Goal: Contribute content: Contribute content

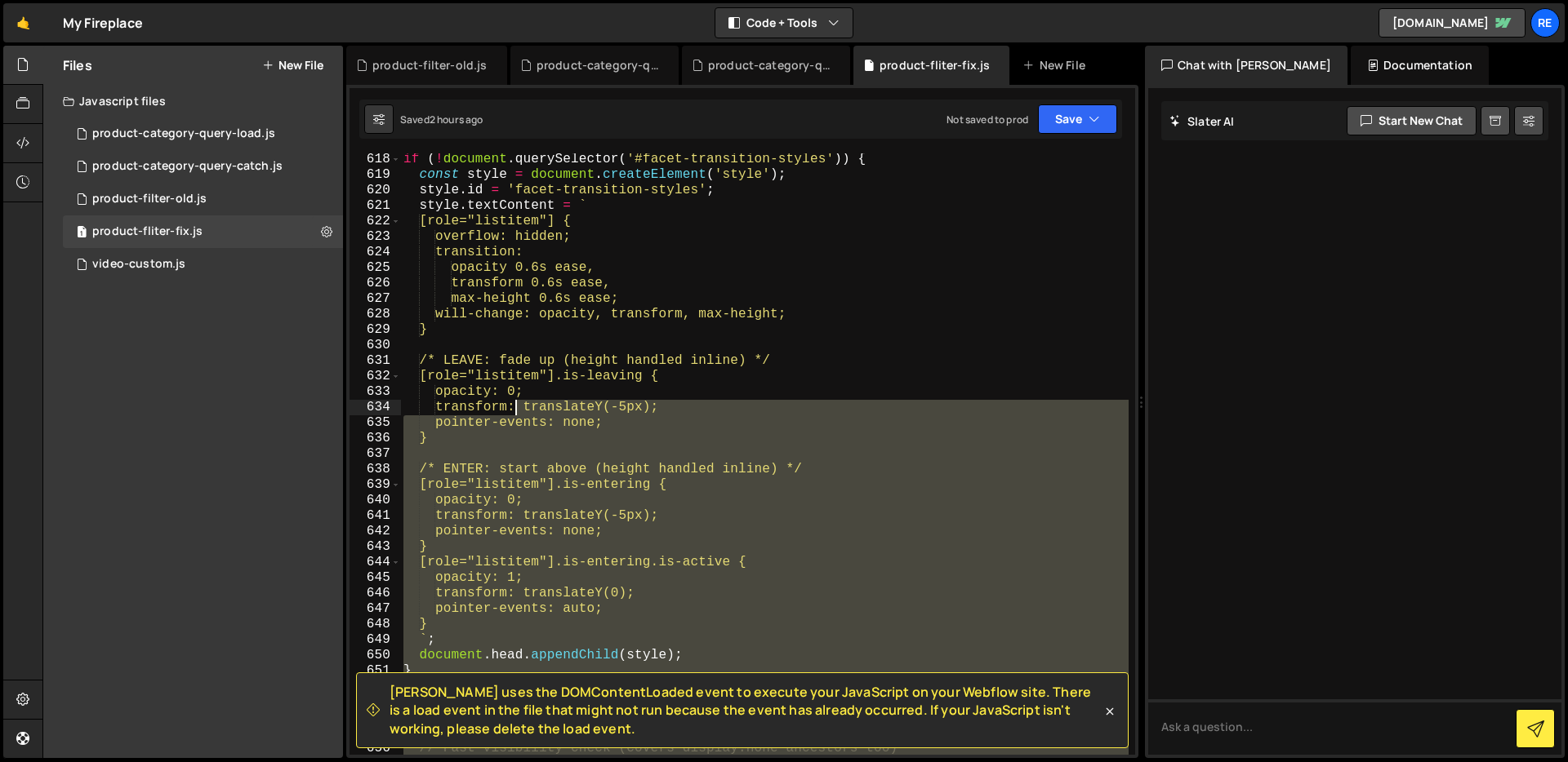
scroll to position [9318, 0]
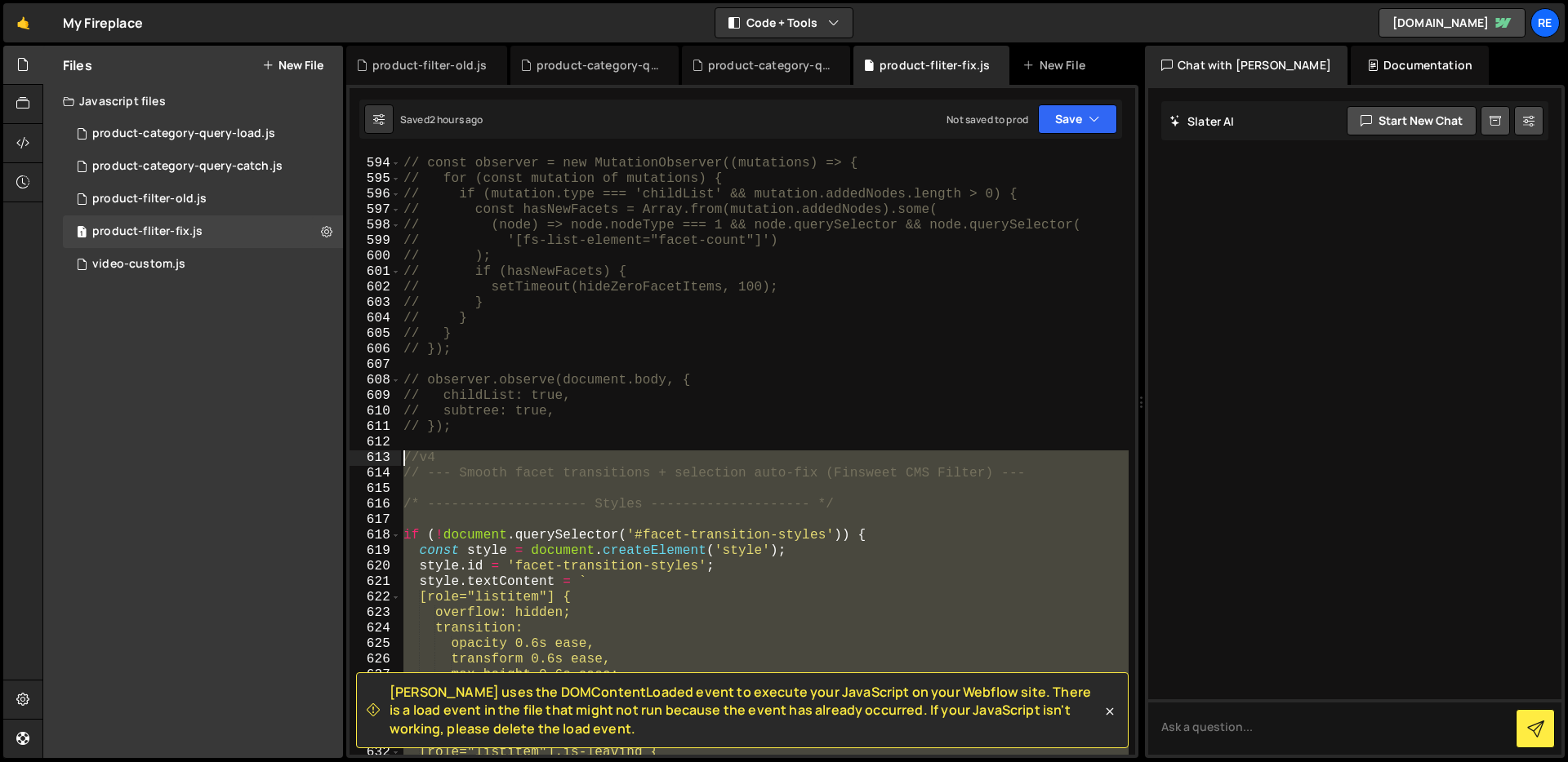
drag, startPoint x: 592, startPoint y: 538, endPoint x: 382, endPoint y: 461, distance: 223.7
click at [382, 461] on div "subtree: true, 593 594 595 596 597 598 599 600 601 602 603 604 605 606 607 608 …" at bounding box center [742, 454] width 786 height 602
type textarea "//v4 // --- Smooth facet transitions + selection auto-fix (Finsweet CMS Filter)…"
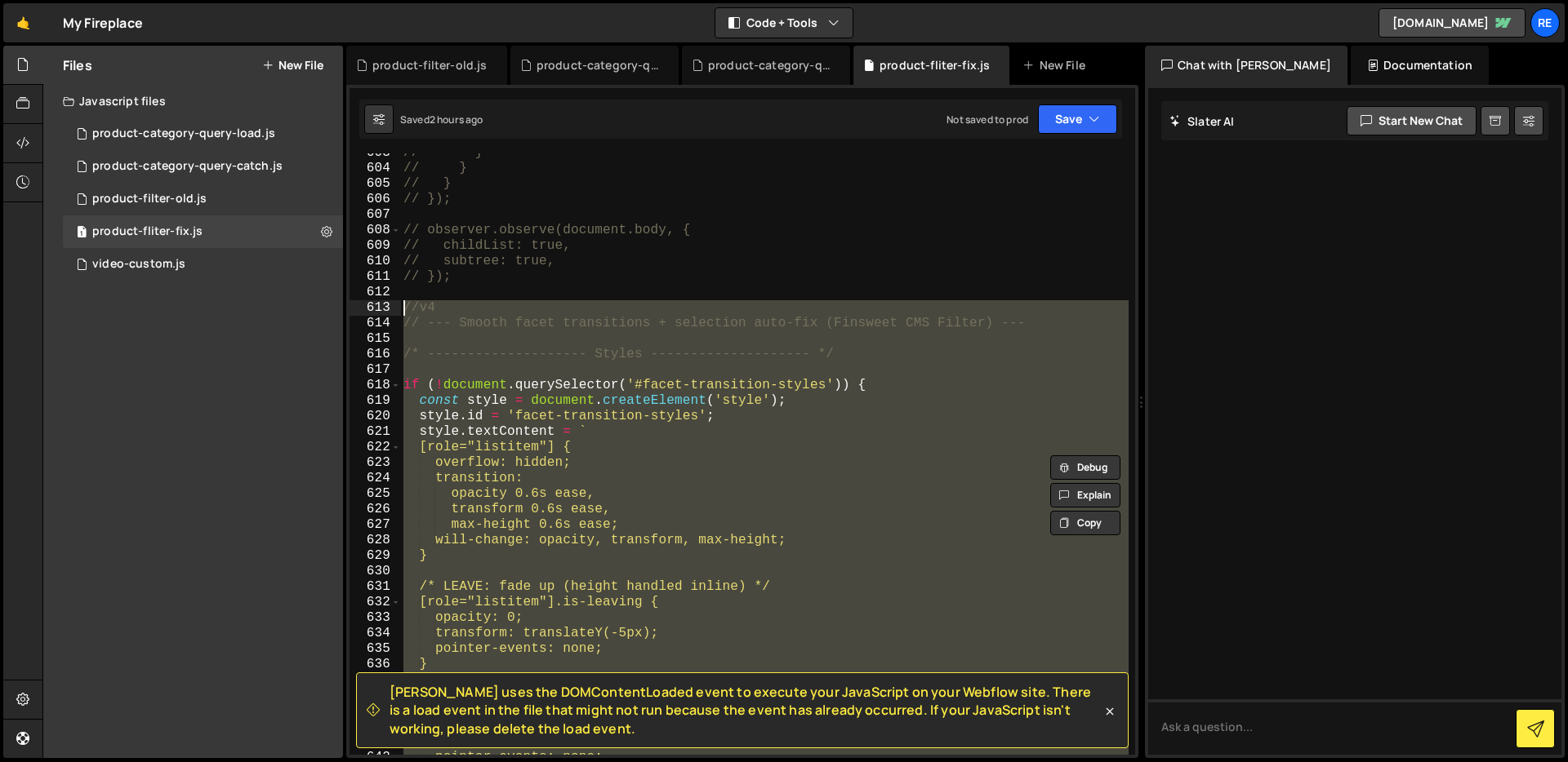
scroll to position [9469, 0]
click at [450, 335] on div "// } // } // } // }); // observer.observe(document.body, { // childList: true, …" at bounding box center [764, 454] width 729 height 602
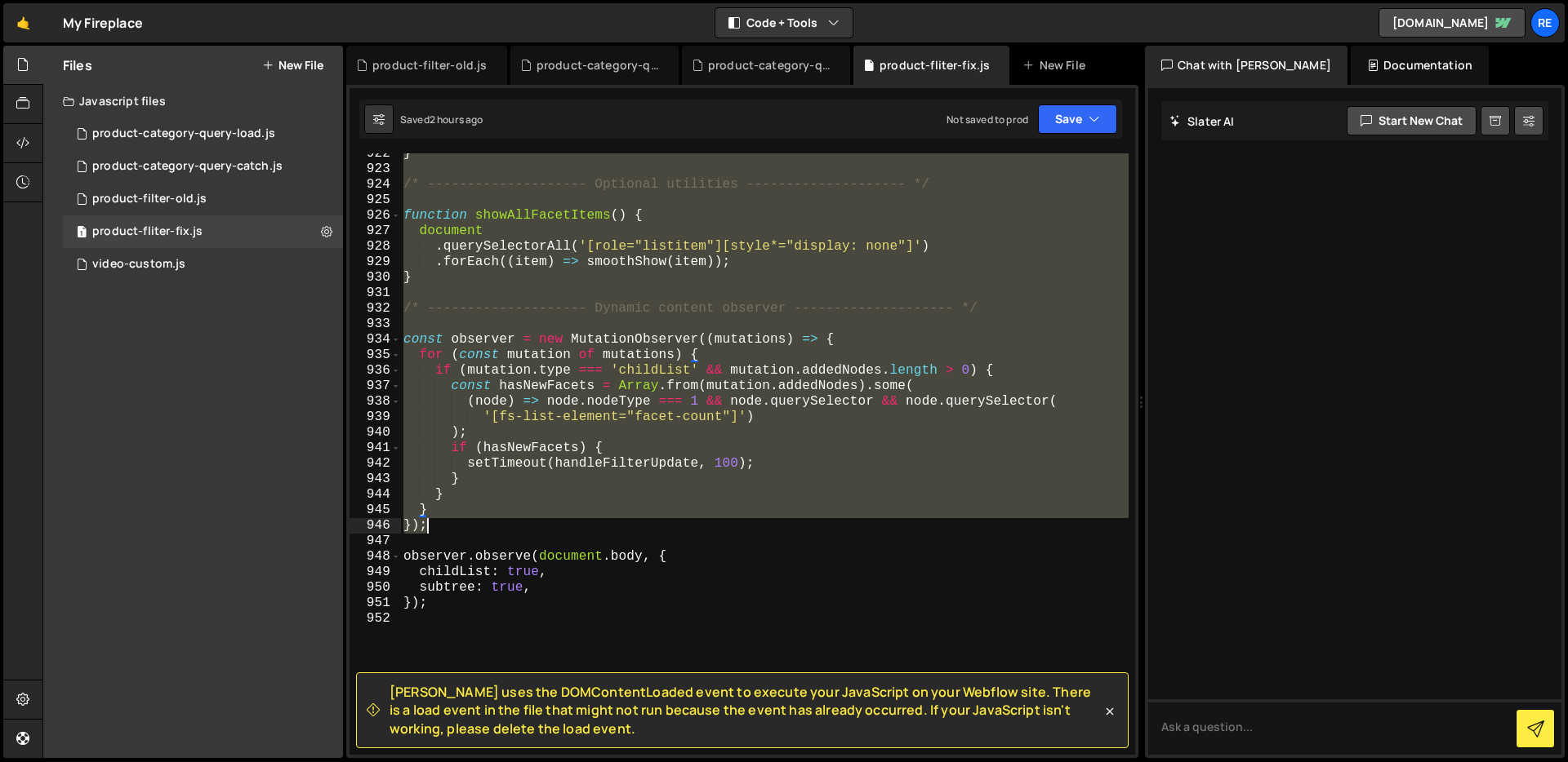
scroll to position [14446, 0]
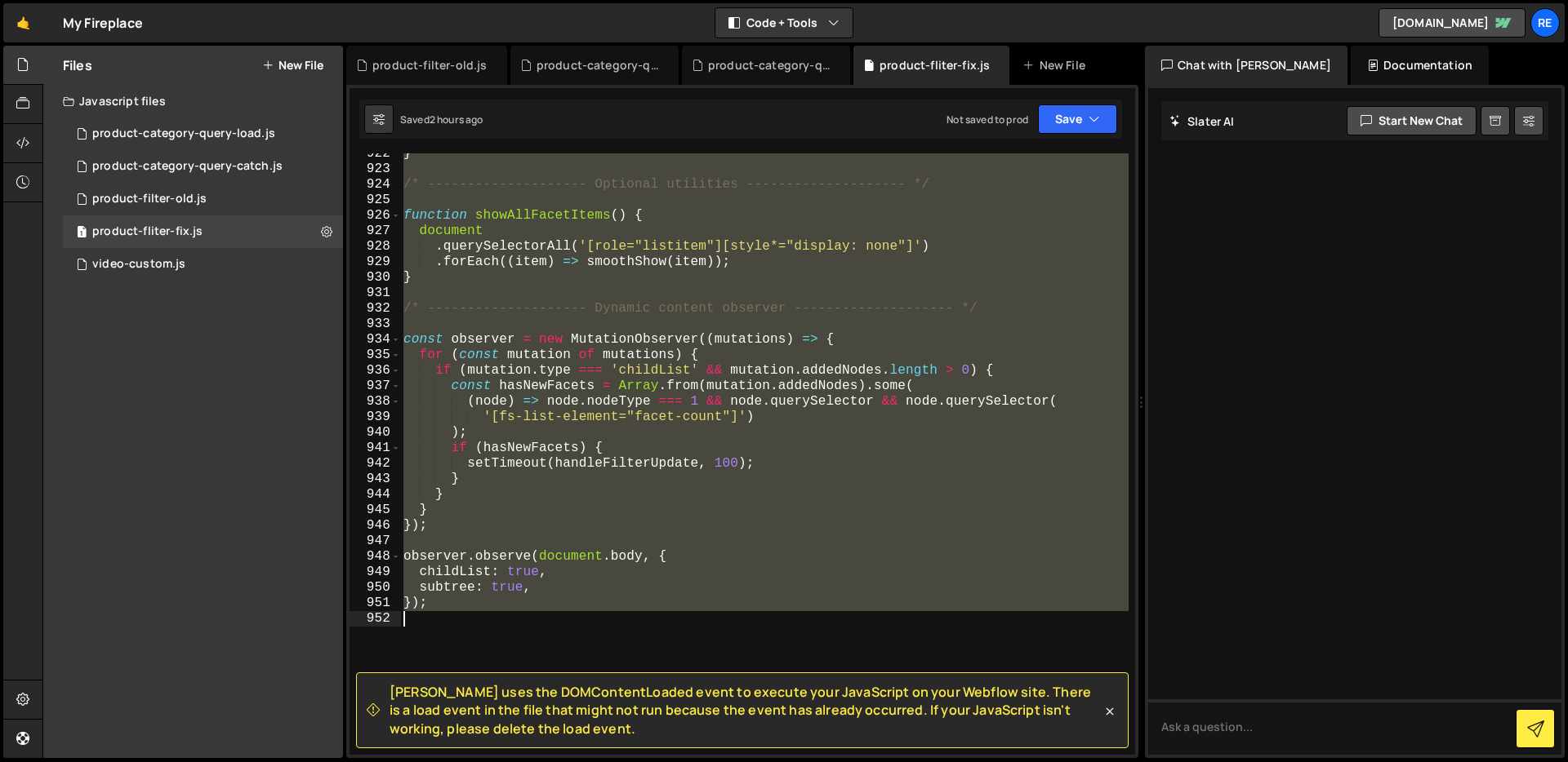
drag, startPoint x: 405, startPoint y: 326, endPoint x: 668, endPoint y: 638, distance: 408.1
click at [668, 638] on div "} /* -------------------- Optional utilities -------------------- */ function s…" at bounding box center [764, 462] width 729 height 633
type textarea "});"
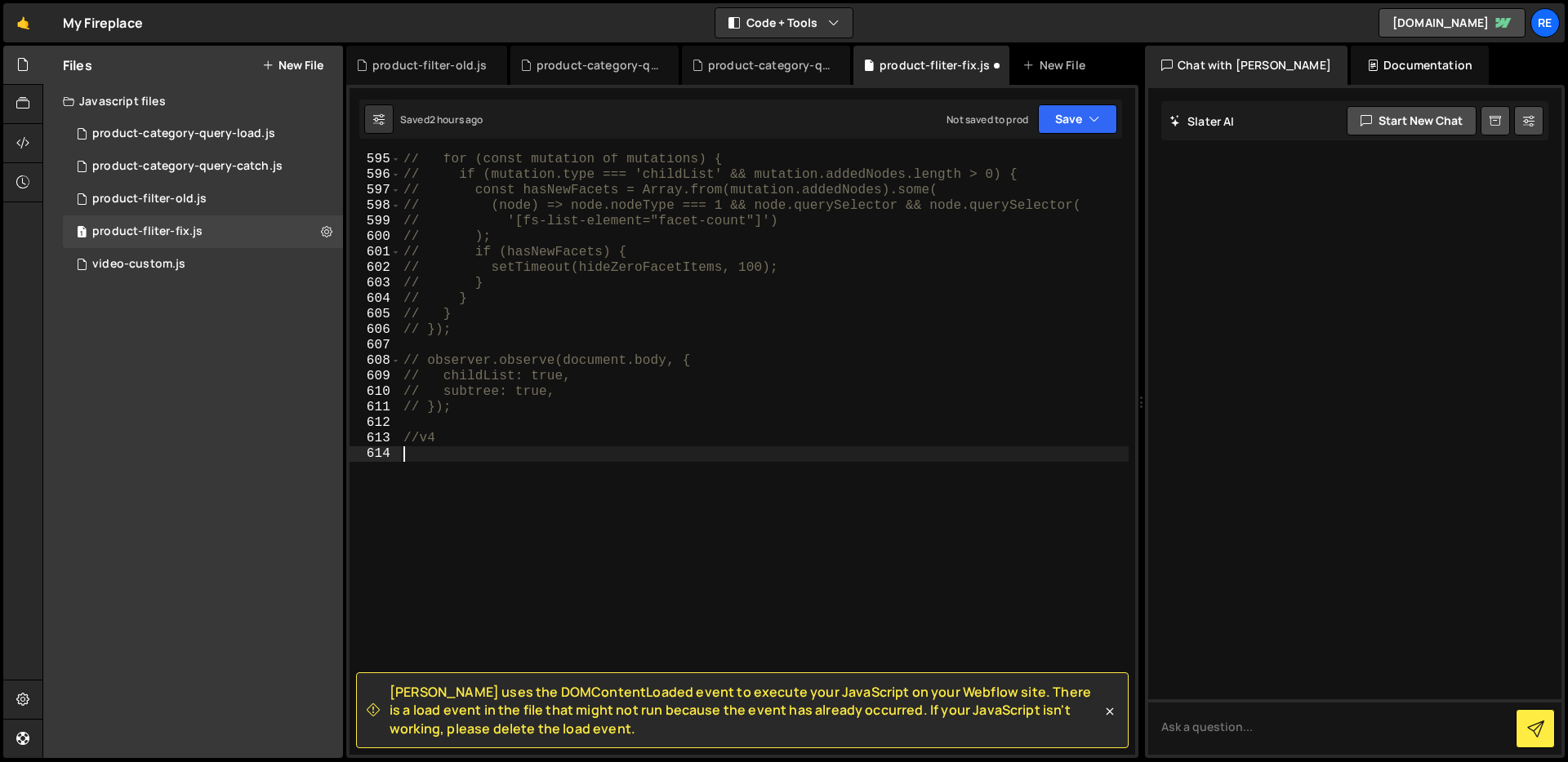
paste textarea "};"
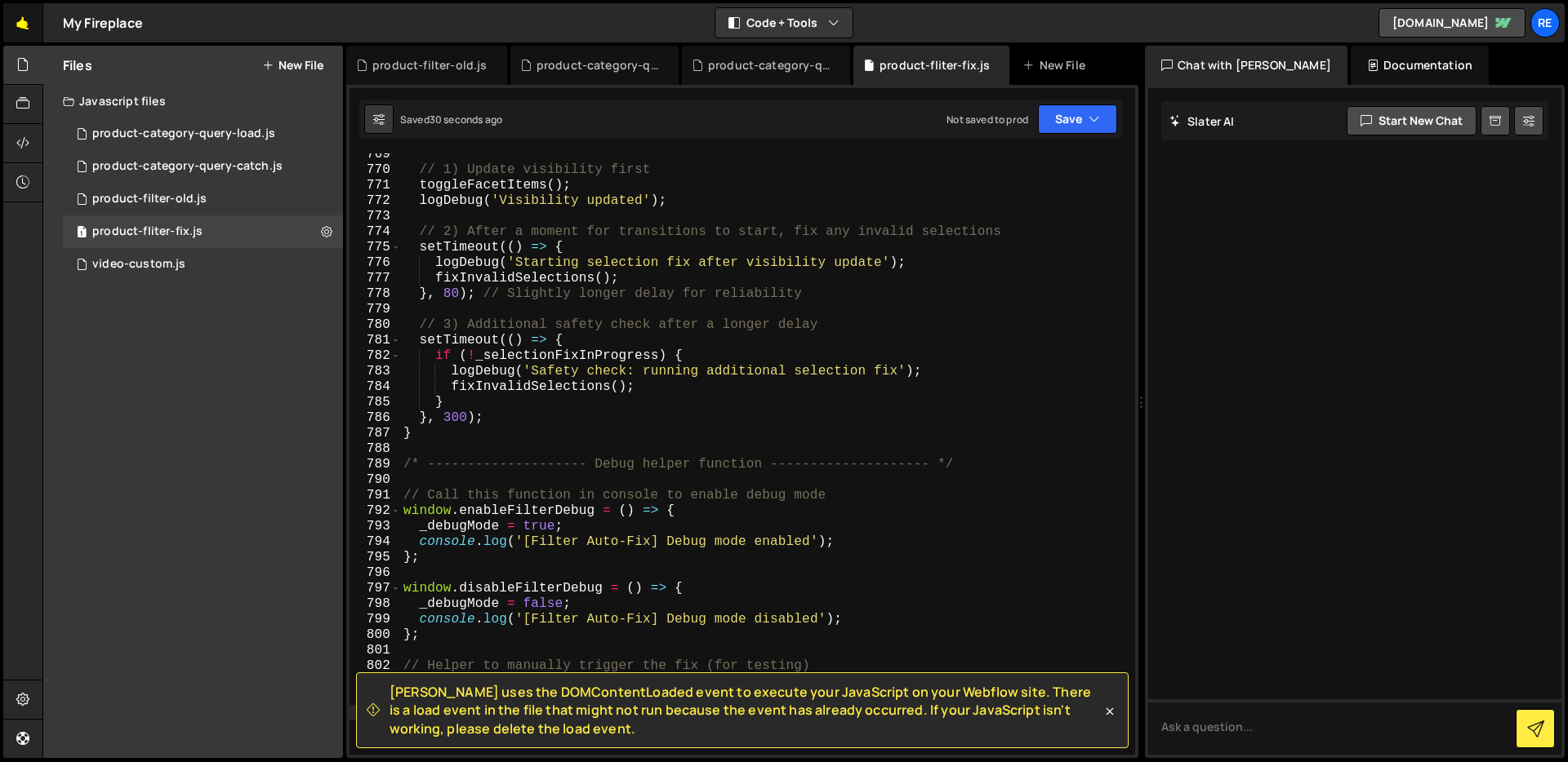
scroll to position [12346, 0]
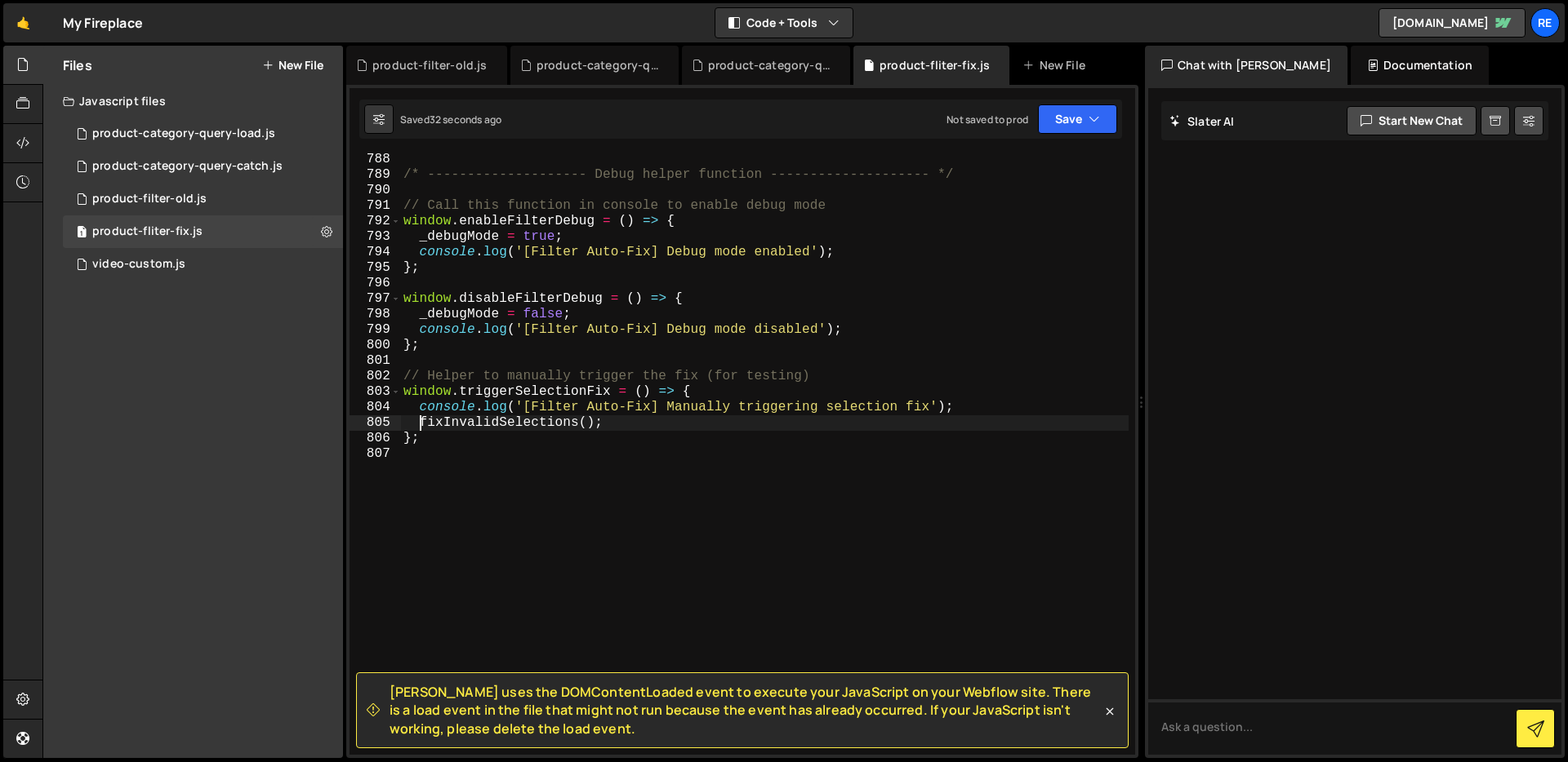
click at [435, 432] on div "/* -------------------- Debug helper function -------------------- */ // Call t…" at bounding box center [764, 468] width 729 height 633
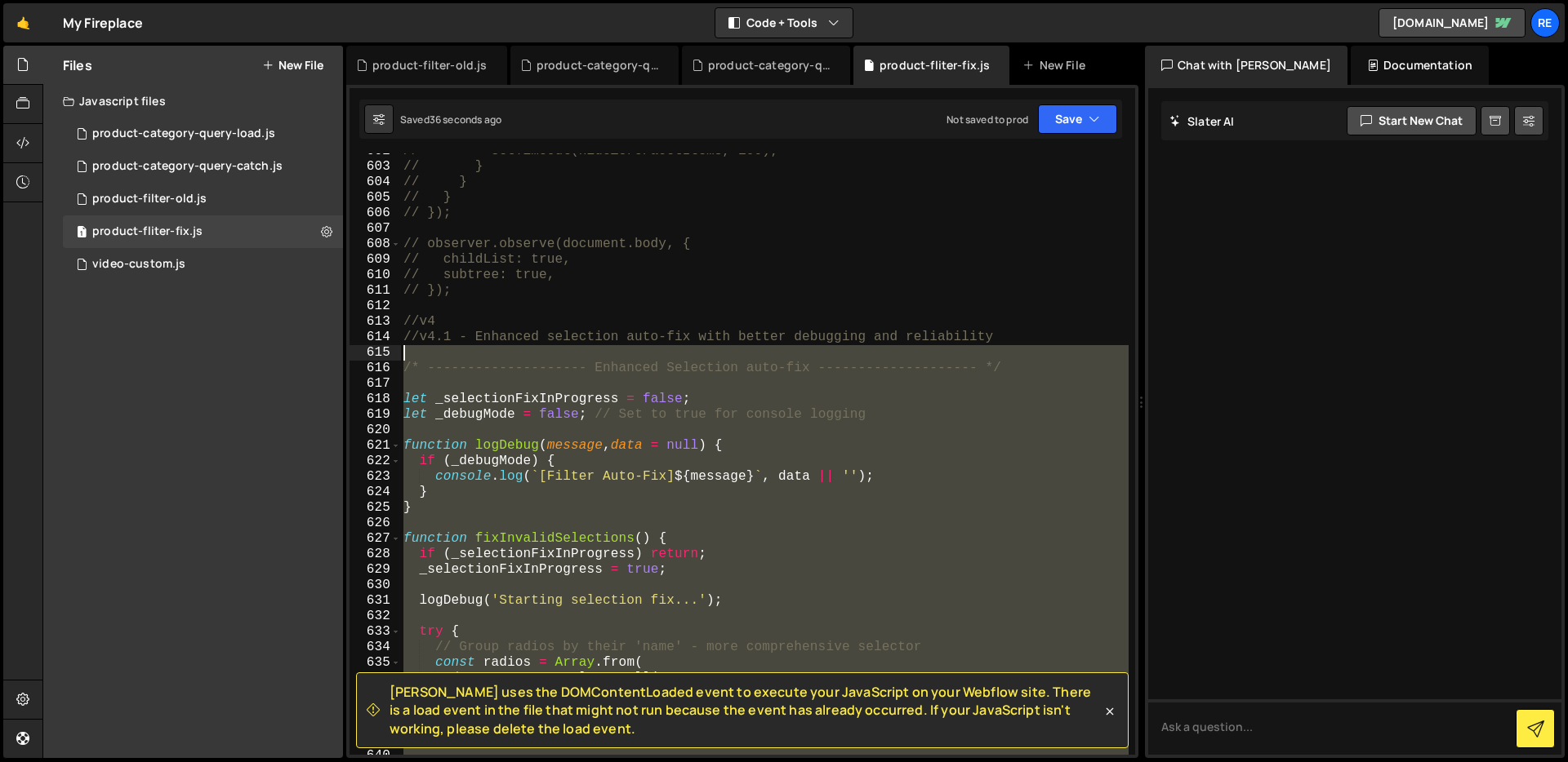
scroll to position [9455, 0]
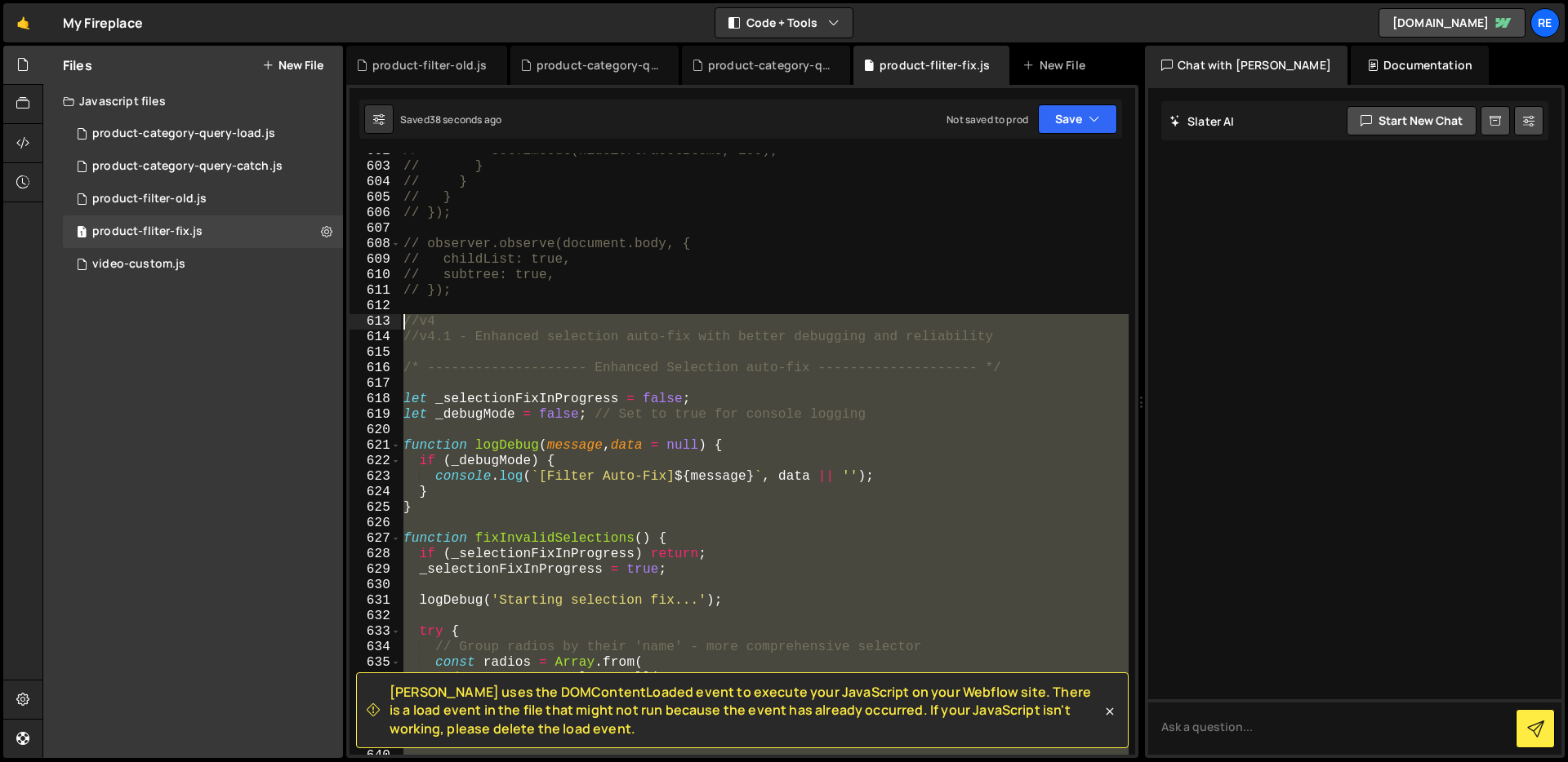
drag, startPoint x: 428, startPoint y: 434, endPoint x: 400, endPoint y: 327, distance: 110.6
click at [400, 327] on div "}; 602 603 604 605 606 607 608 609 610 611 612 613 614 615 616 617 618 619 620 …" at bounding box center [742, 454] width 786 height 602
paste textarea "};"
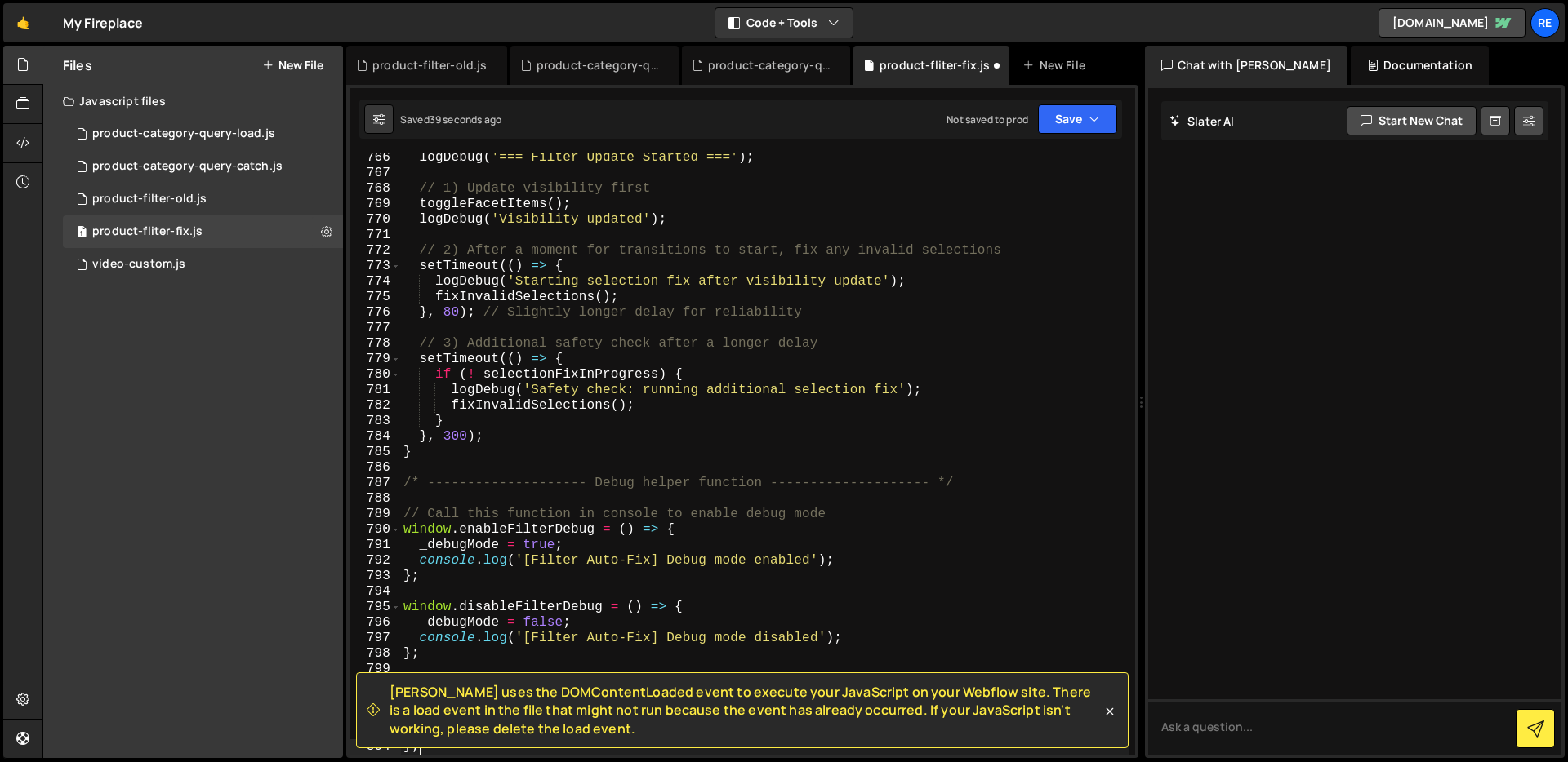
type textarea "fixInvalidSelections();"
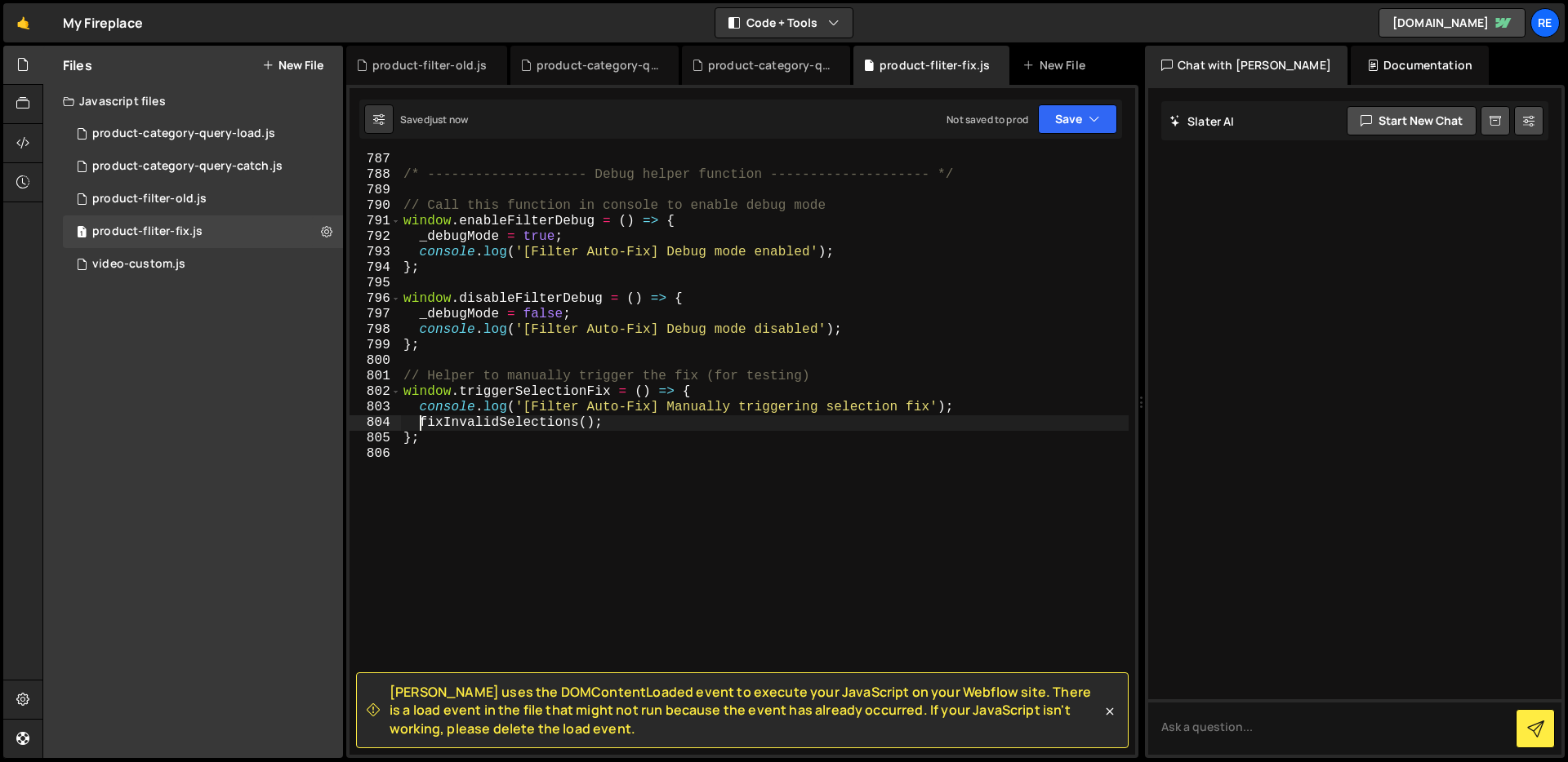
scroll to position [12331, 0]
click at [332, 239] on icon at bounding box center [327, 231] width 11 height 16
type input "product-fliter-fix"
radio input "true"
checkbox input "true"
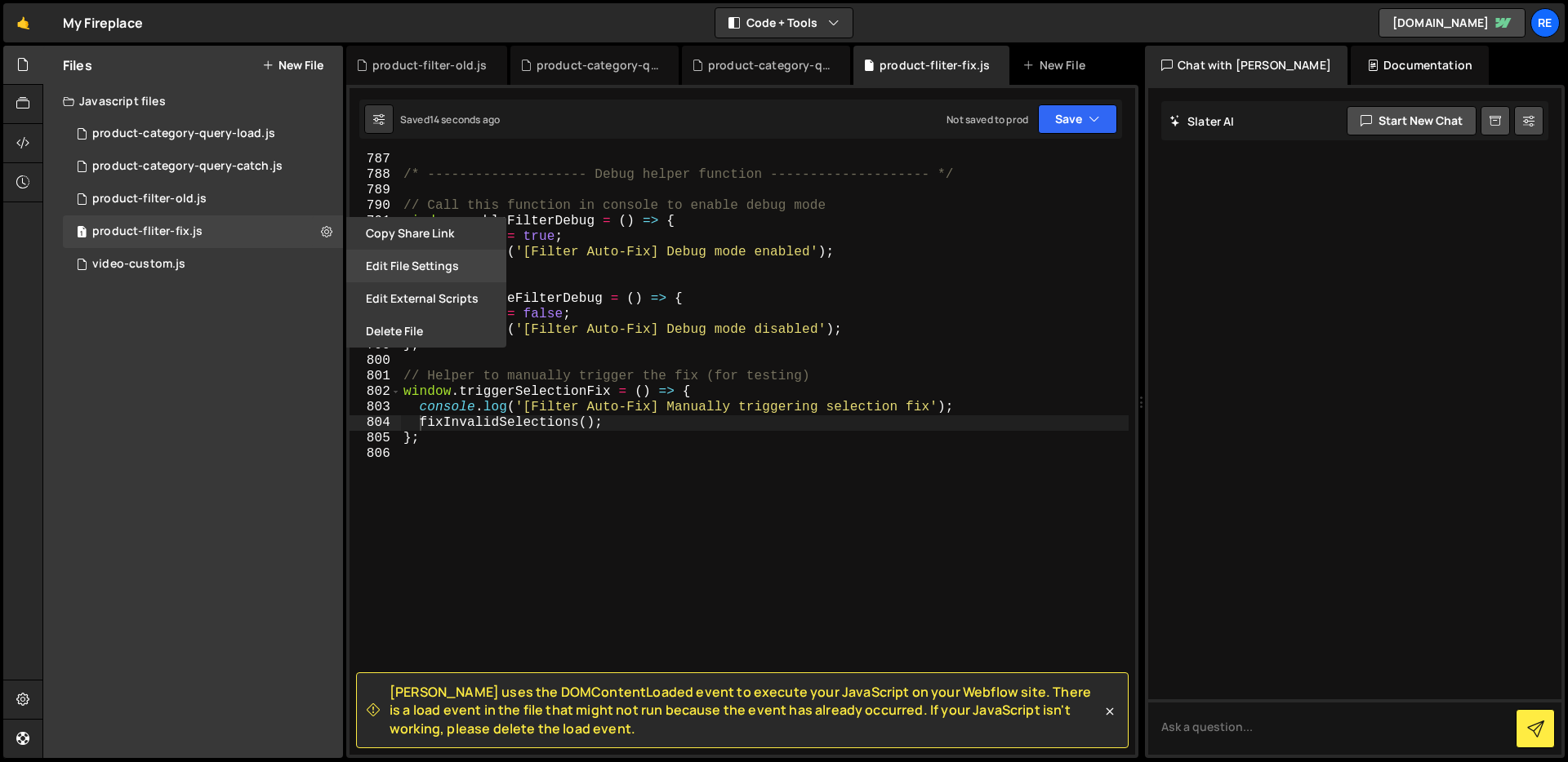
click at [436, 272] on button "Edit File Settings" at bounding box center [426, 266] width 160 height 33
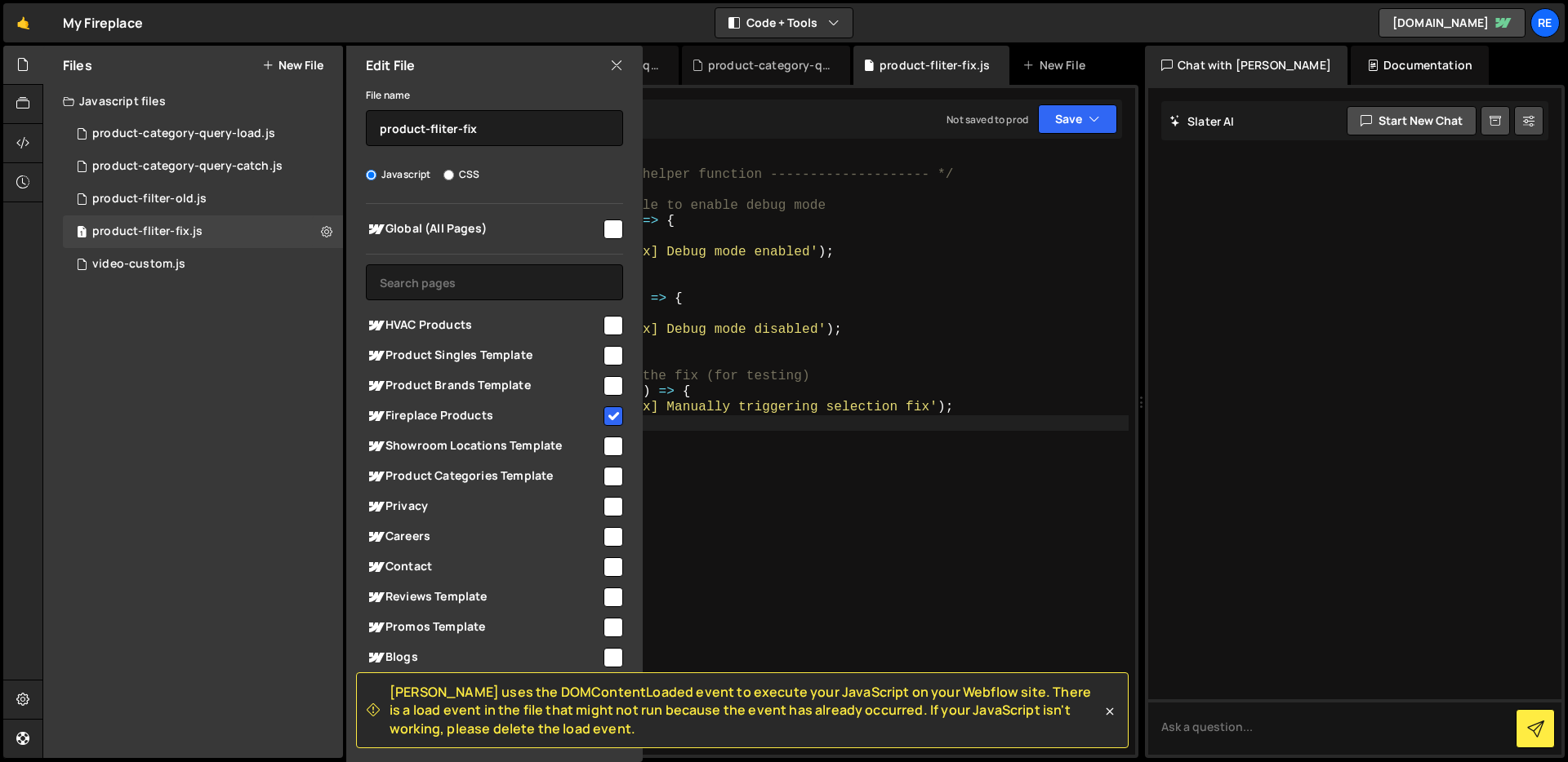
click at [530, 192] on div "File name product-fliter-fix Javascript CSS Global (All Pages)" at bounding box center [495, 414] width 297 height 658
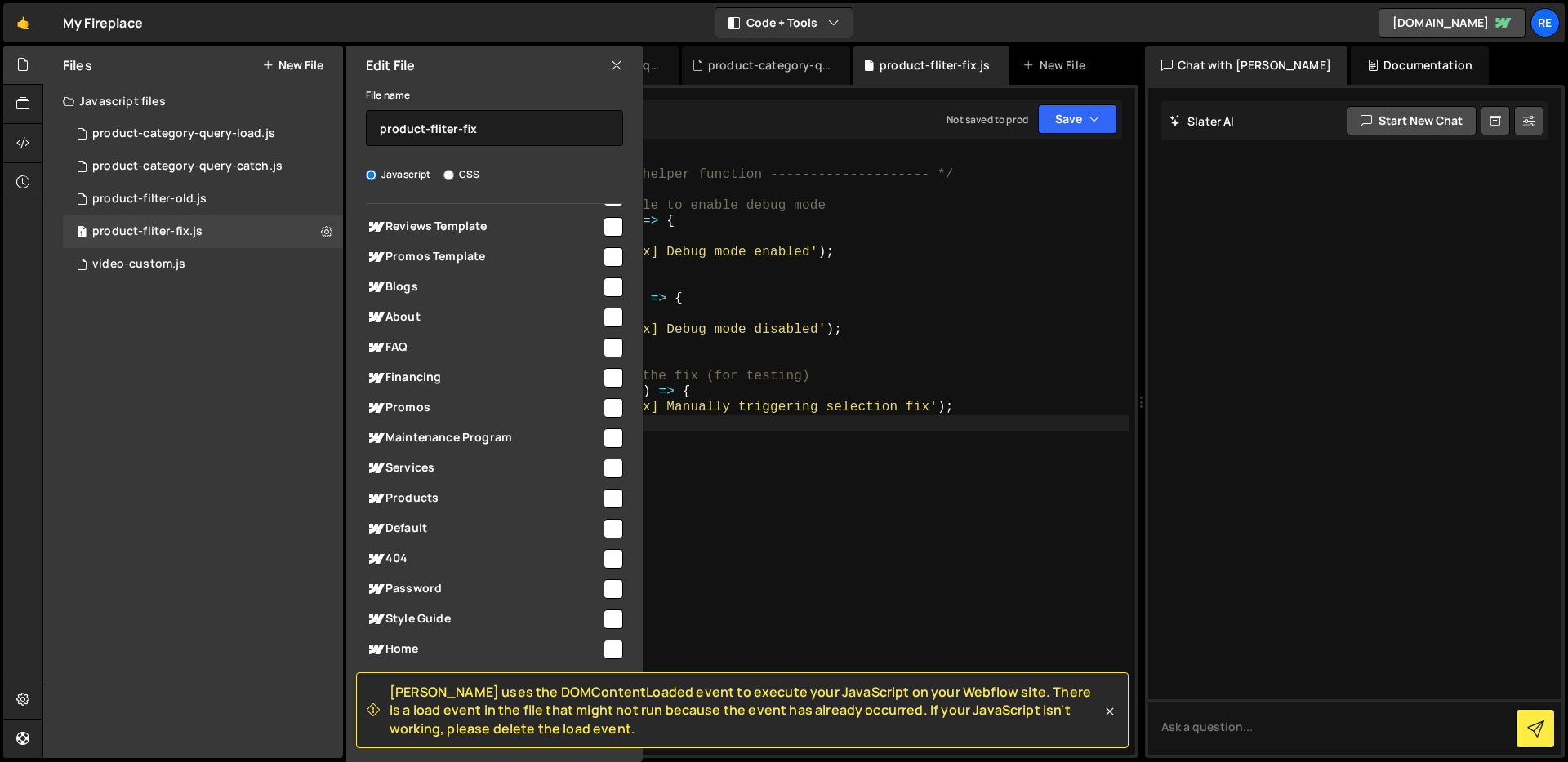
scroll to position [0, 0]
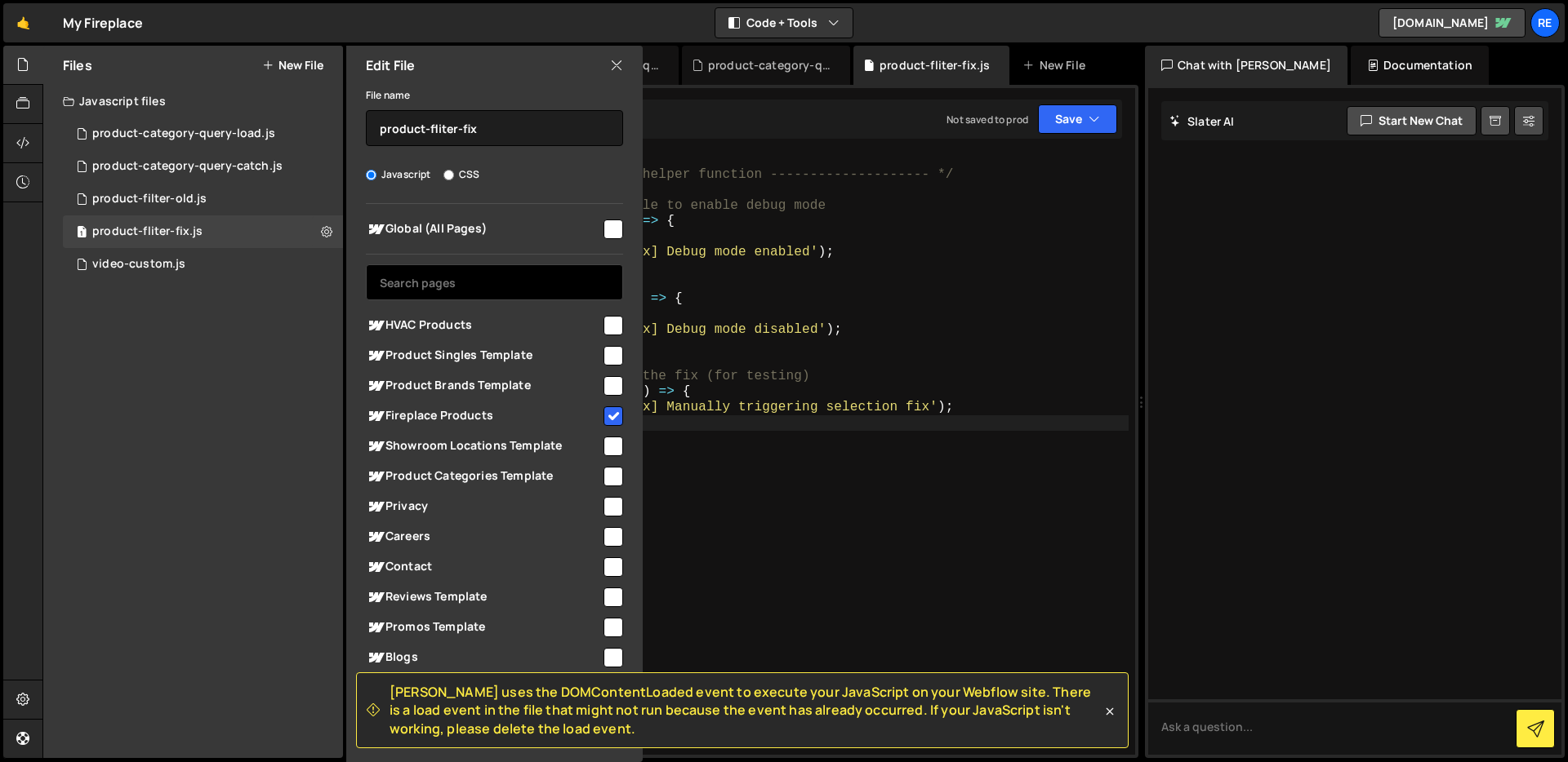
click at [483, 281] on input "text" at bounding box center [495, 283] width 258 height 36
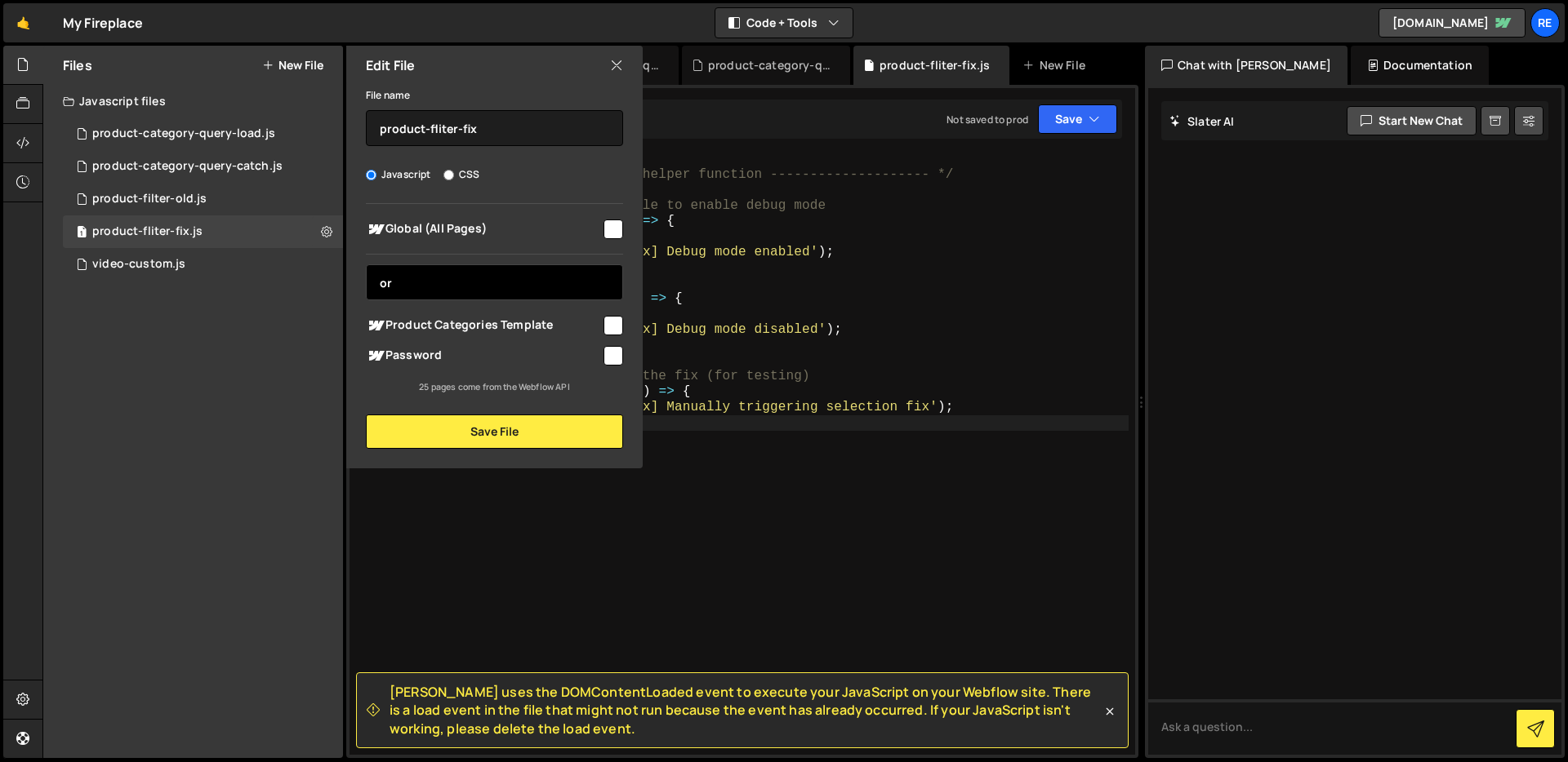
type input "o"
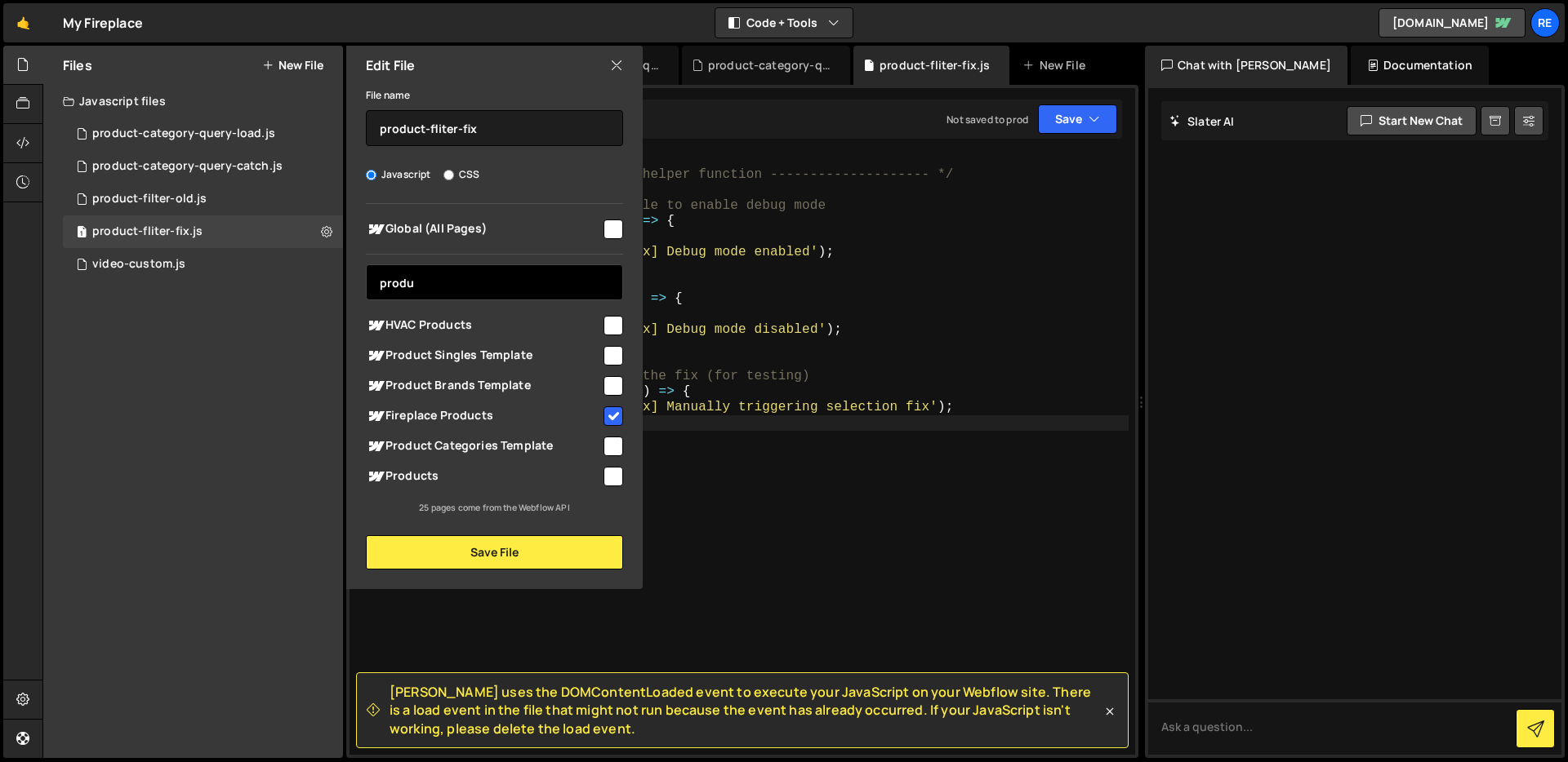
type input "produ"
click at [601, 322] on div at bounding box center [613, 325] width 22 height 22
click at [610, 327] on input "checkbox" at bounding box center [613, 325] width 20 height 20
checkbox input "true"
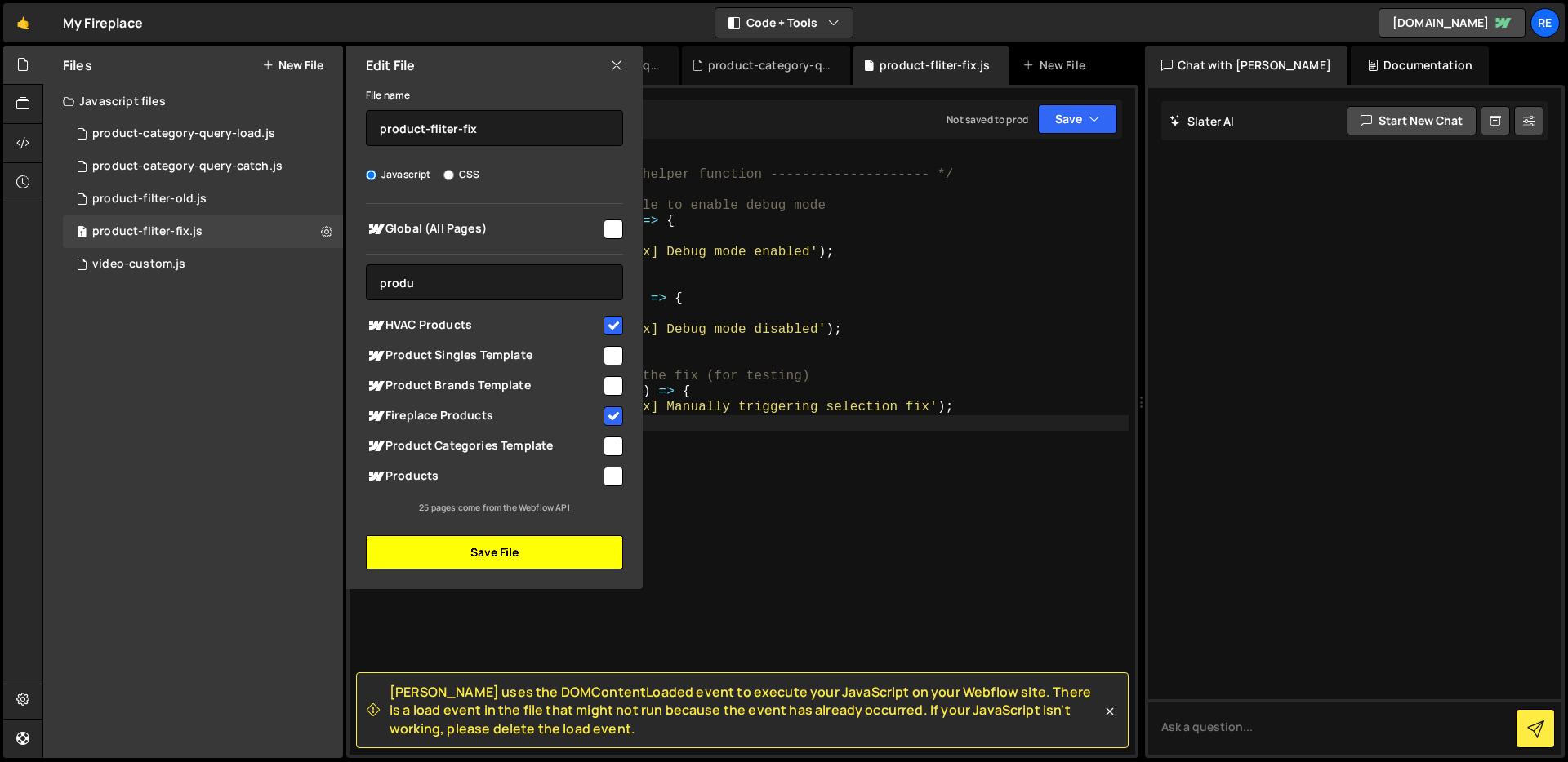
click at [550, 542] on button "Save File" at bounding box center [495, 552] width 258 height 35
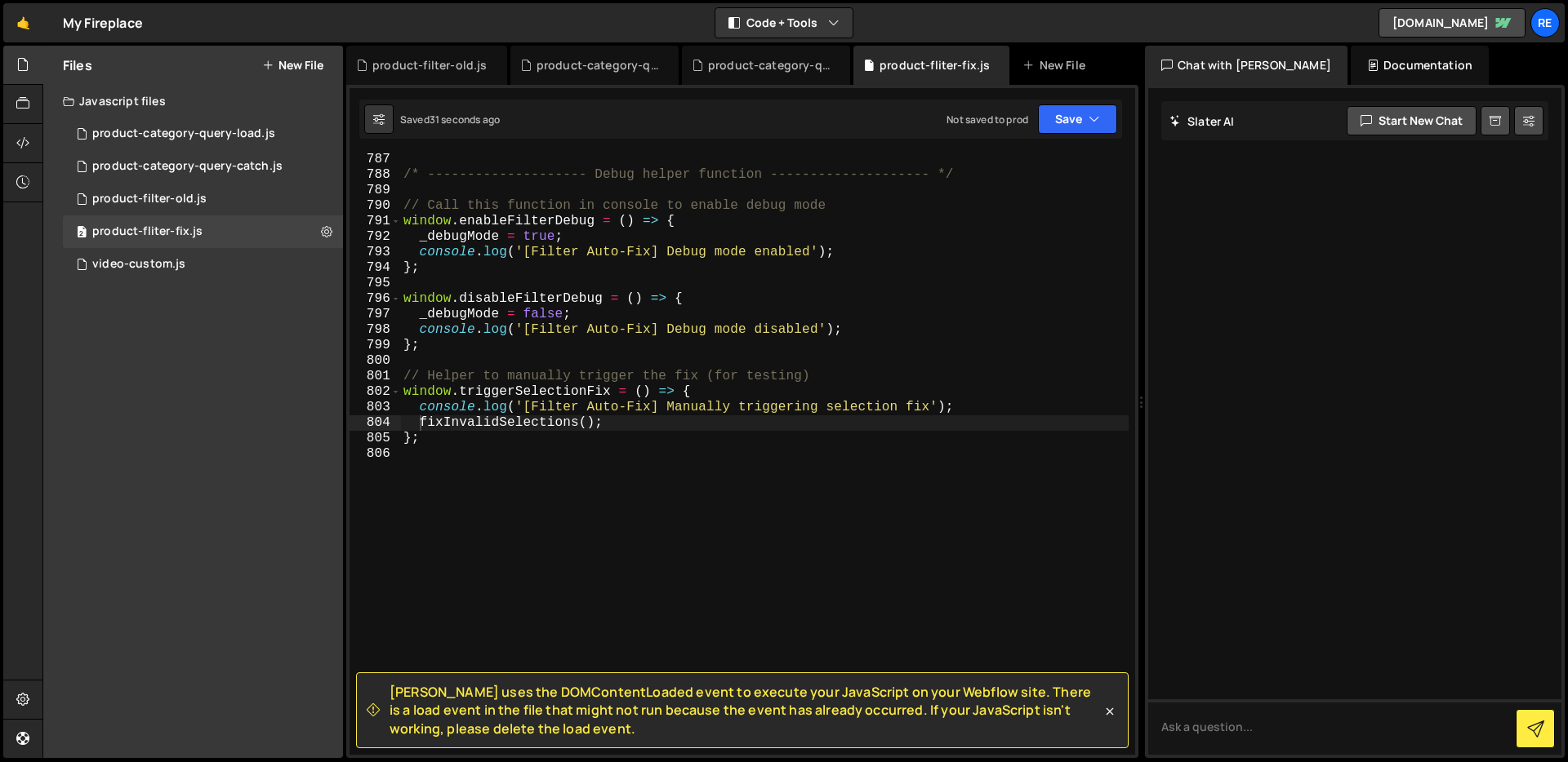
type textarea "console.log('[Filter Auto-Fix] Debug mode enabled');"
click at [1025, 255] on div "/* -------------------- Debug helper function -------------------- */ // Call t…" at bounding box center [764, 468] width 729 height 633
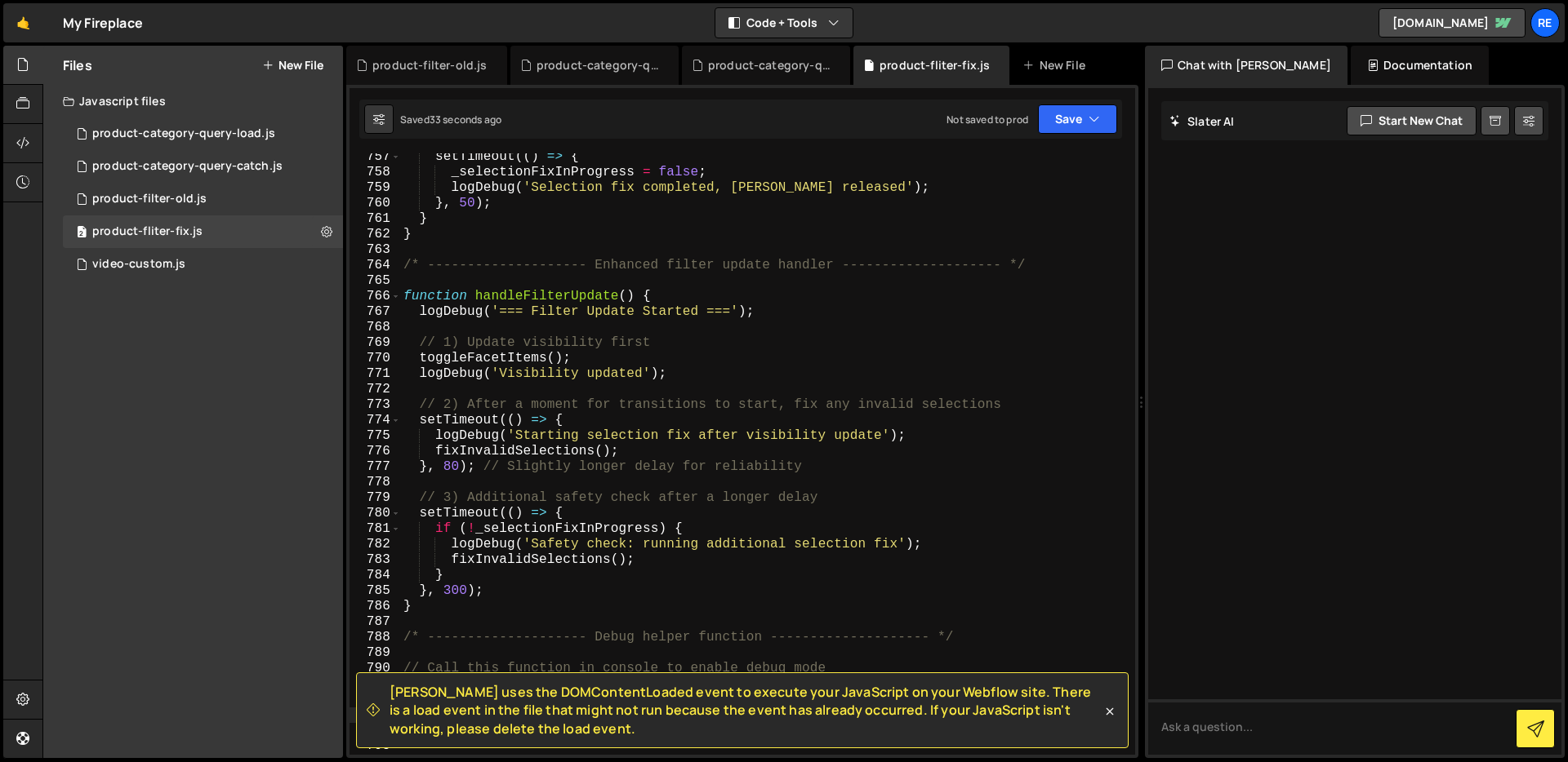
scroll to position [12213, 0]
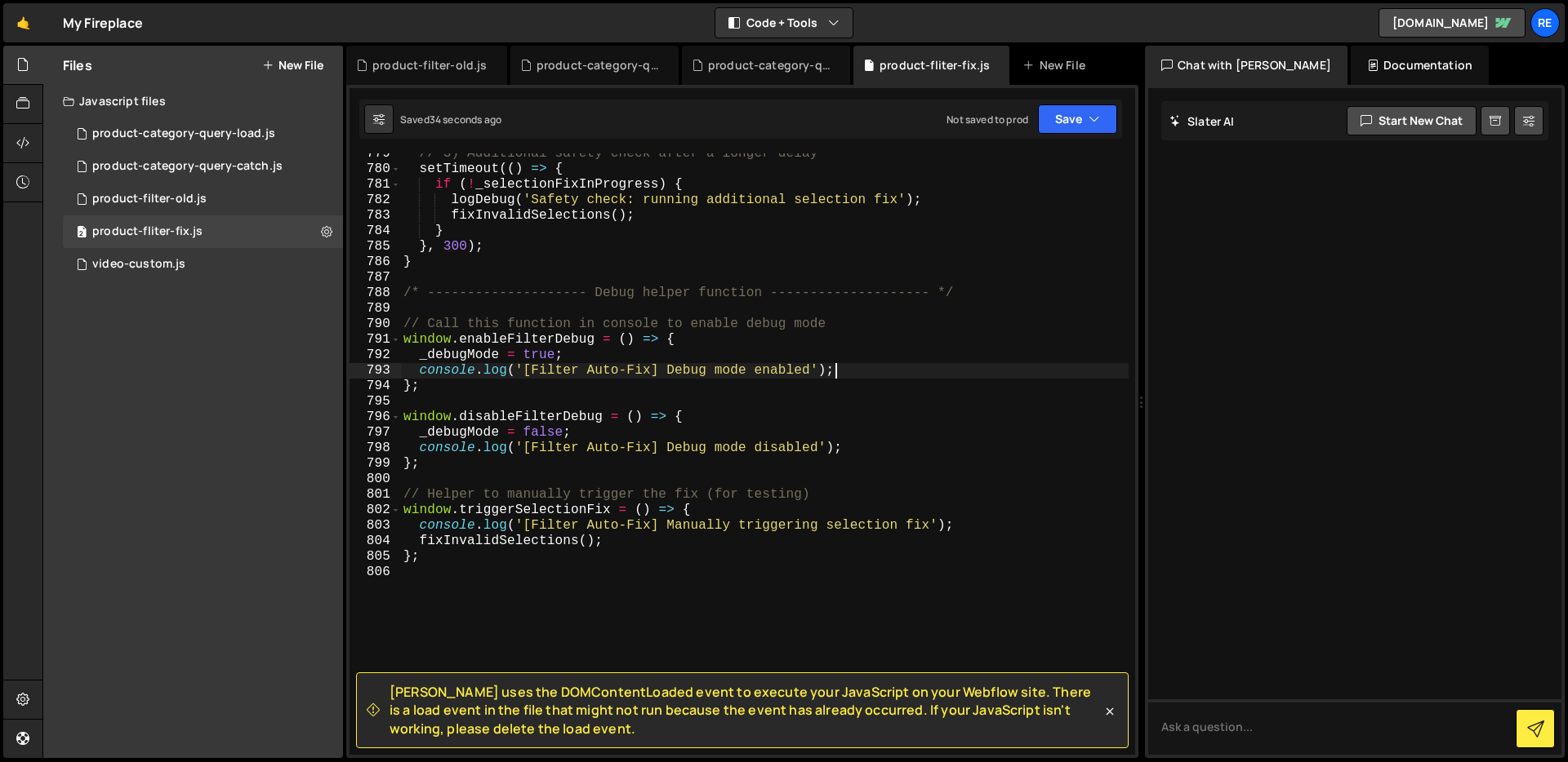
click at [442, 591] on div "// 3) Additional safety check after a longer delay setTimeout (( ) => { if ( ! …" at bounding box center [764, 462] width 729 height 633
click at [441, 565] on div "// 3) Additional safety check after a longer delay setTimeout (( ) => { if ( ! …" at bounding box center [764, 462] width 729 height 633
click at [444, 559] on div "// 3) Additional safety check after a longer delay setTimeout (( ) => { if ( ! …" at bounding box center [764, 462] width 729 height 633
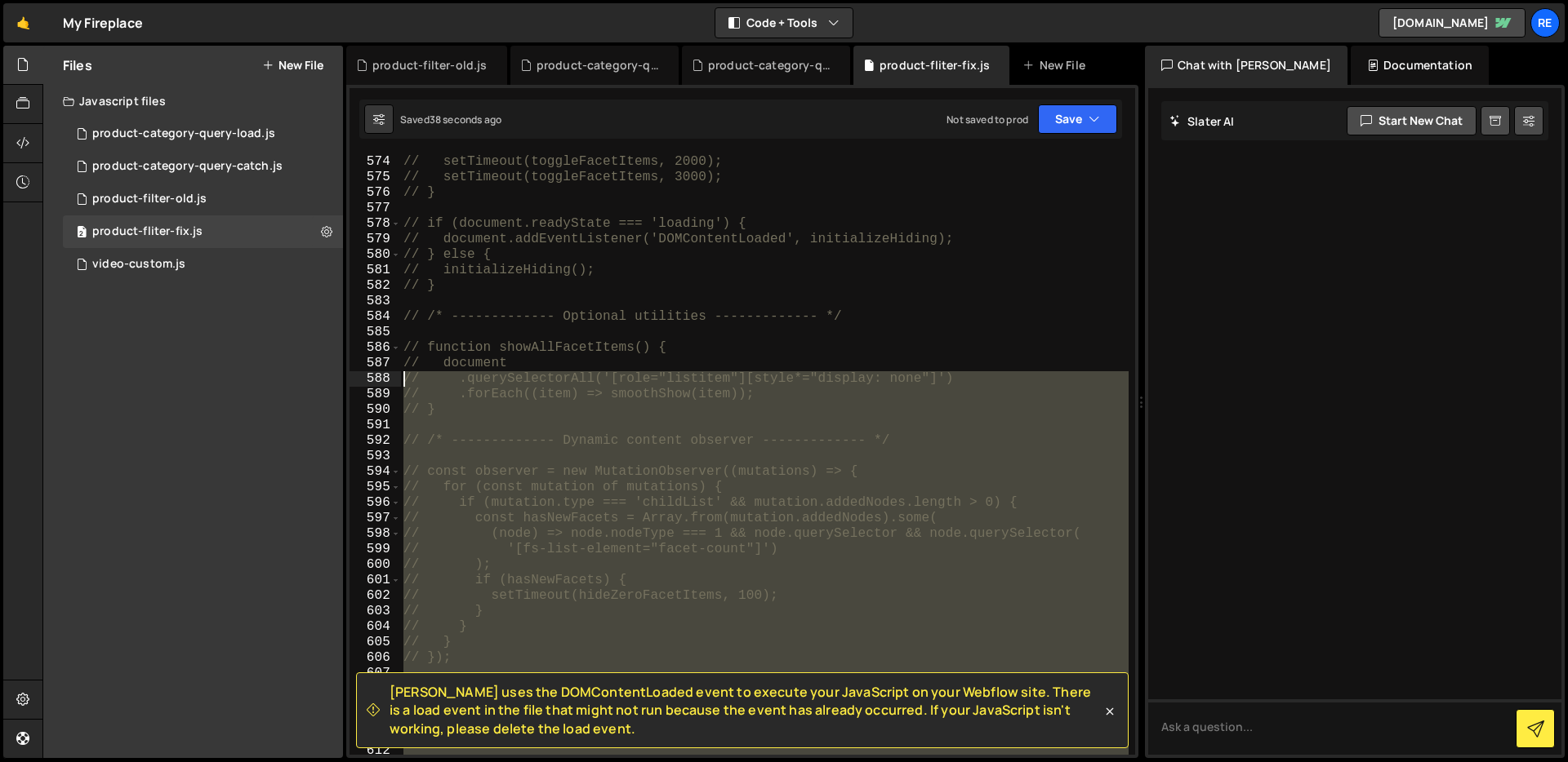
scroll to position [9348, 0]
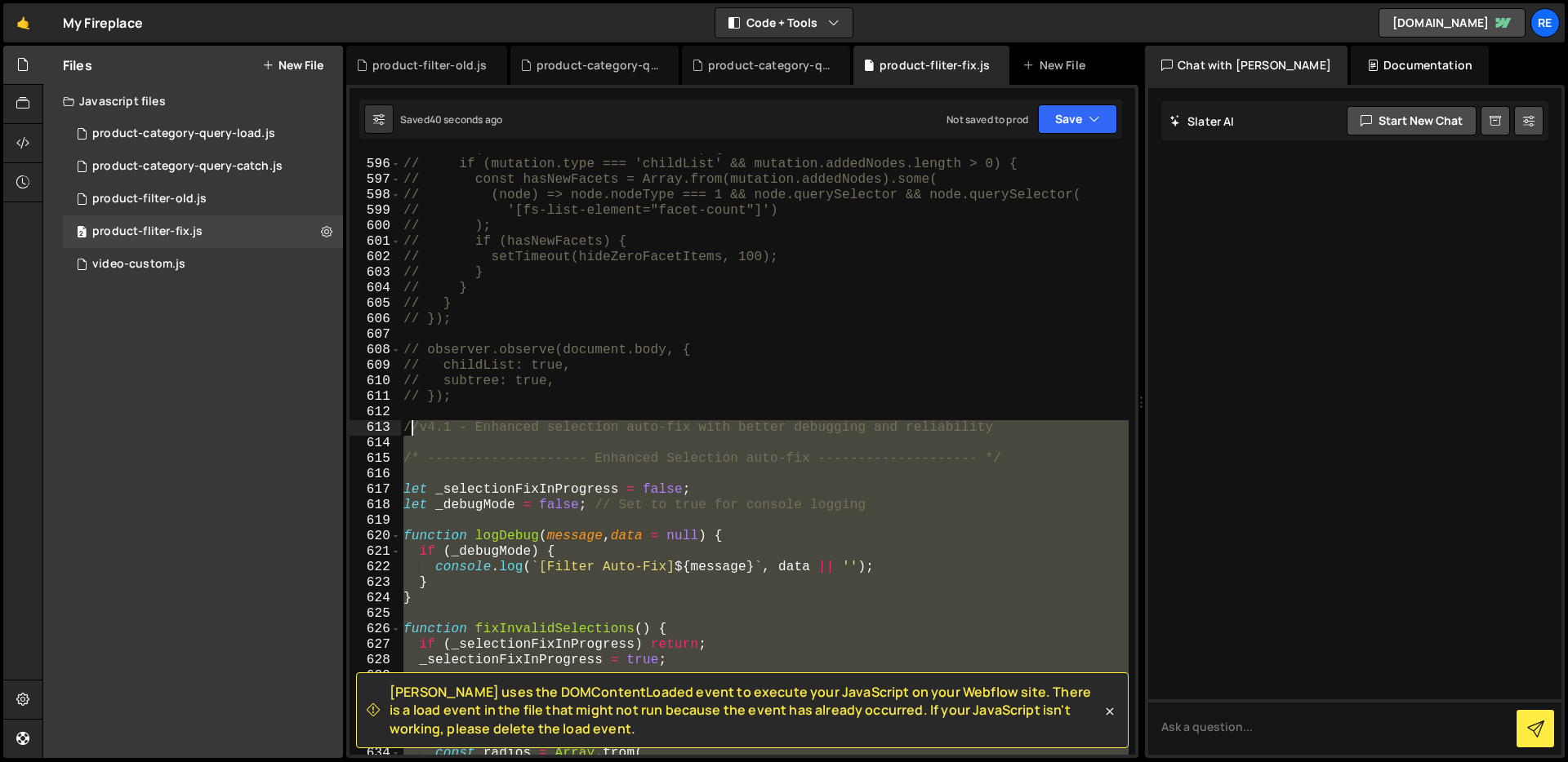
drag, startPoint x: 437, startPoint y: 543, endPoint x: 407, endPoint y: 436, distance: 111.1
click at [407, 434] on div "// for (const mutation of mutations) { // if (mutation.type === 'childList' && …" at bounding box center [764, 458] width 729 height 633
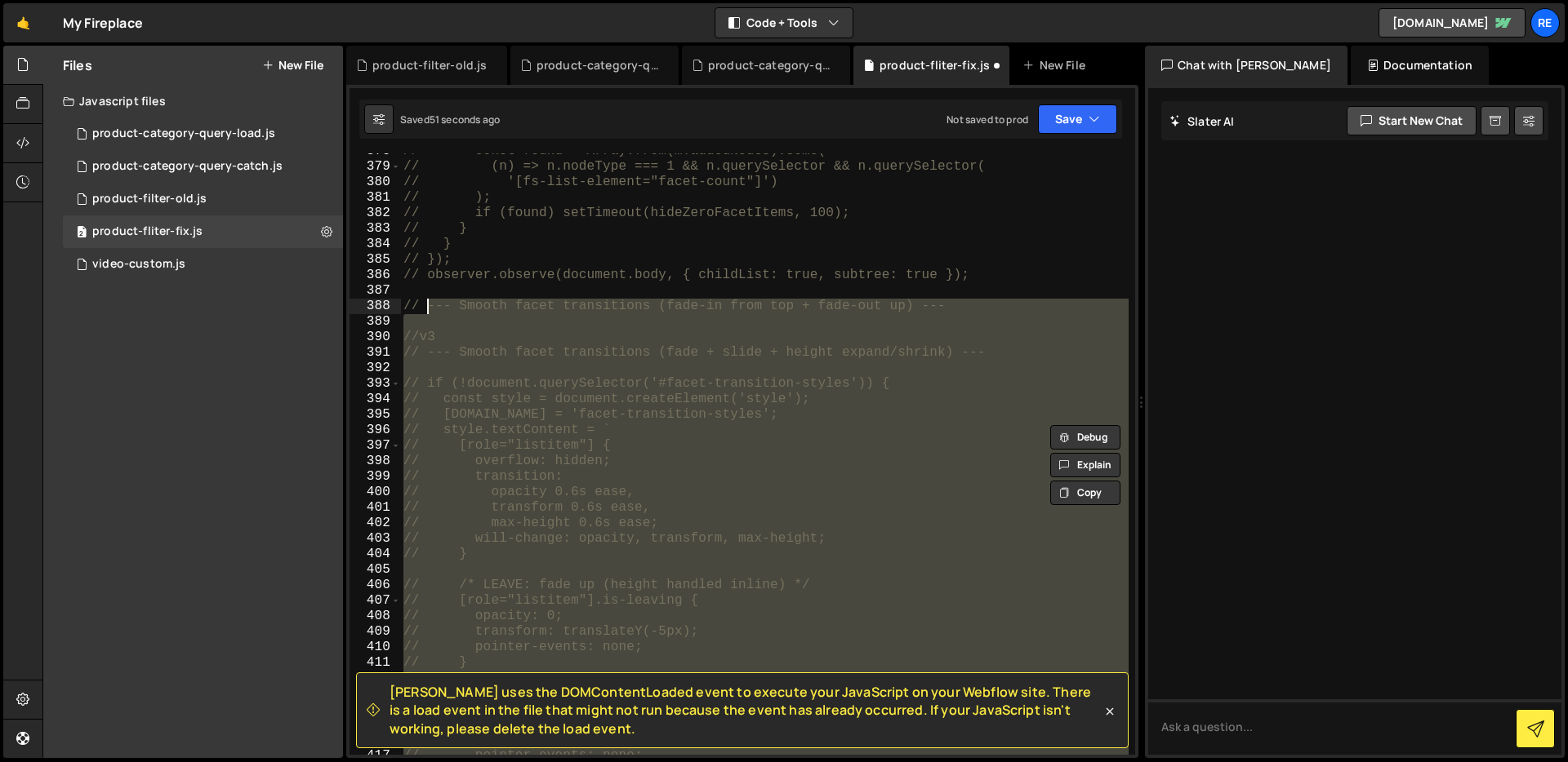
scroll to position [5950, 0]
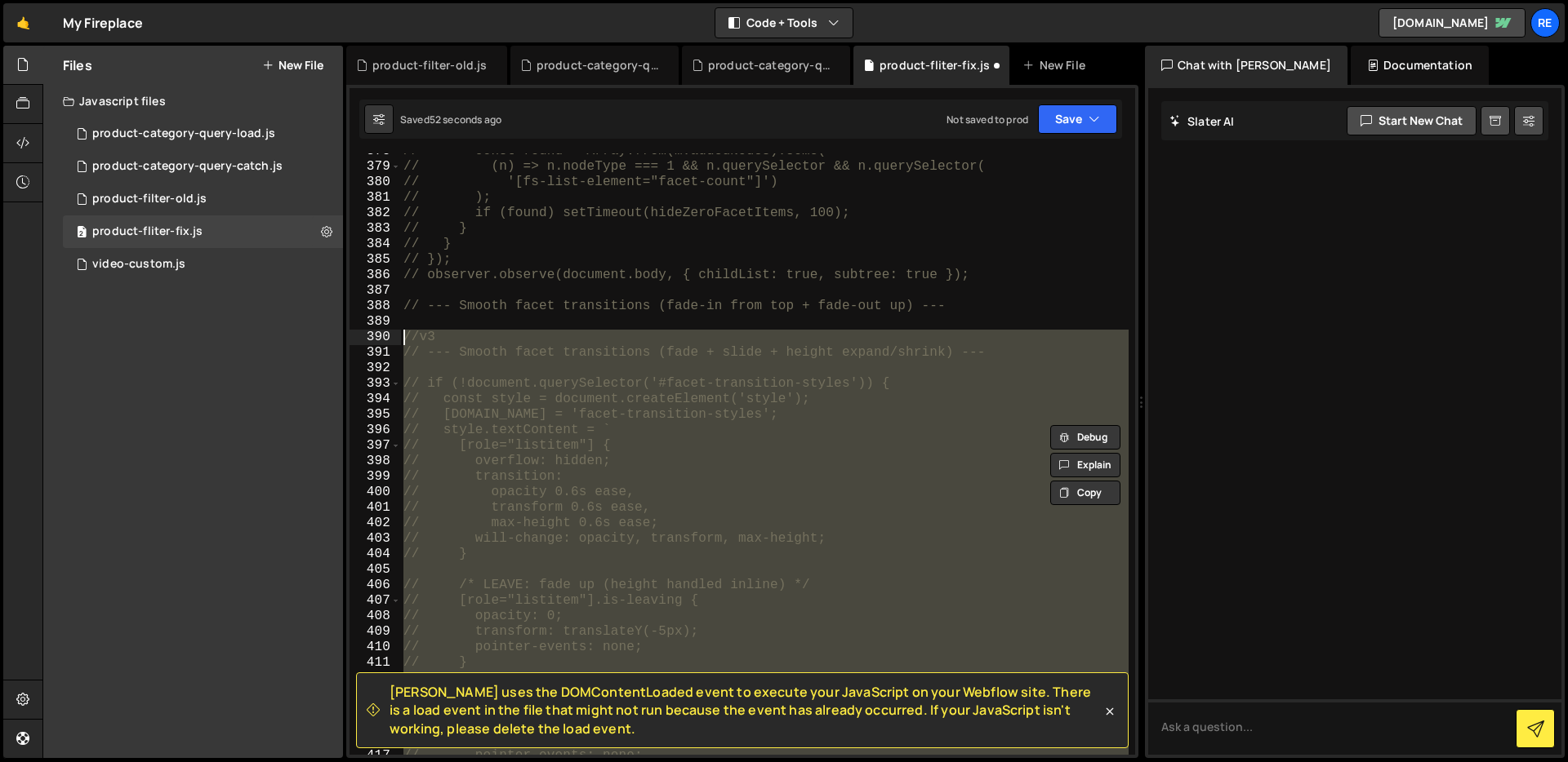
drag, startPoint x: 463, startPoint y: 393, endPoint x: 391, endPoint y: 334, distance: 93.1
click at [391, 334] on div "// //v4.1 - Enhanced selection auto-fix with better debugging and reliability 3…" at bounding box center [742, 454] width 786 height 602
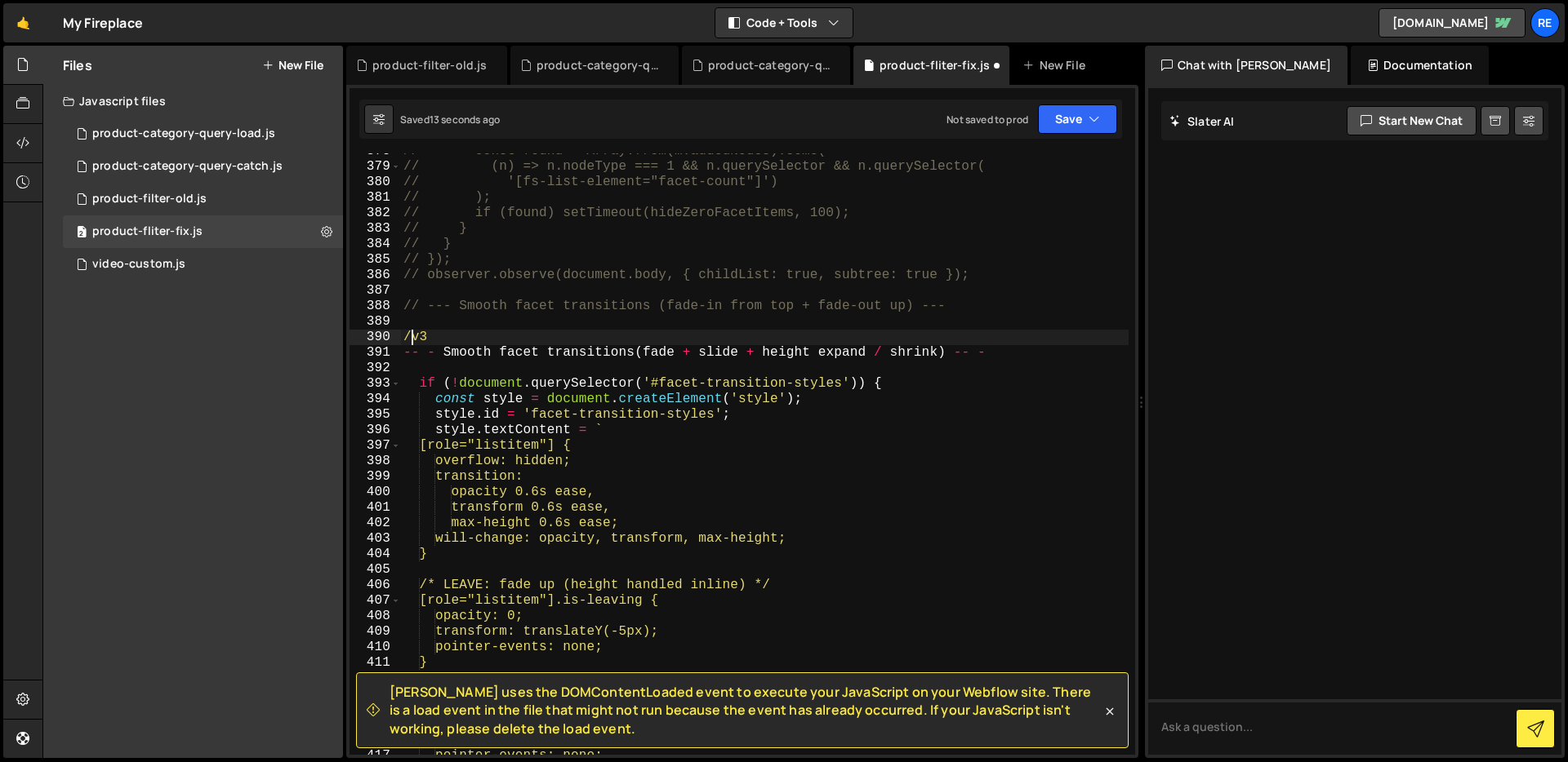
scroll to position [0, 1]
type textarea "//v3"
click at [498, 336] on div "// const found = Array.from(m.addedNodes).some( // (n) => n.nodeType === 1 && n…" at bounding box center [764, 460] width 729 height 633
type textarea "// };"
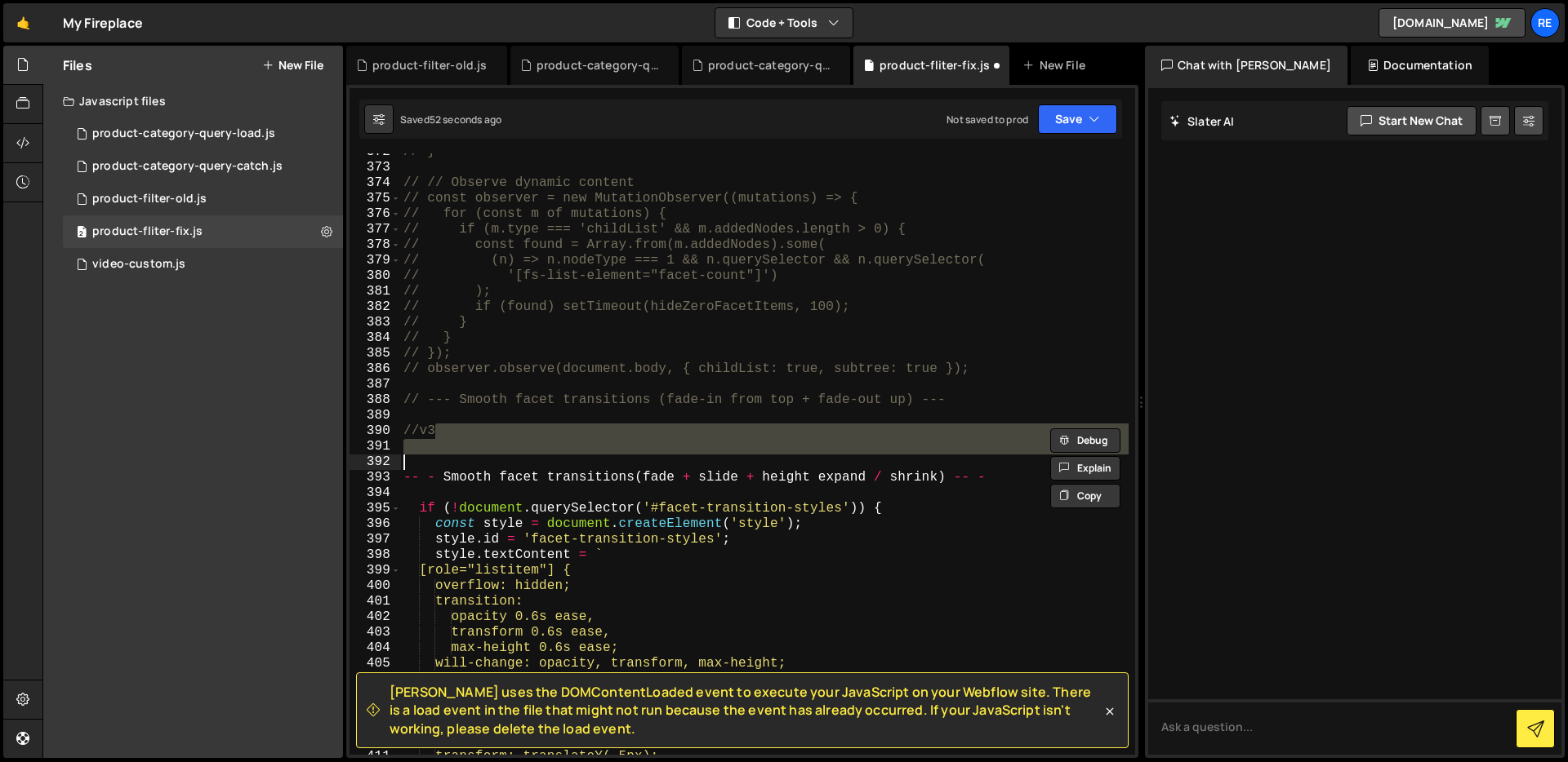
scroll to position [5856, 0]
type textarea "//v3"
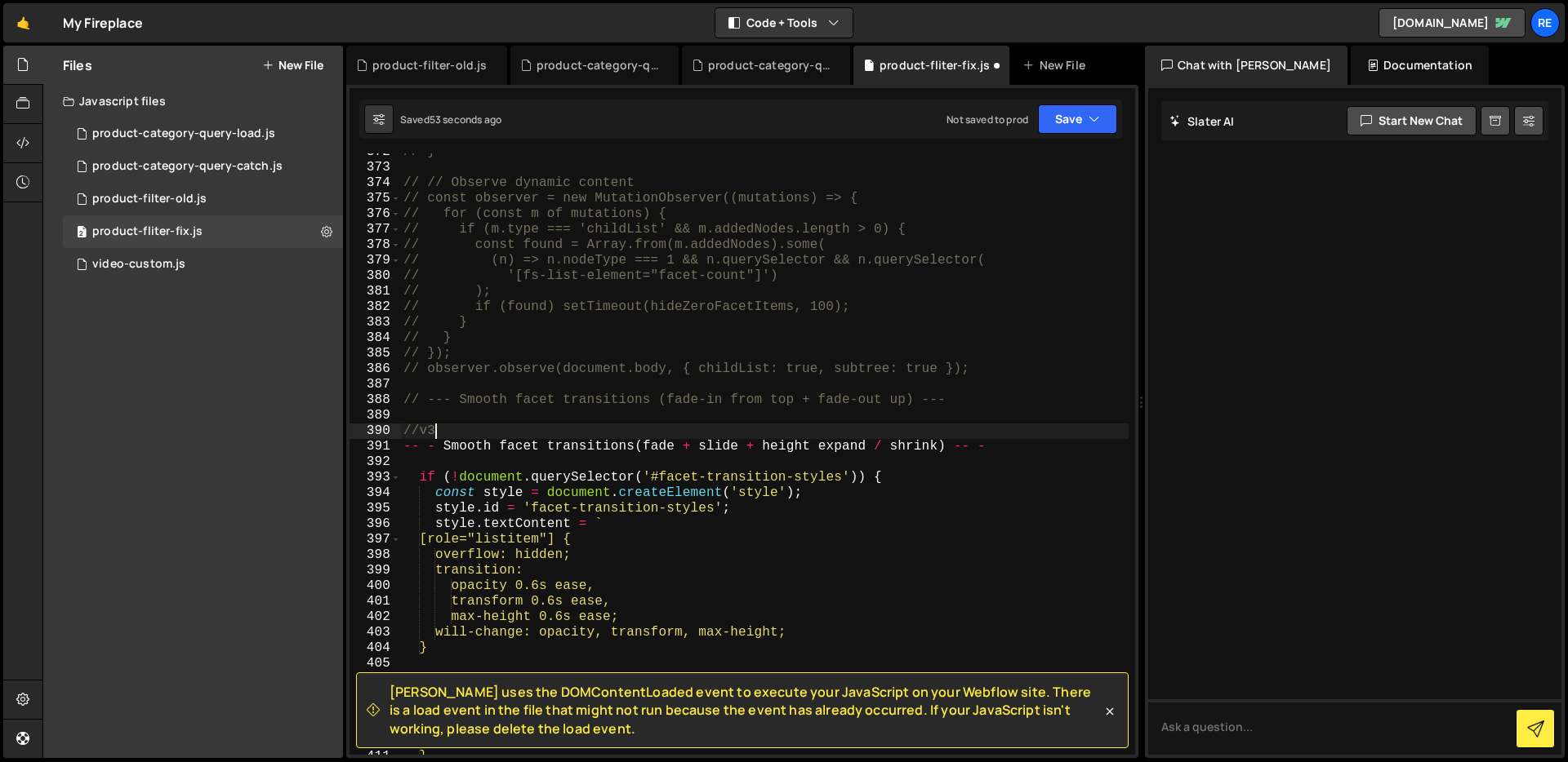
click at [519, 411] on div "// } // // Observe dynamic content // const observer = new MutationObserver((mu…" at bounding box center [764, 461] width 729 height 633
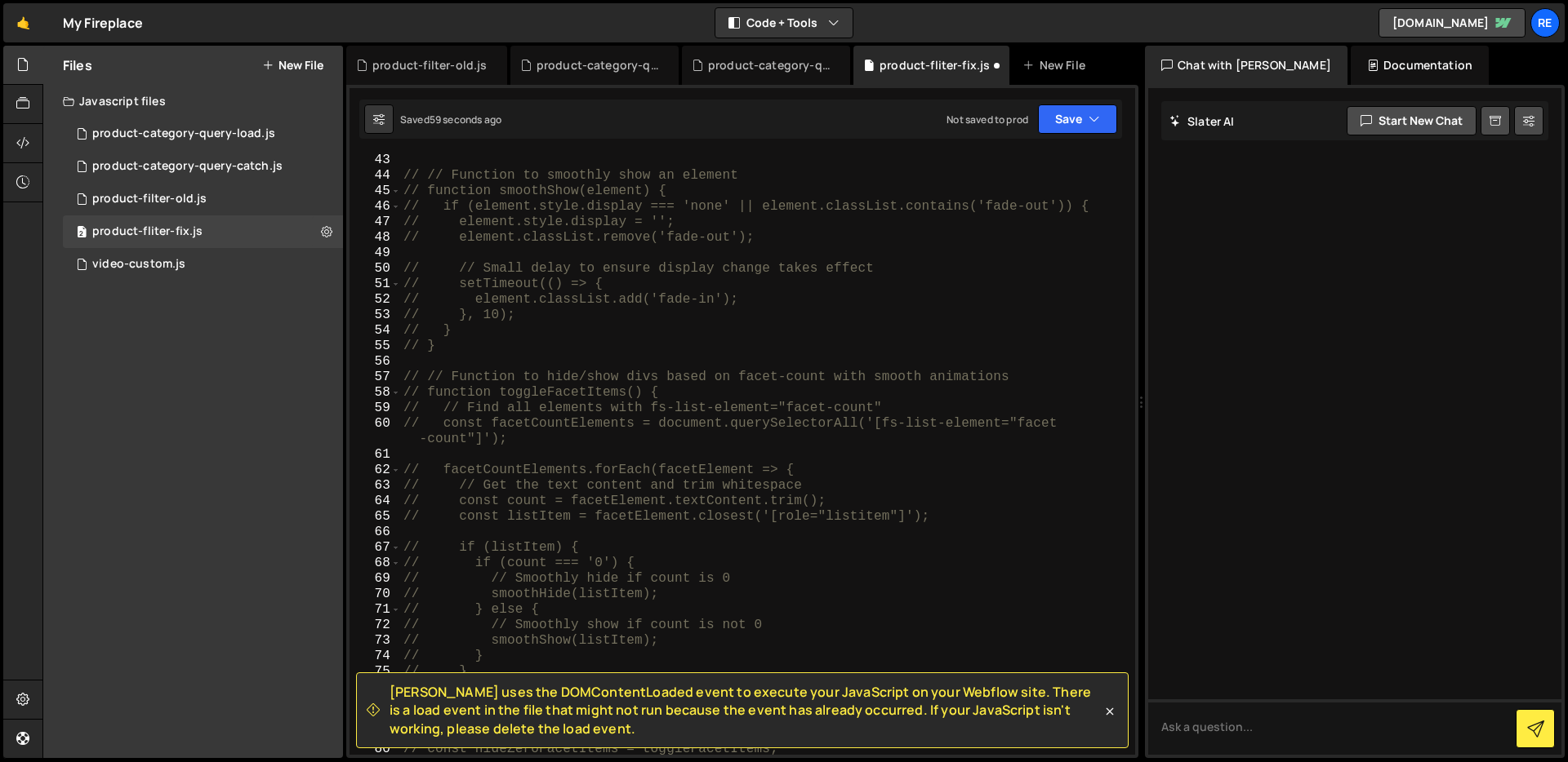
scroll to position [0, 0]
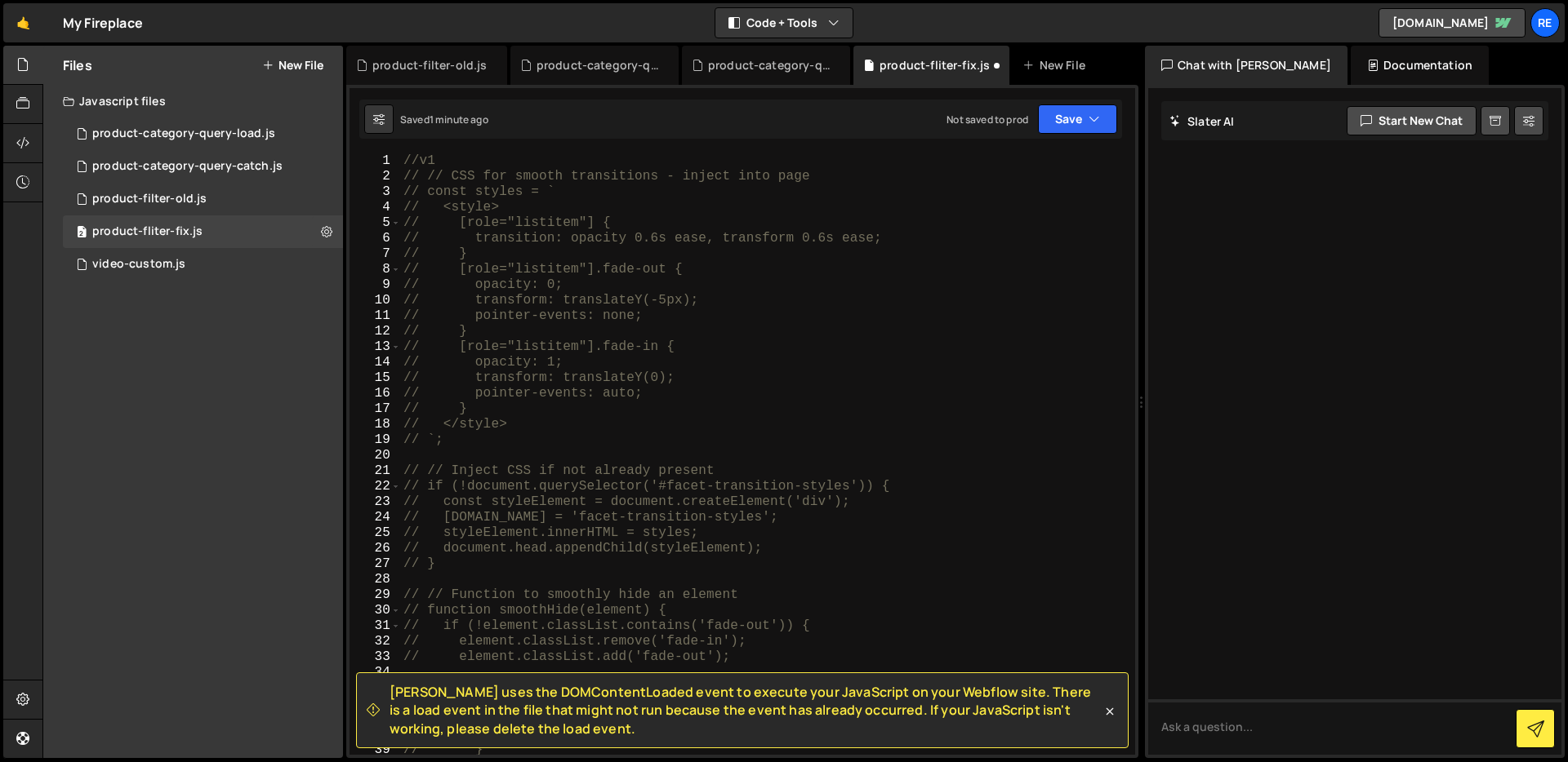
click at [407, 158] on div "//v1 // // CSS for smooth transitions - inject into page // const styles = ` //…" at bounding box center [764, 470] width 729 height 633
type textarea "//v1"
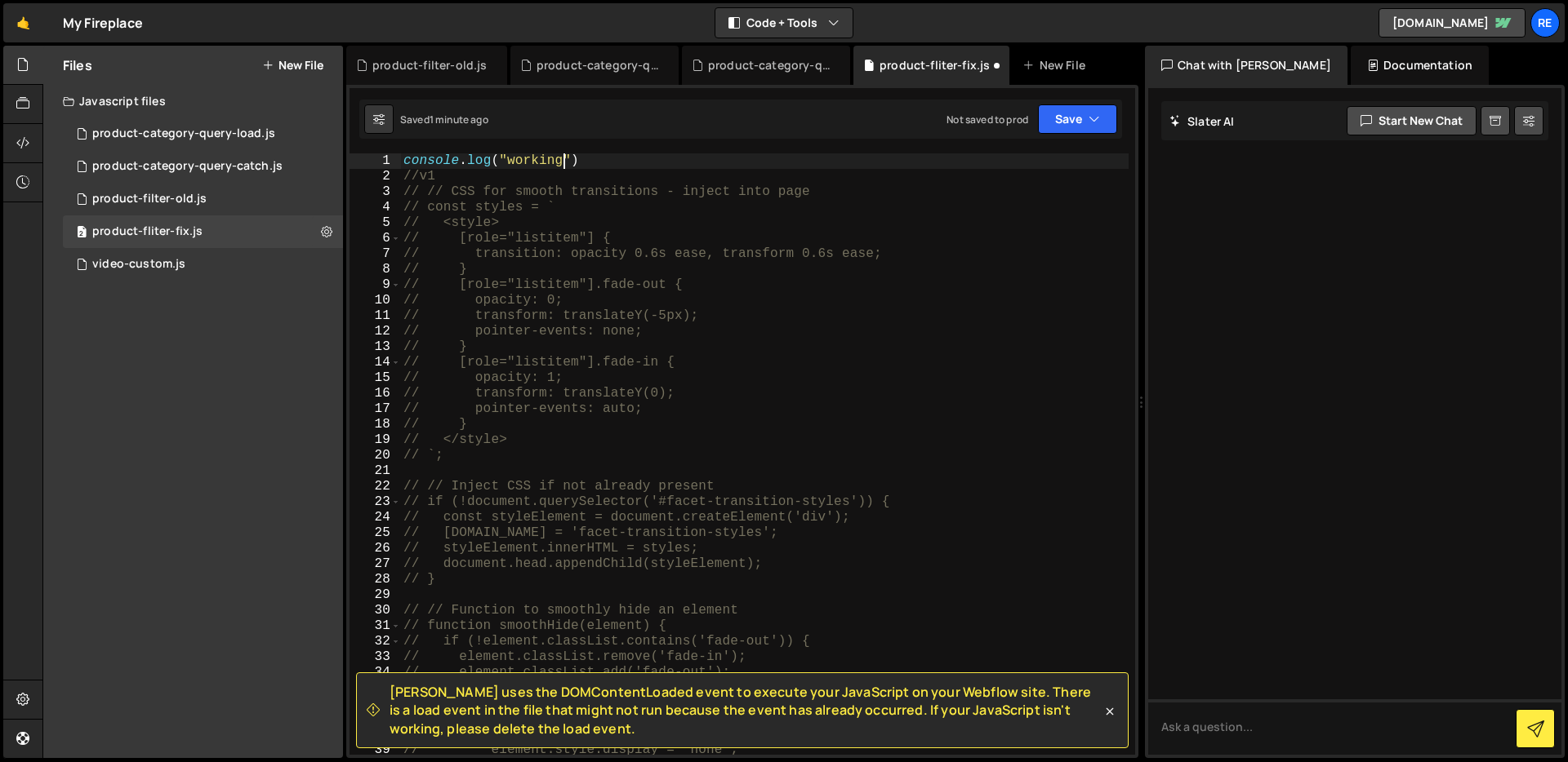
scroll to position [0, 9]
click at [593, 166] on div "console . log ( "working" ) //v1 // // CSS for smooth transitions - inject into…" at bounding box center [764, 470] width 729 height 633
click at [589, 154] on div "console . log ( "working" ) //v1 // // CSS for smooth transitions - inject into…" at bounding box center [764, 470] width 729 height 633
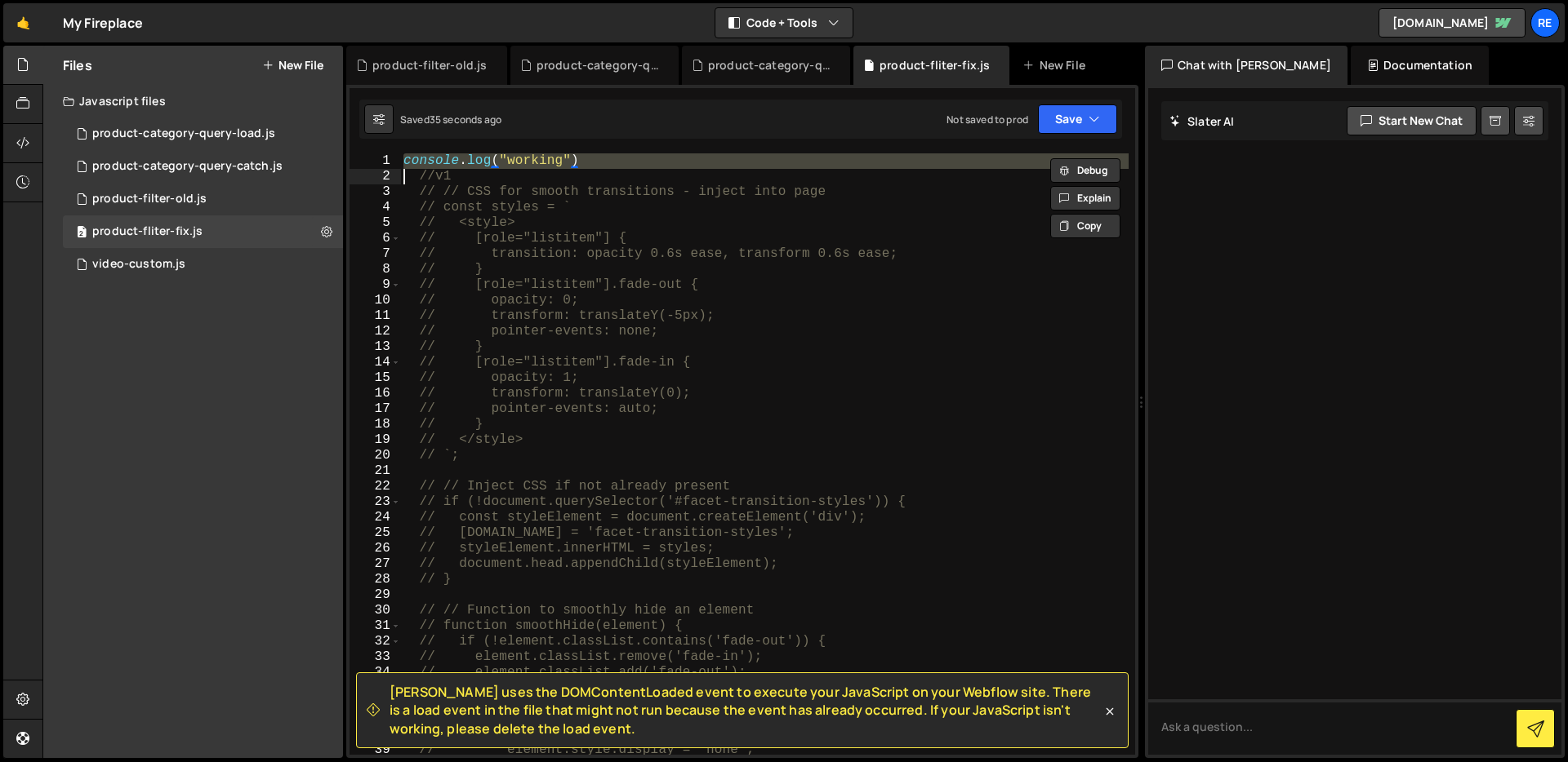
click at [589, 154] on div "console . log ( "working" ) //v1 // // CSS for smooth transitions - inject into…" at bounding box center [764, 470] width 729 height 633
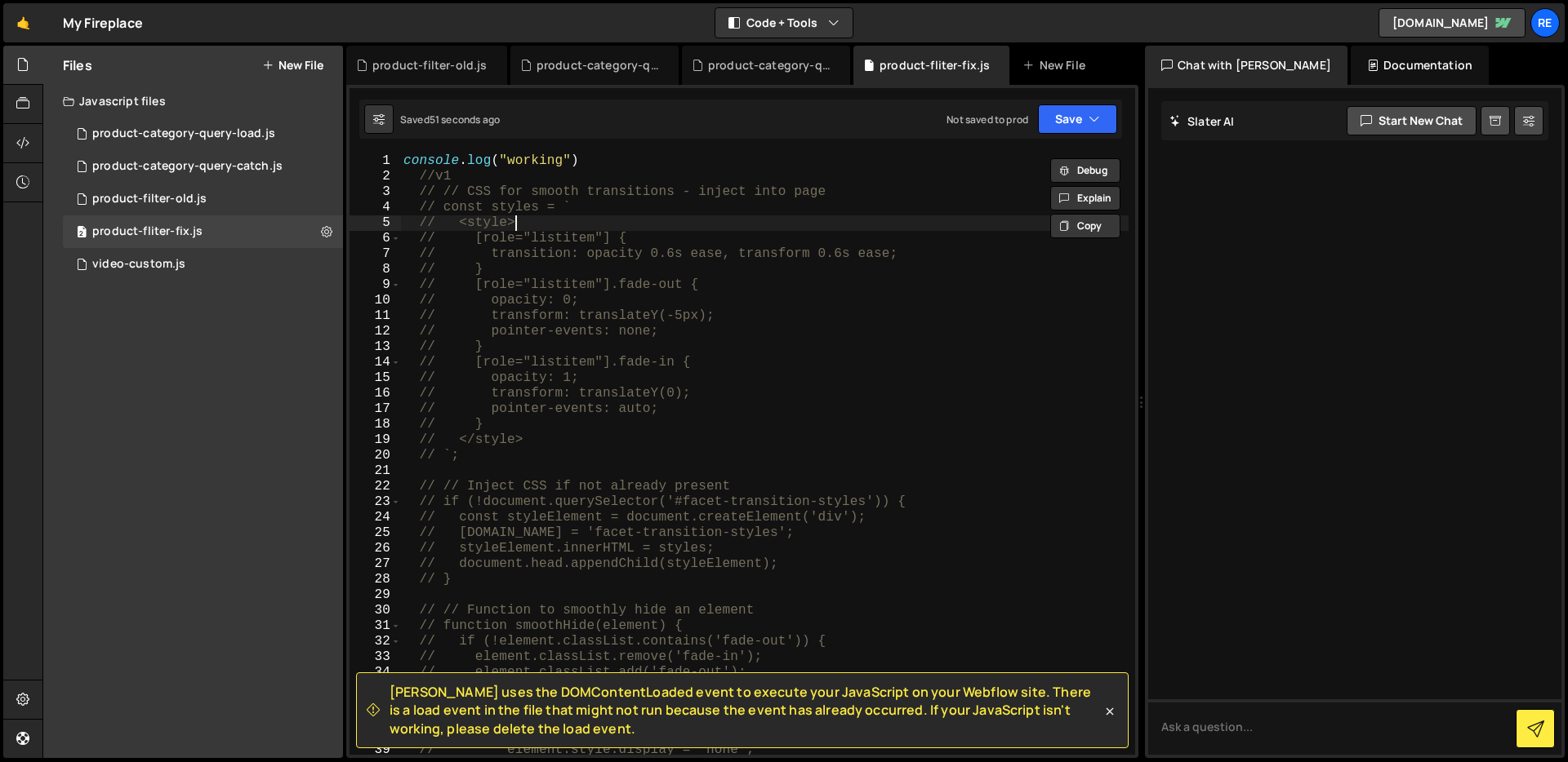
click at [639, 215] on div "console . log ( "working" ) //v1 // // CSS for smooth transitions - inject into…" at bounding box center [764, 470] width 729 height 633
click at [613, 168] on div "console . log ( "working" ) //v1 // // CSS for smooth transitions - inject into…" at bounding box center [764, 470] width 729 height 633
type textarea "console.log("working")"
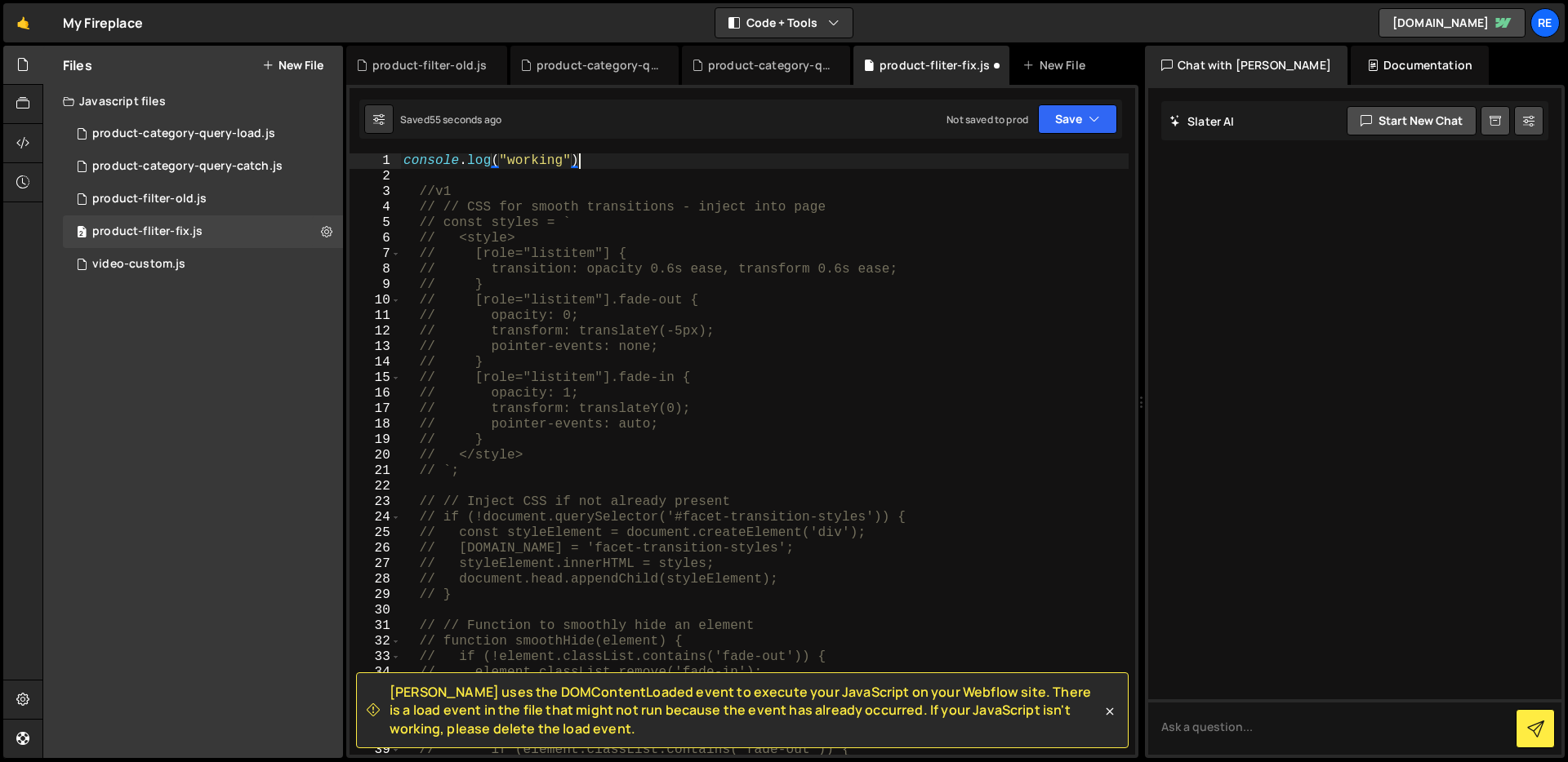
scroll to position [0, 9]
type textarea "console.log("working");"
click at [323, 232] on icon at bounding box center [327, 231] width 11 height 16
type input "product-fliter-fix"
radio input "true"
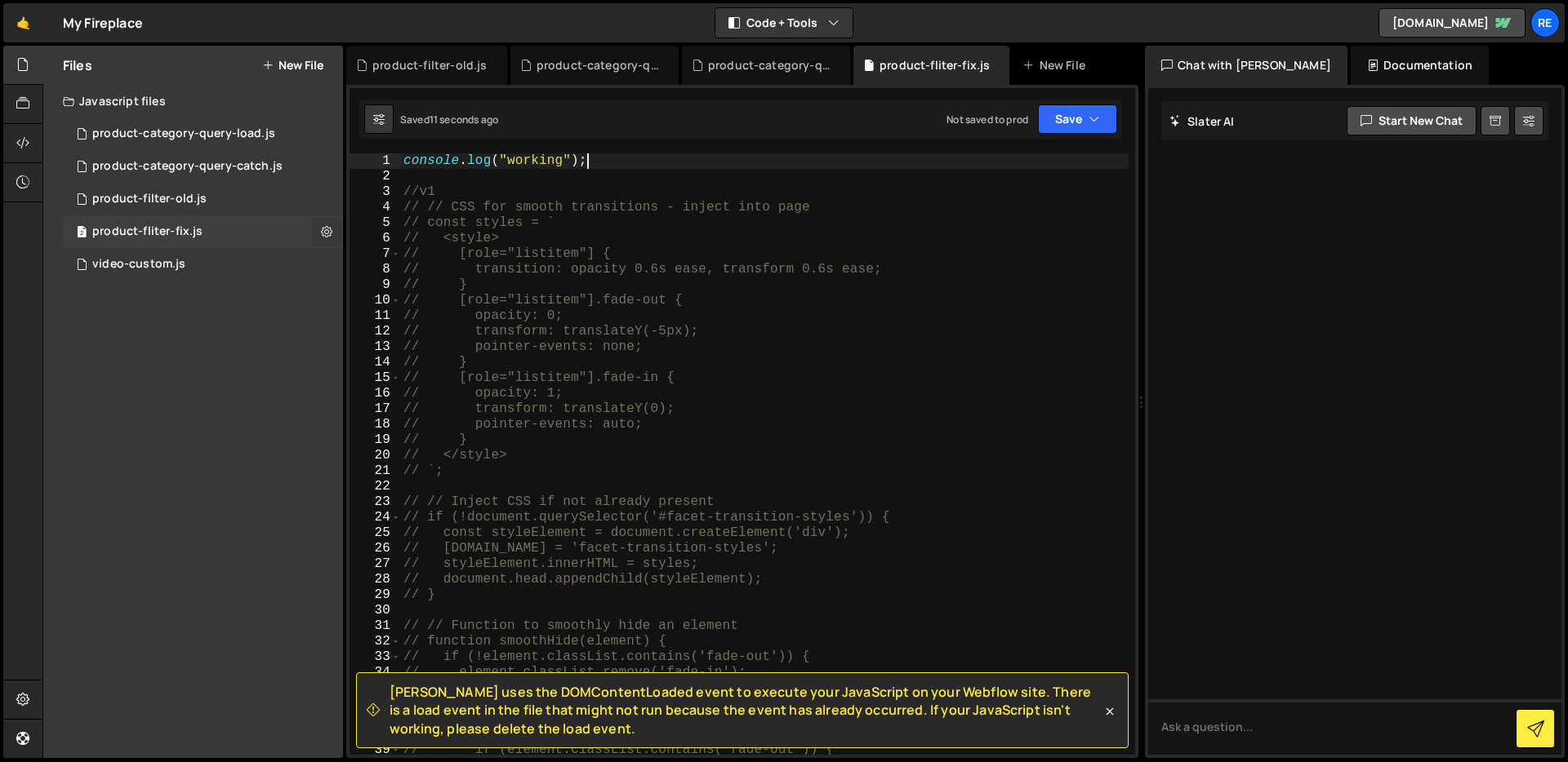
checkbox input "true"
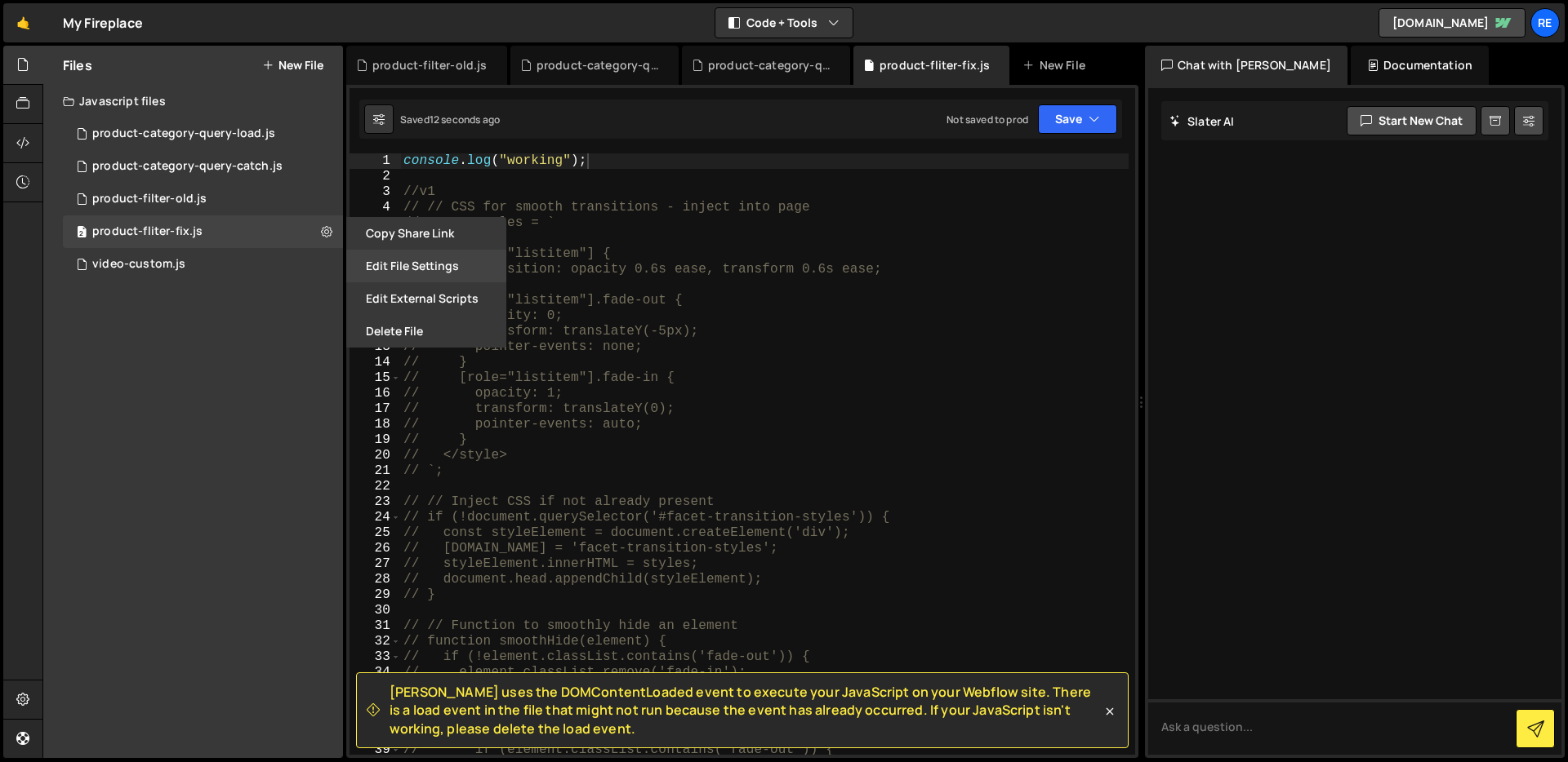
click at [436, 265] on button "Edit File Settings" at bounding box center [426, 266] width 160 height 33
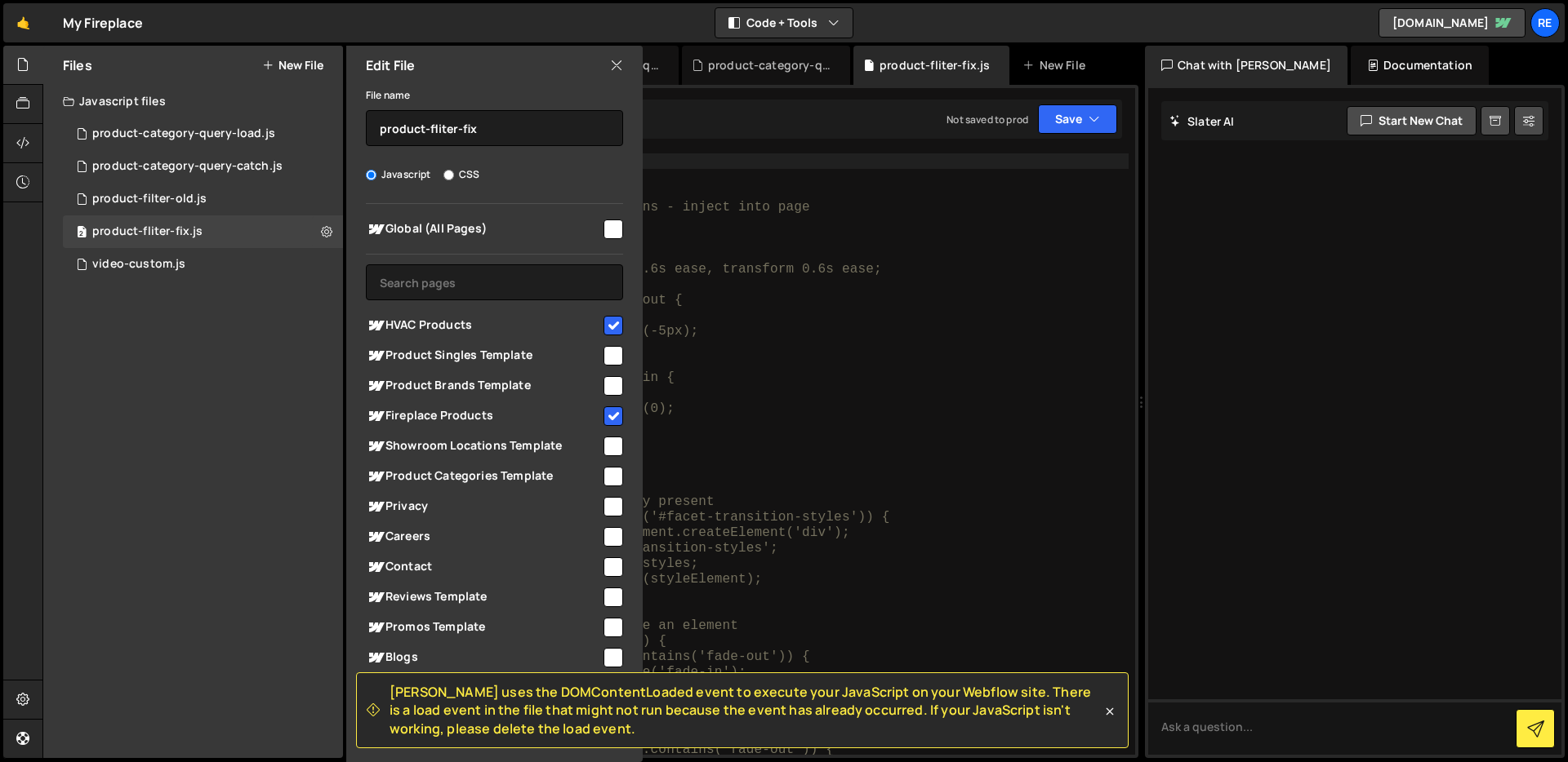
click at [619, 66] on icon at bounding box center [616, 65] width 13 height 18
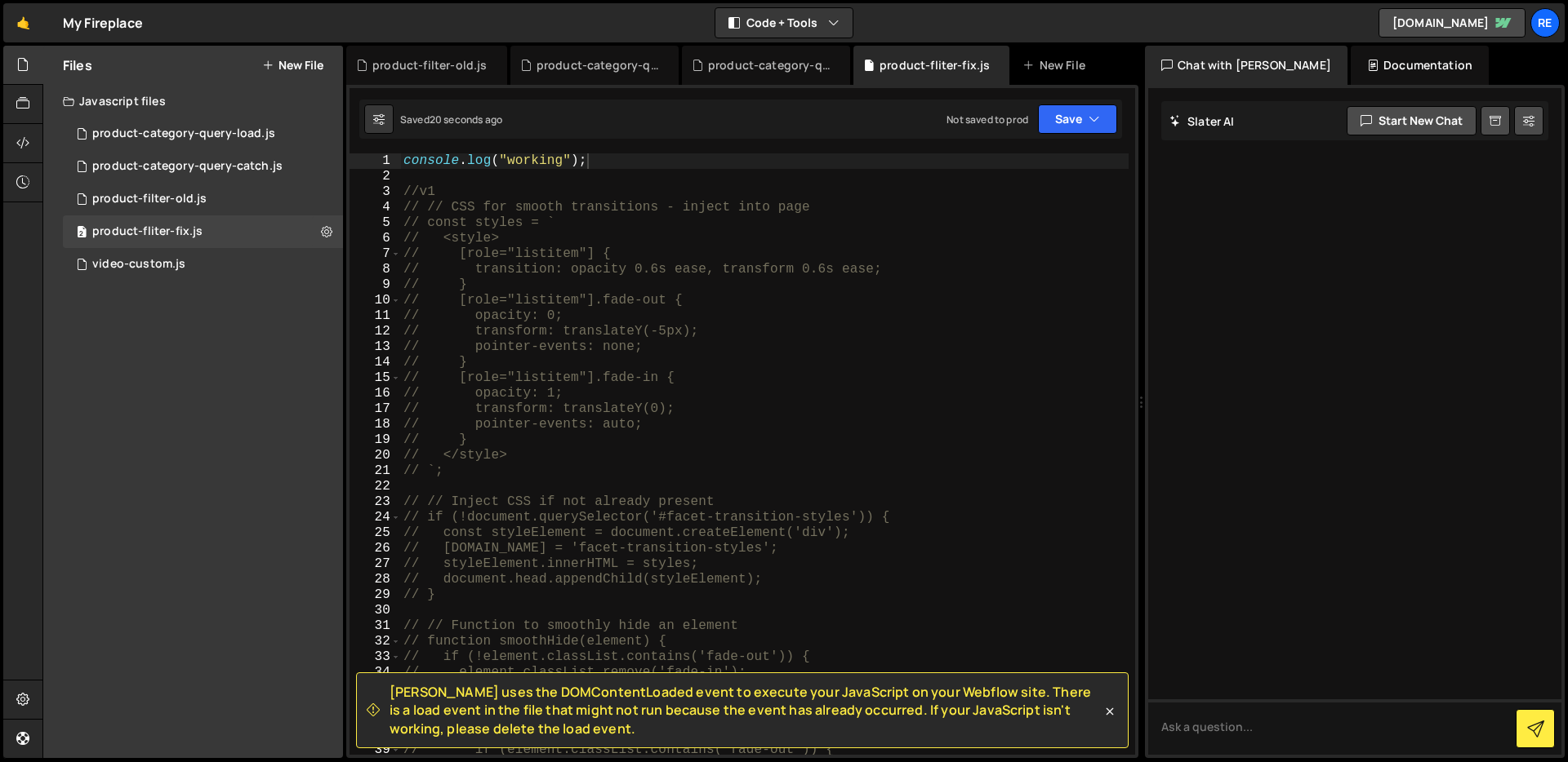
click at [428, 178] on div "console . log ( "working" ) ; //v1 // // CSS for smooth transitions - inject in…" at bounding box center [764, 470] width 729 height 633
click at [564, 163] on div "console . log ( "working" ) ; //v1 // // CSS for smooth transitions - inject in…" at bounding box center [764, 470] width 729 height 633
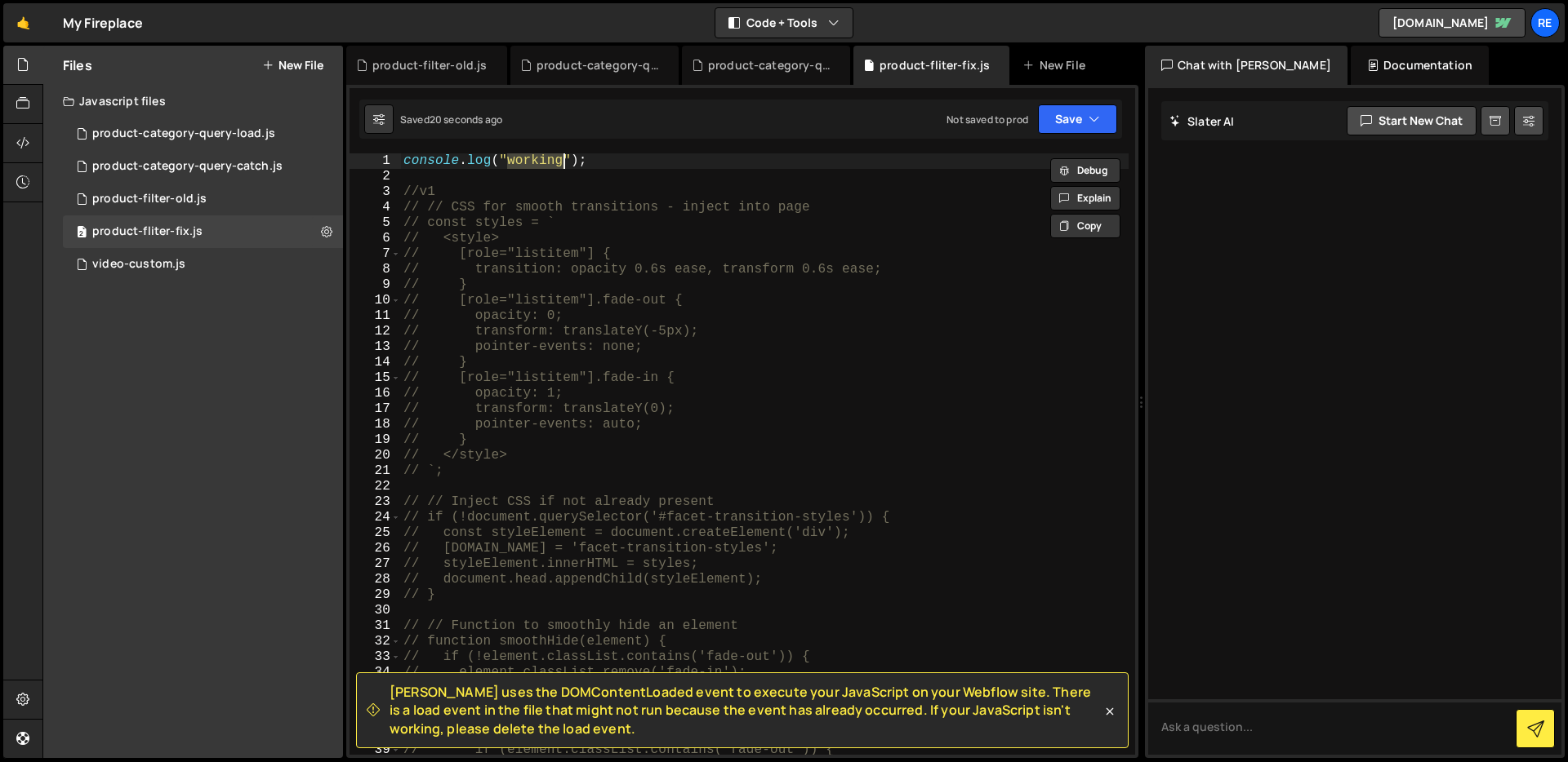
type textarea "console.log("working");"
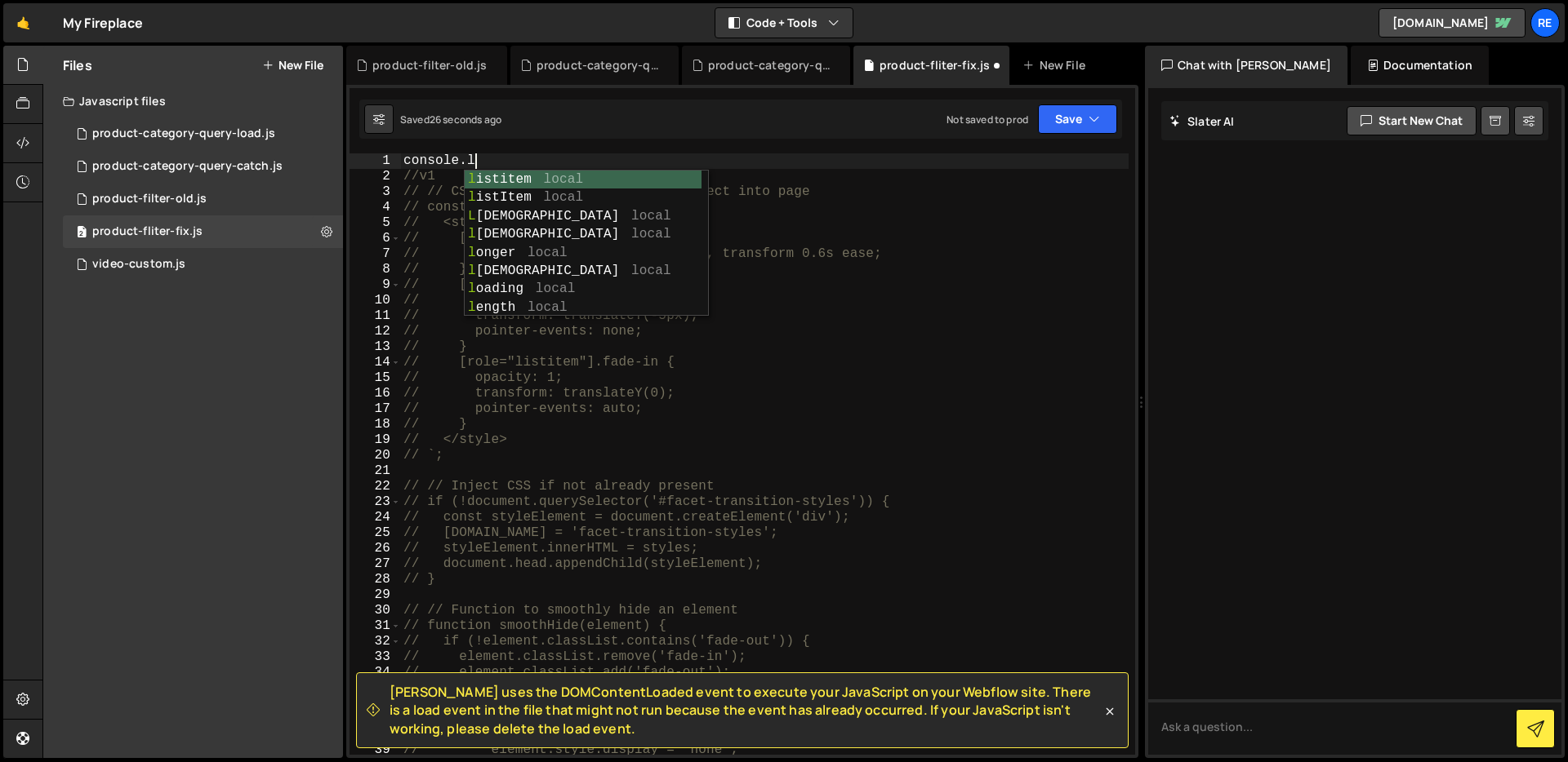
scroll to position [0, 4]
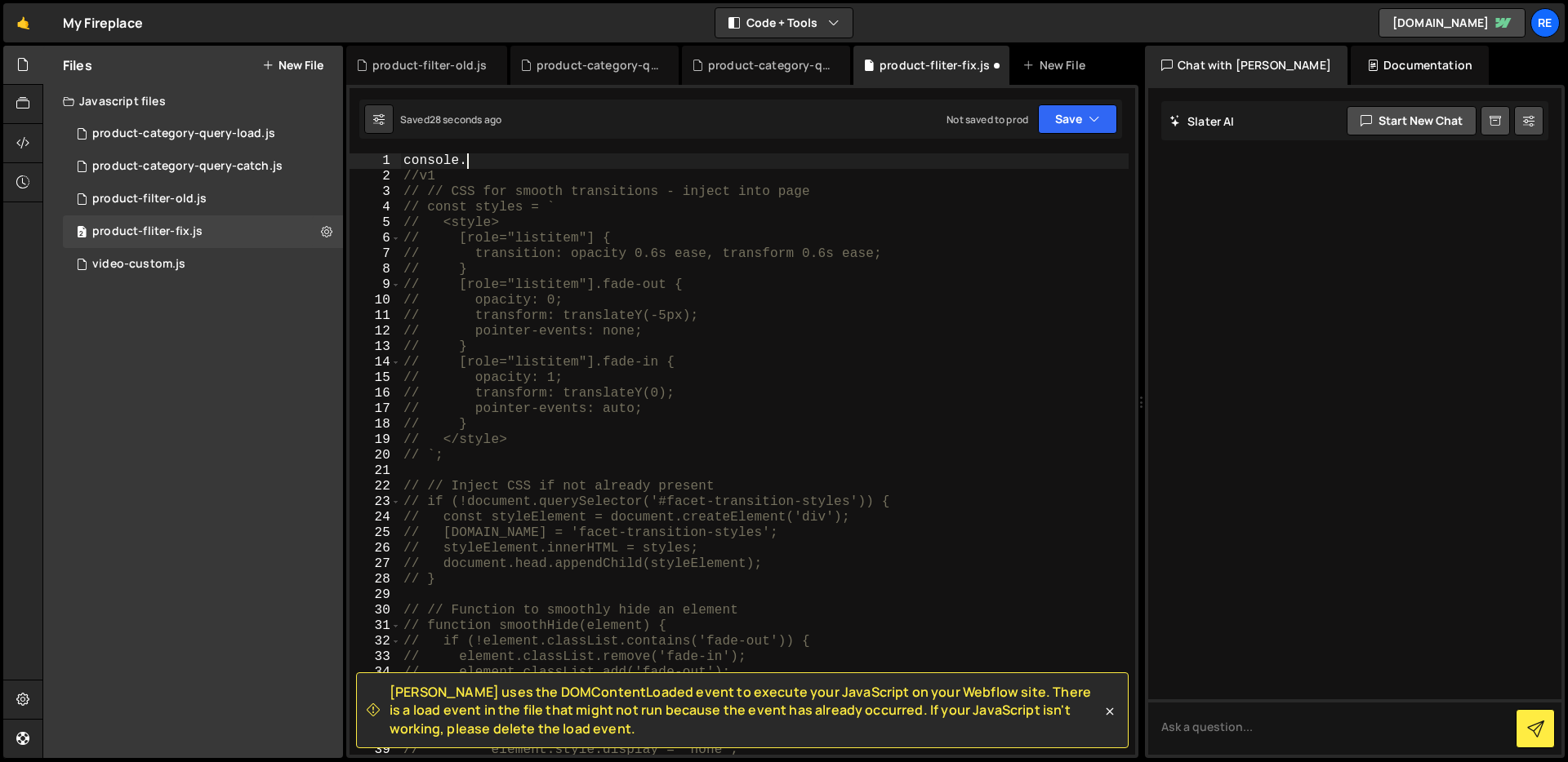
type textarea "console"
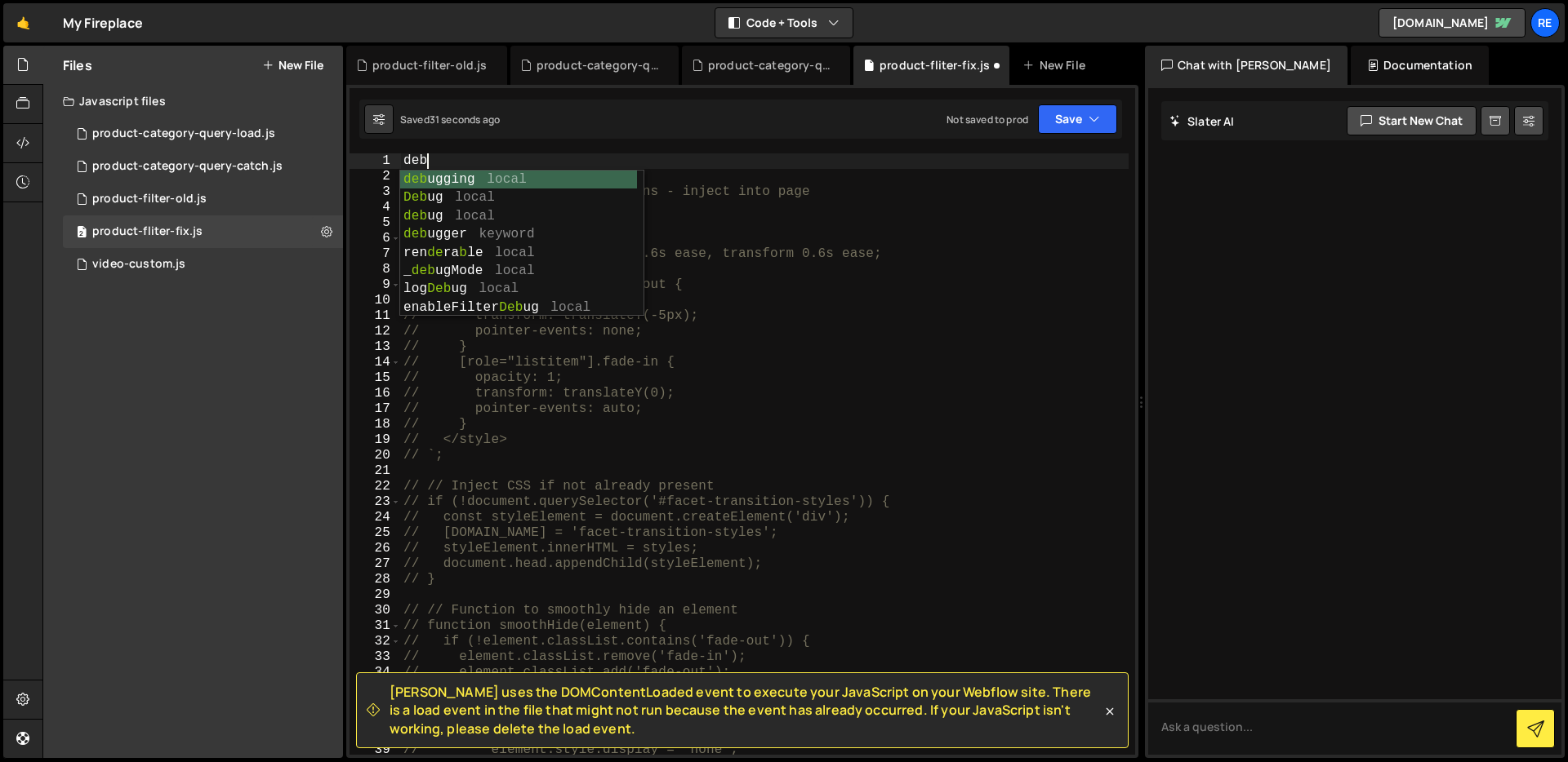
scroll to position [0, 1]
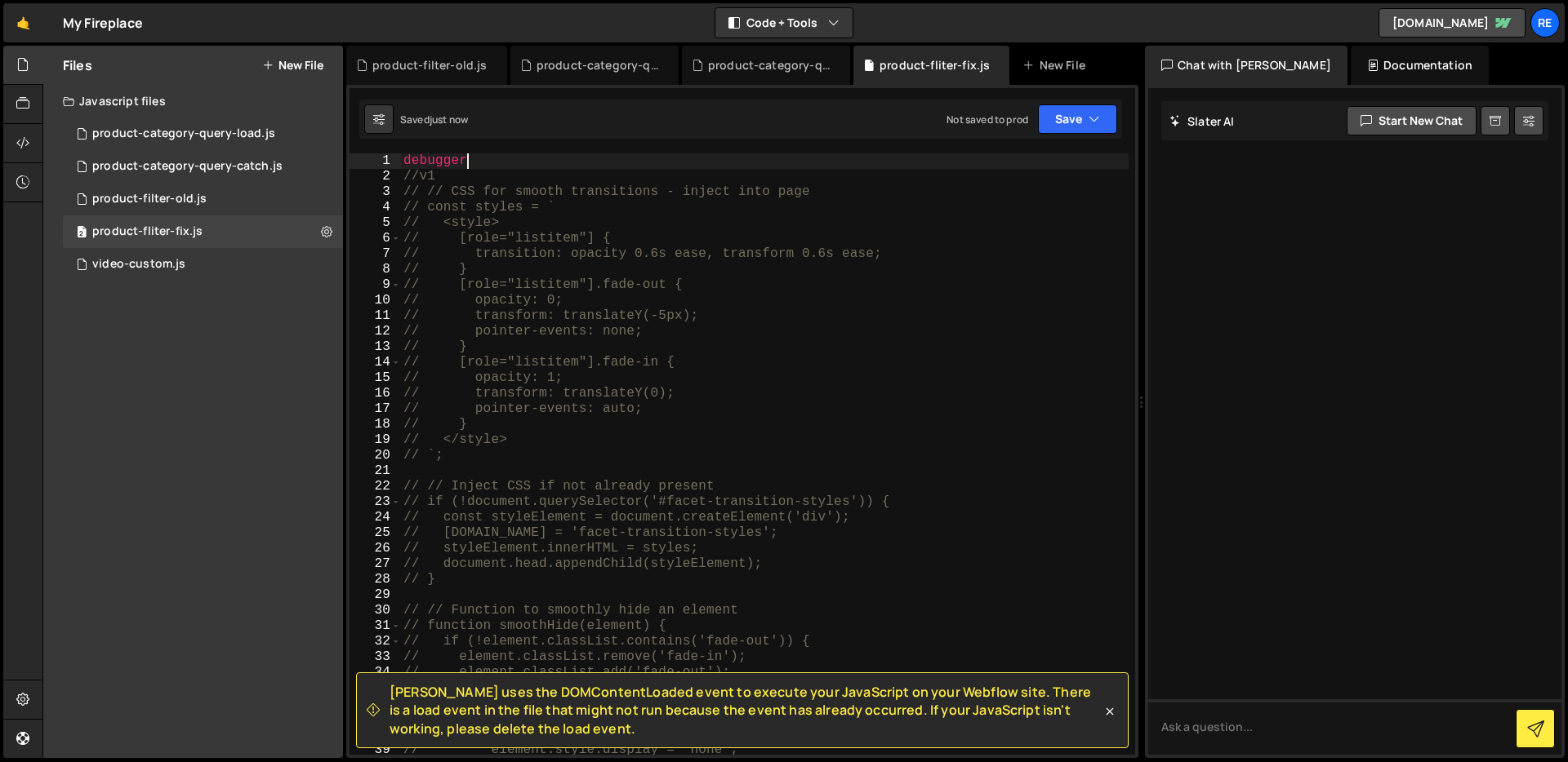
type textarea "debugger"
click at [487, 64] on div "product-filter-old.js" at bounding box center [427, 66] width 161 height 39
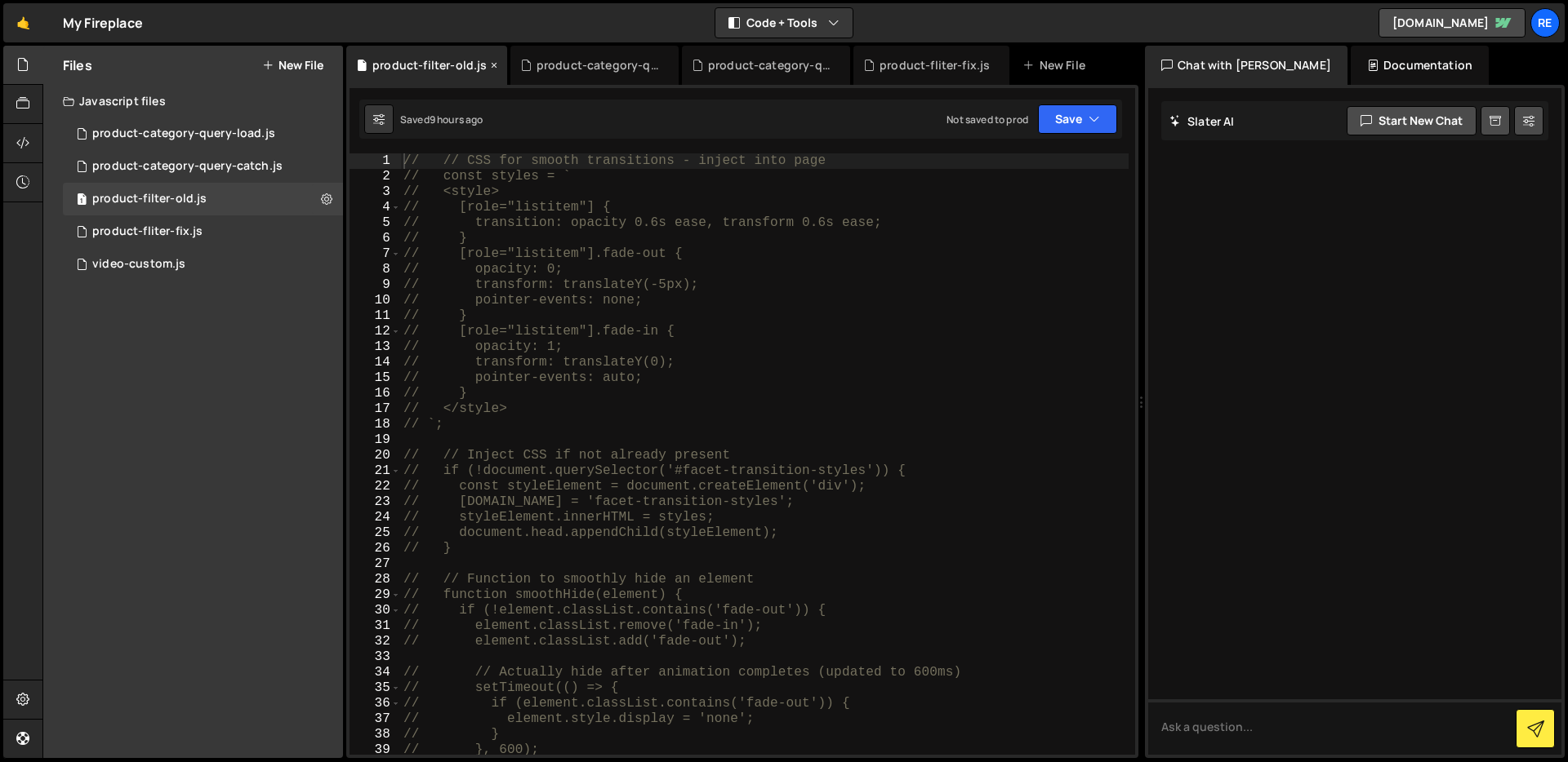
click at [489, 64] on icon at bounding box center [494, 65] width 11 height 16
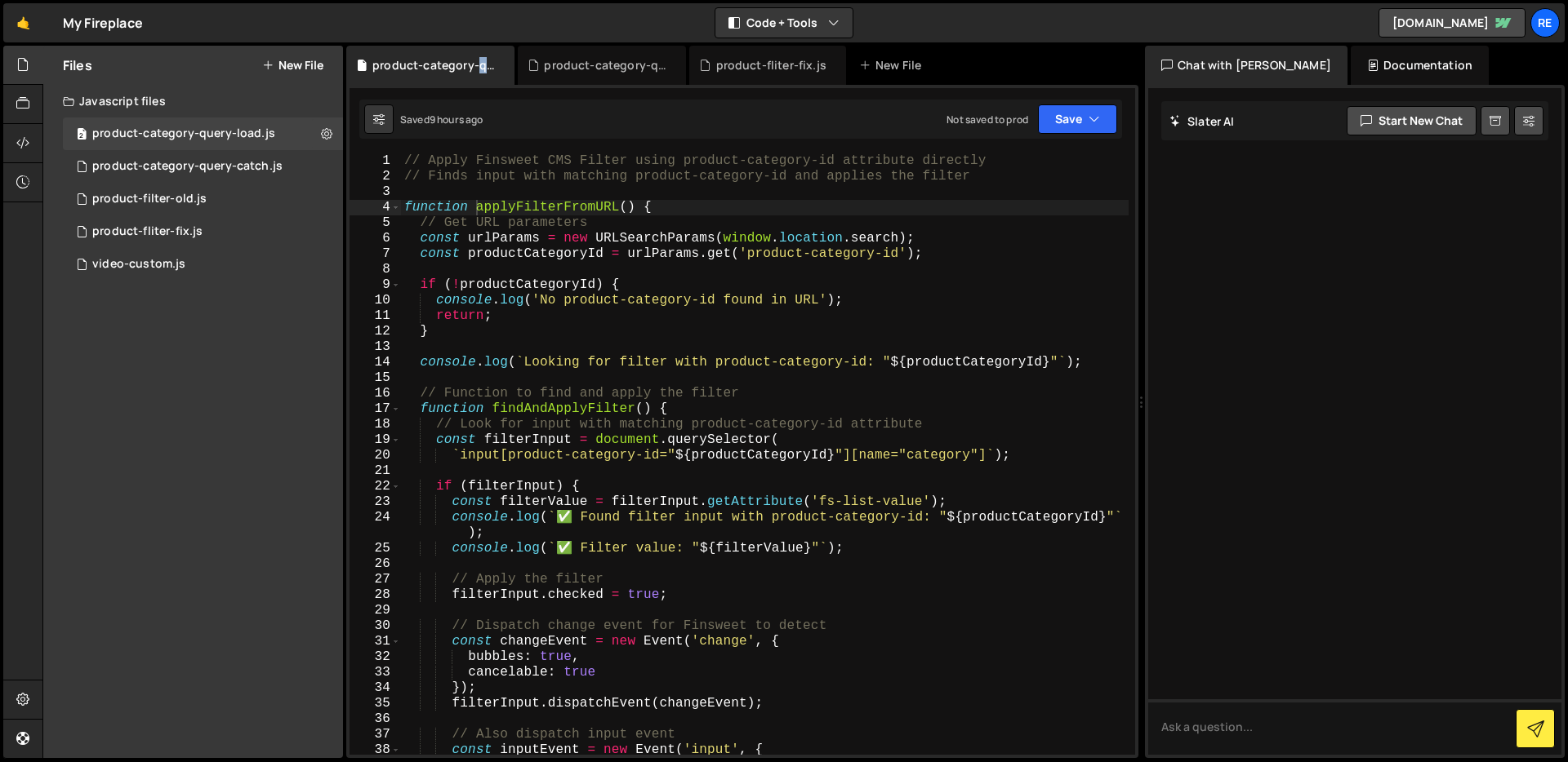
click at [489, 64] on div "product-category-query-load.js" at bounding box center [434, 65] width 123 height 16
click at [489, 65] on div "product-category-query-load.js" at bounding box center [434, 65] width 123 height 16
click at [497, 66] on icon at bounding box center [502, 65] width 11 height 16
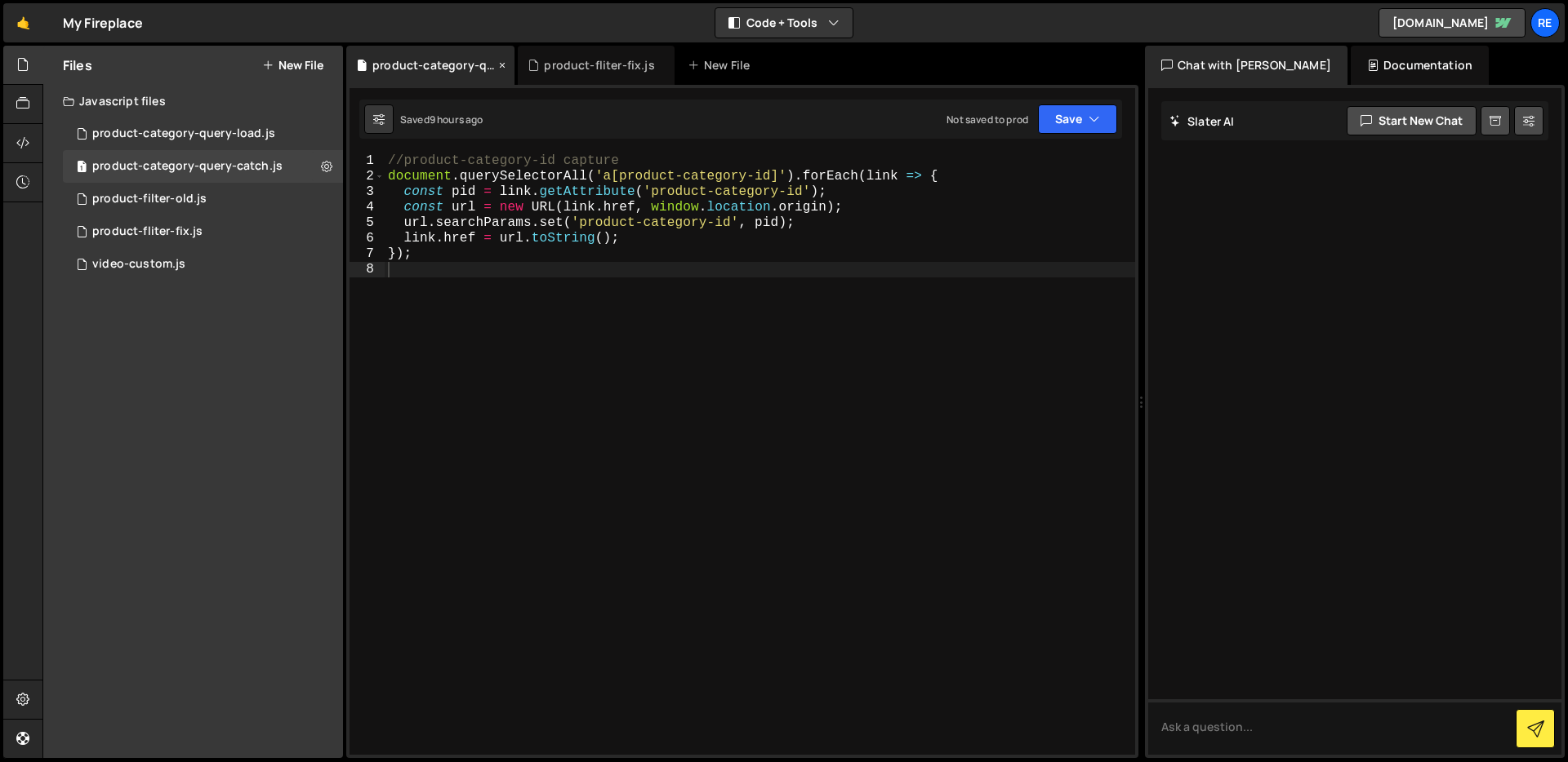
click at [500, 66] on icon at bounding box center [502, 65] width 11 height 16
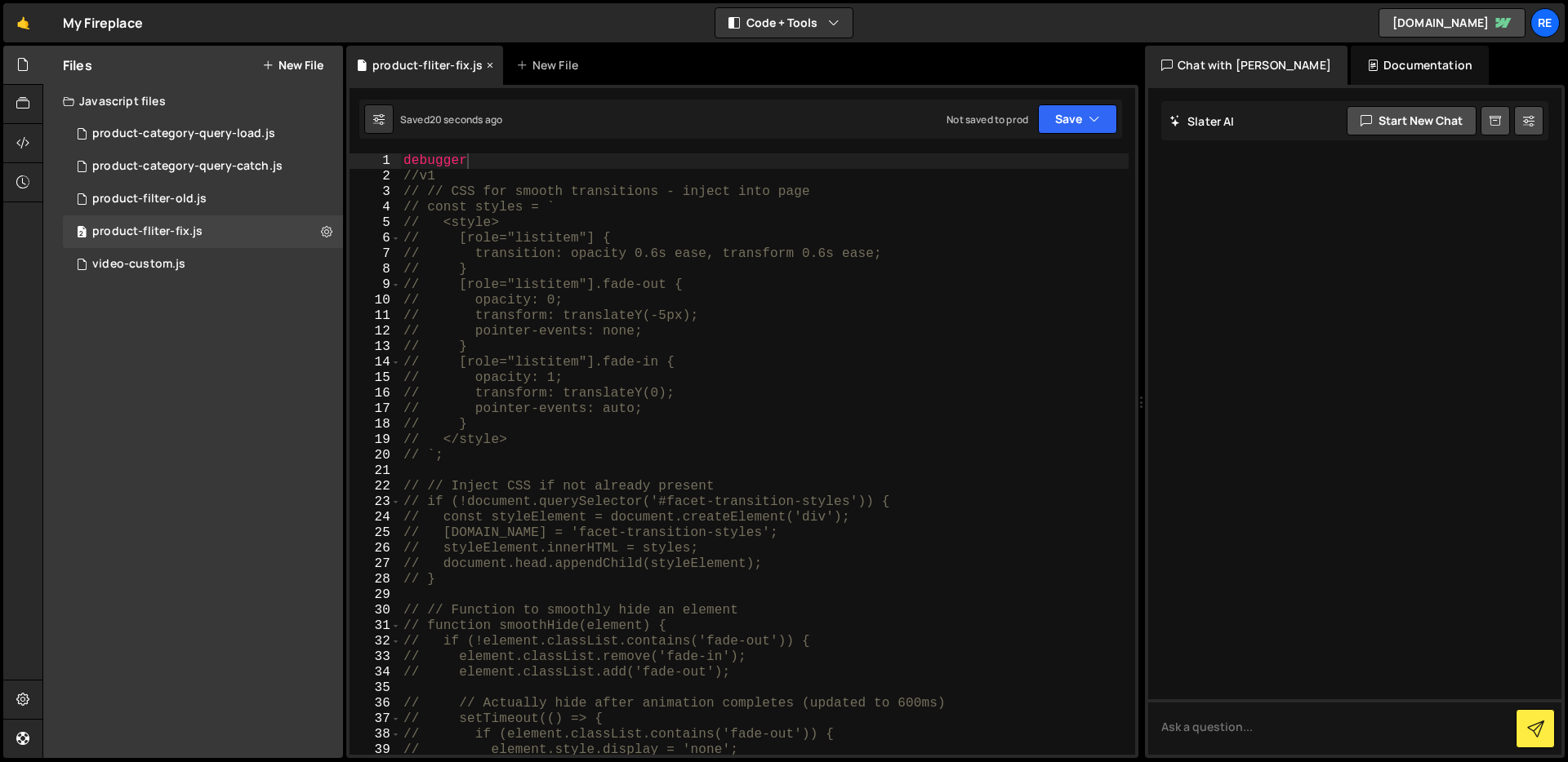
click at [484, 67] on icon at bounding box center [490, 65] width 11 height 16
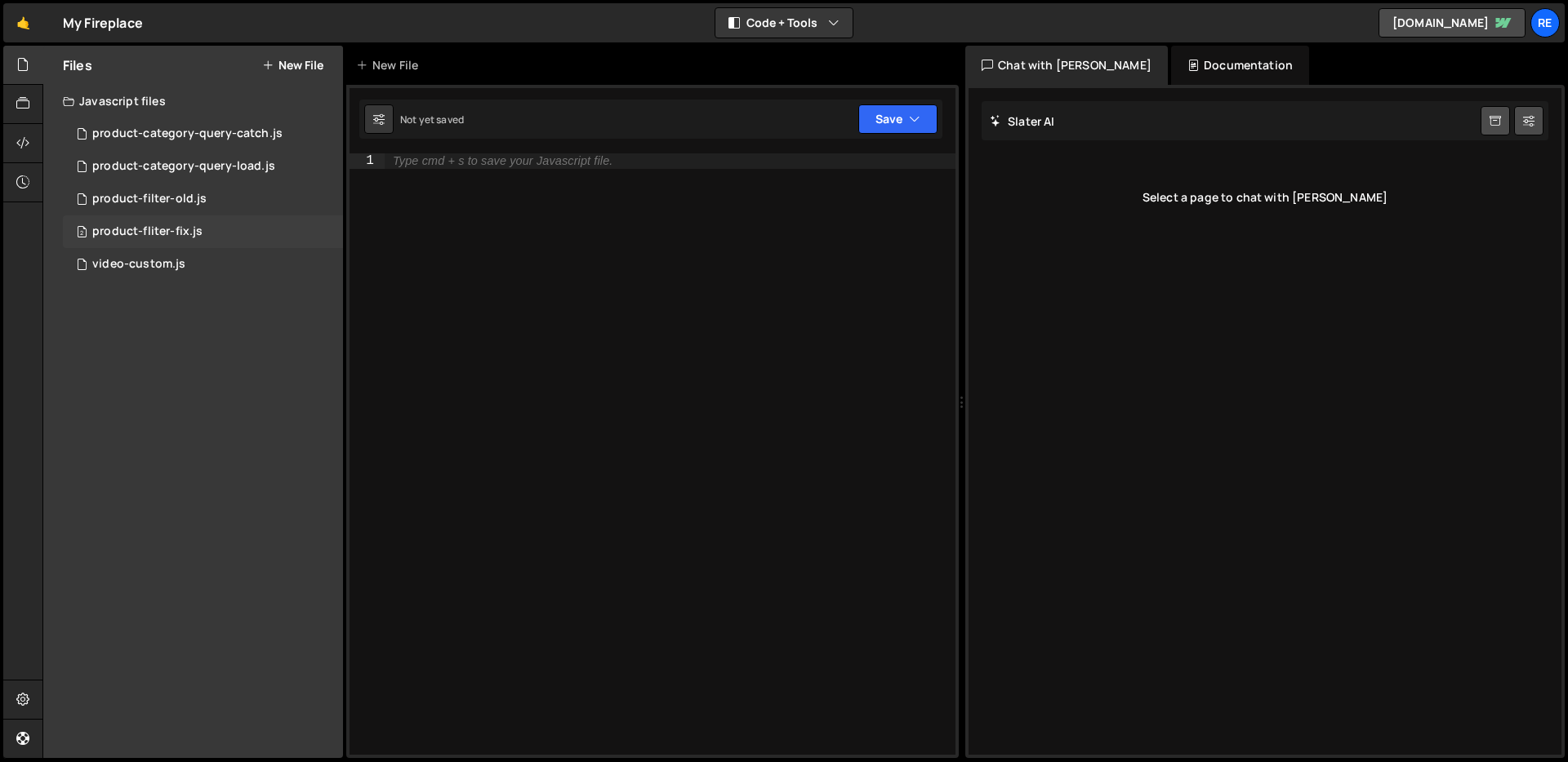
click at [200, 239] on div "2 product-fliter-fix.js 0" at bounding box center [202, 231] width 280 height 33
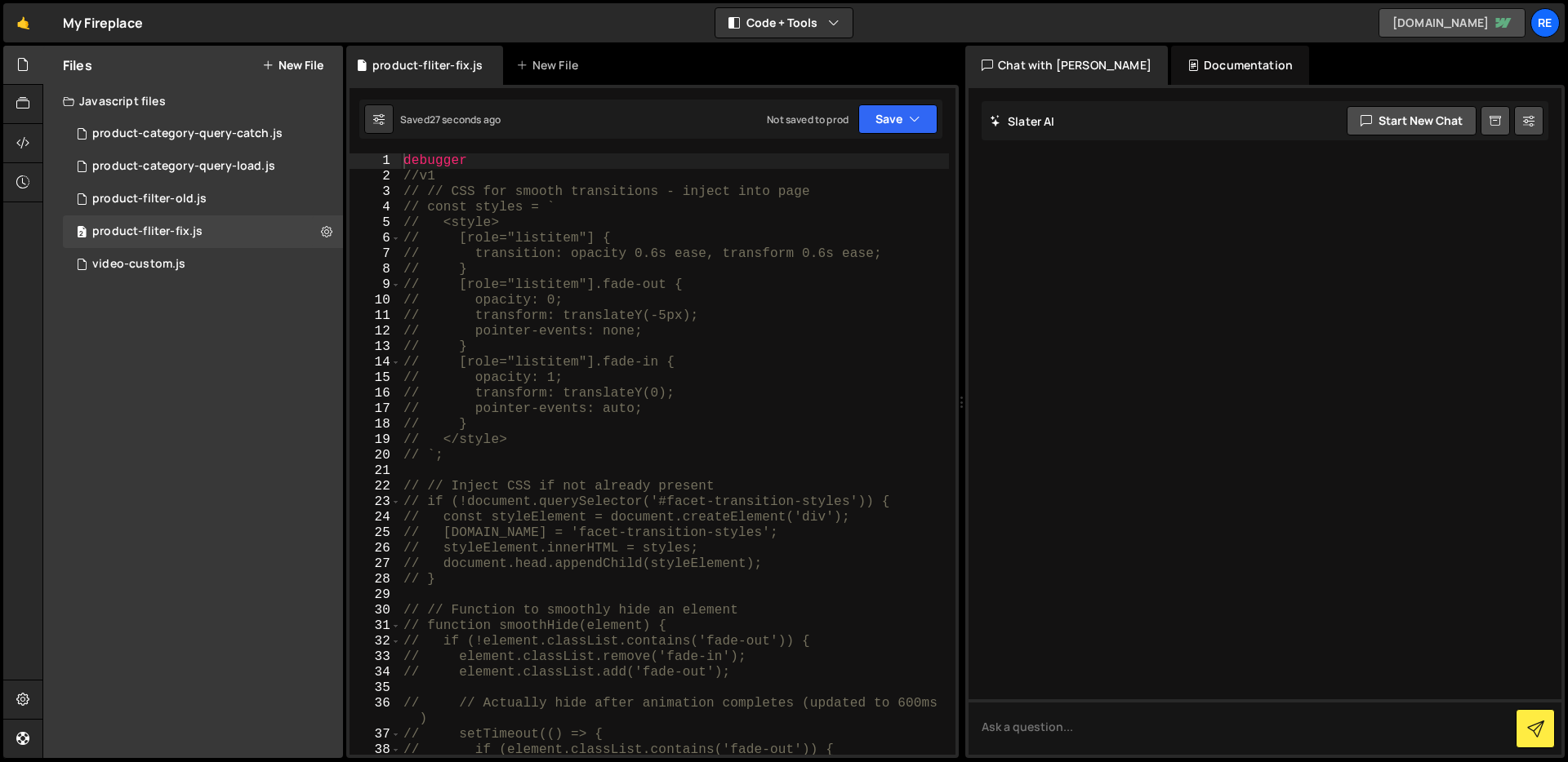
click at [1423, 23] on link "[DOMAIN_NAME]" at bounding box center [1452, 22] width 147 height 29
click at [481, 169] on div "debugger //v1 // // CSS for smooth transitions - inject into page // const styl…" at bounding box center [674, 470] width 549 height 633
click at [481, 163] on div "debugger //v1 // // CSS for smooth transitions - inject into page // const styl…" at bounding box center [674, 470] width 549 height 633
type textarea "debugger"
click at [480, 163] on div "debugger //v1 // // CSS for smooth transitions - inject into page // const styl…" at bounding box center [674, 470] width 549 height 633
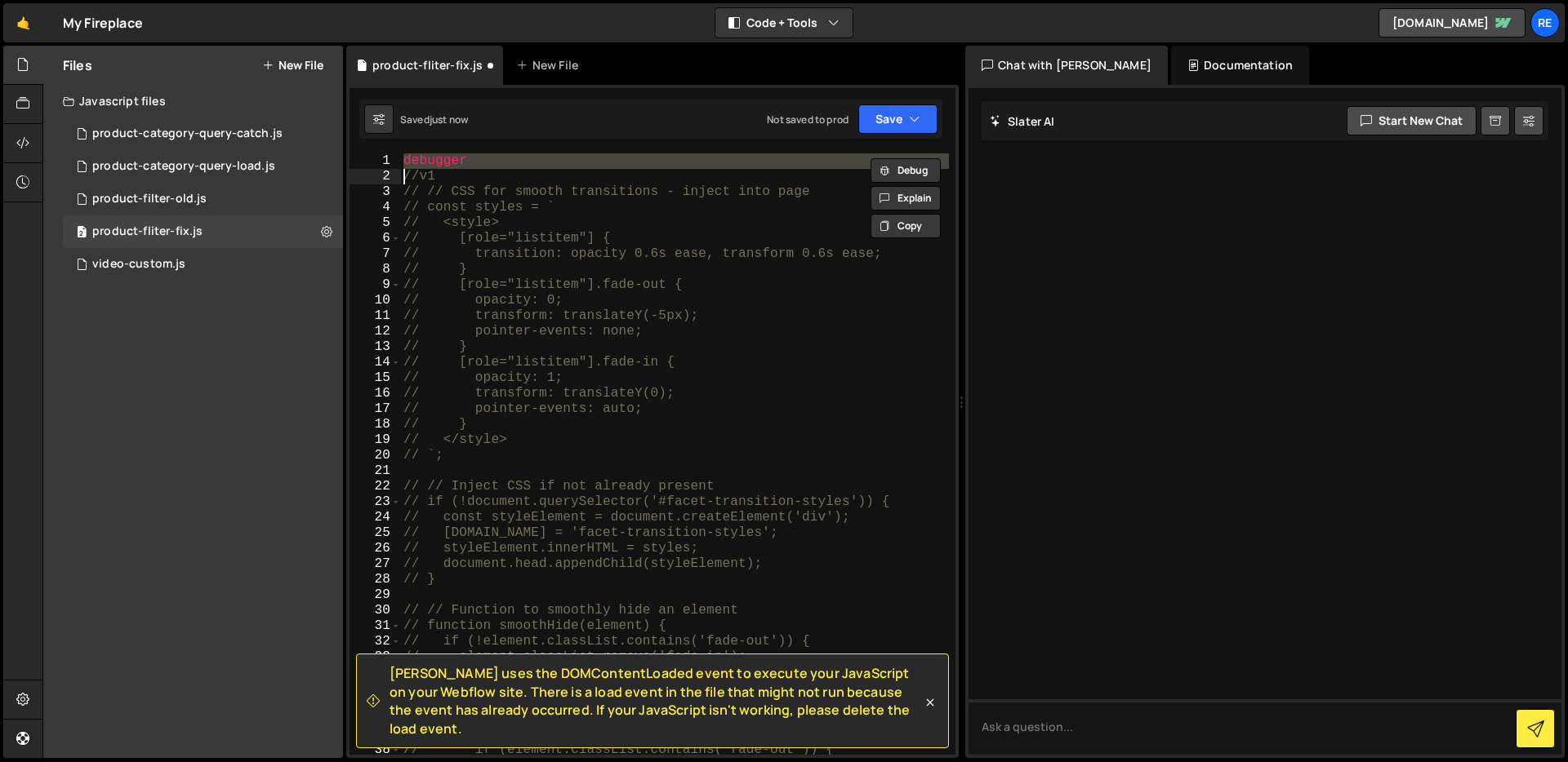
click at [643, 239] on div "debugger //v1 // // CSS for smooth transitions - inject into page // const styl…" at bounding box center [674, 470] width 549 height 633
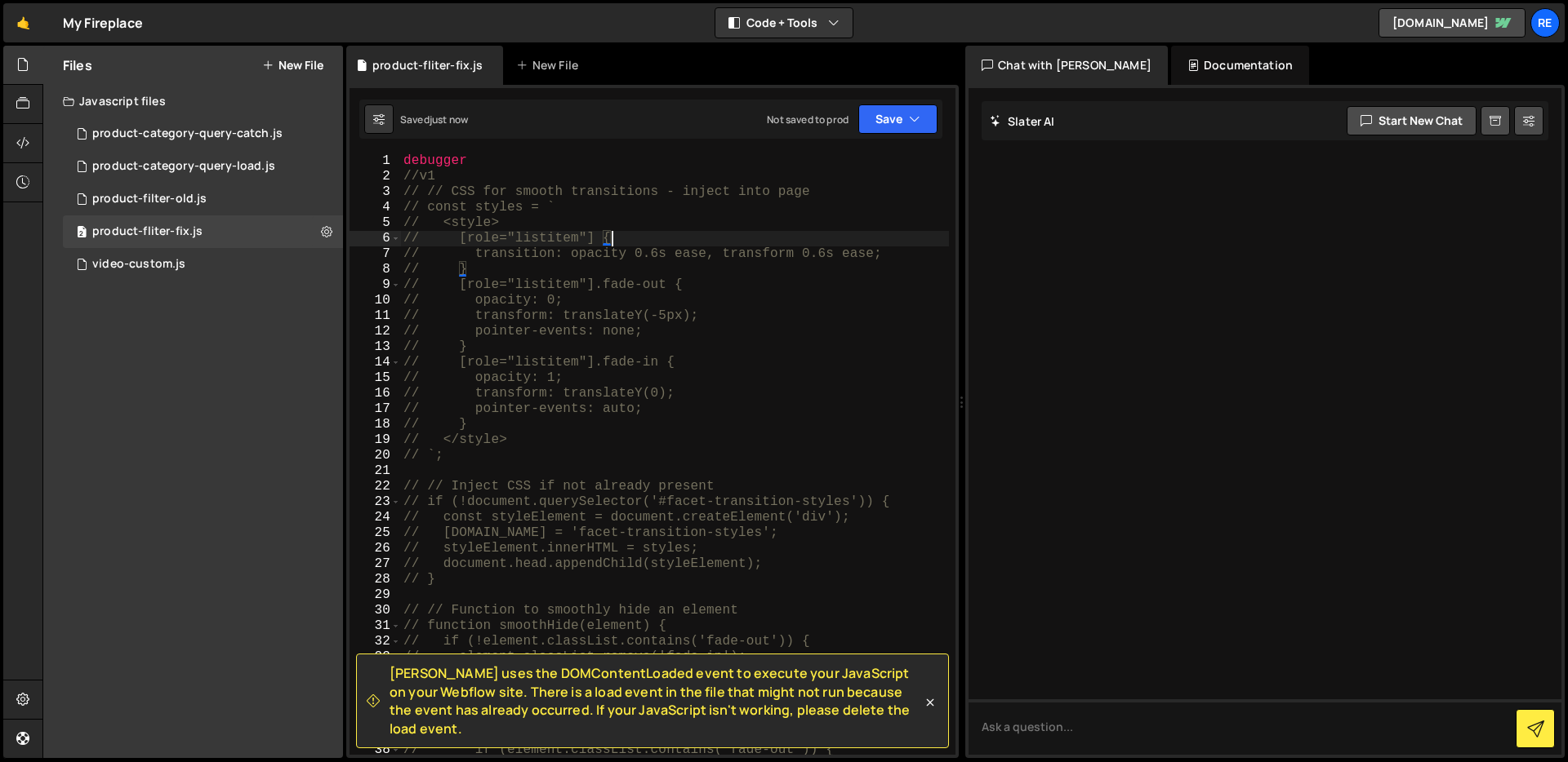
click at [599, 256] on div "debugger //v1 // // CSS for smooth transitions - inject into page // const styl…" at bounding box center [674, 470] width 549 height 633
click at [493, 167] on div "debugger //v1 // // CSS for smooth transitions - inject into page // const styl…" at bounding box center [674, 470] width 549 height 633
type textarea "debugger;"
click at [806, 27] on button "Code + Tools" at bounding box center [784, 22] width 137 height 29
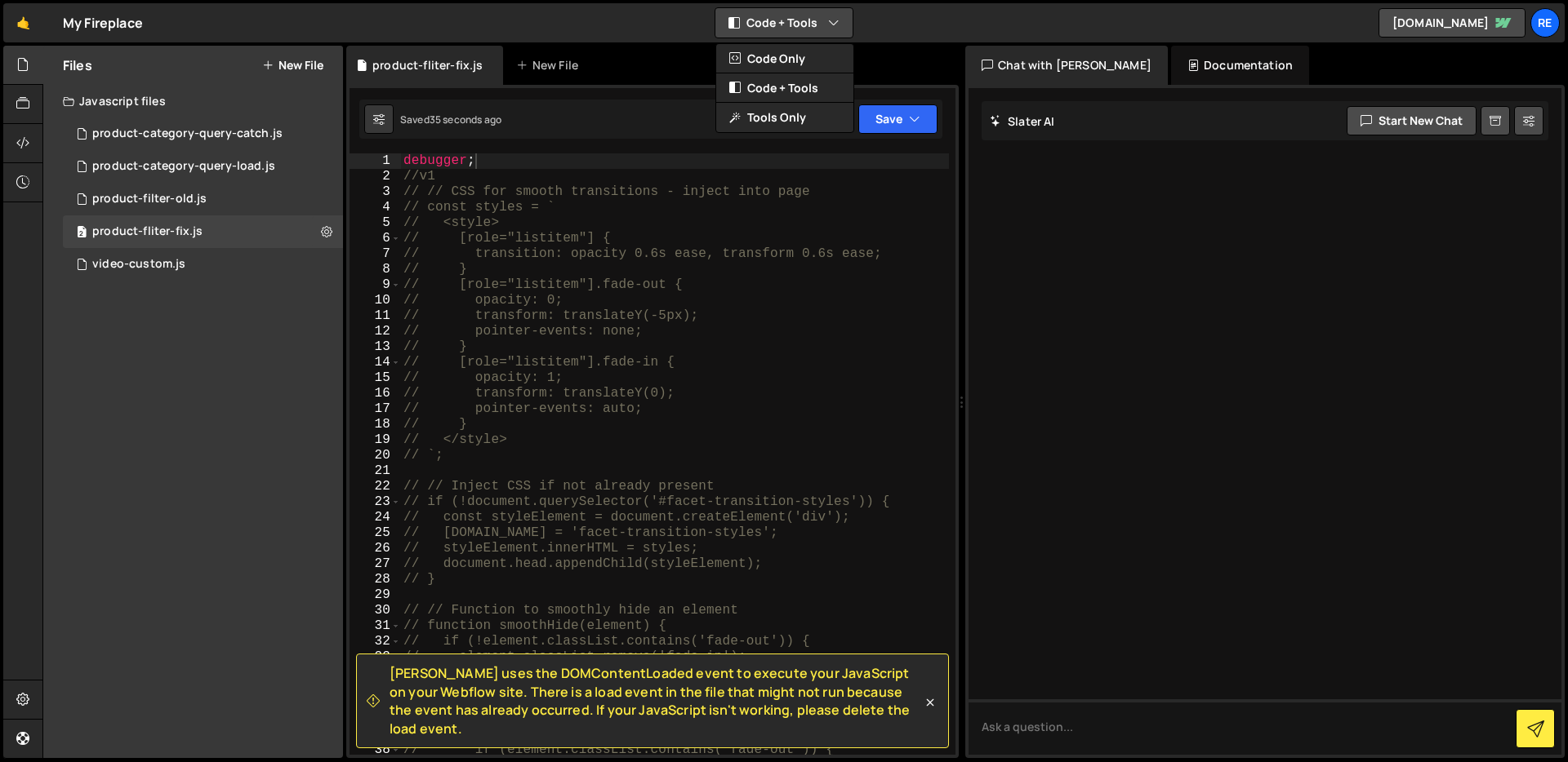
click at [828, 19] on icon "button" at bounding box center [834, 22] width 11 height 16
click at [825, 55] on button "Code Only" at bounding box center [785, 58] width 137 height 29
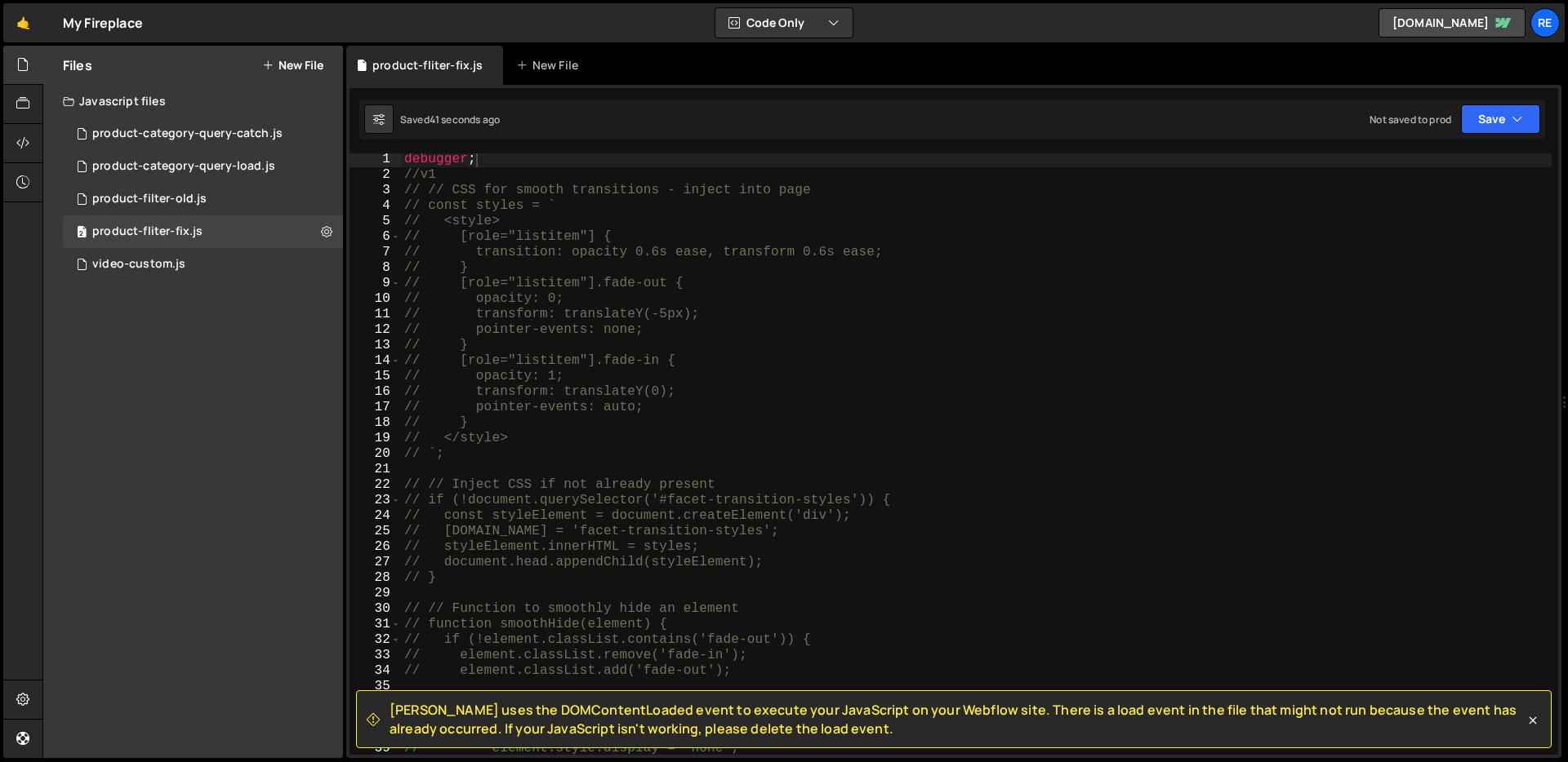
scroll to position [2, 0]
click at [829, 20] on icon "button" at bounding box center [834, 22] width 11 height 16
click at [806, 93] on button "Code + Tools" at bounding box center [785, 87] width 137 height 29
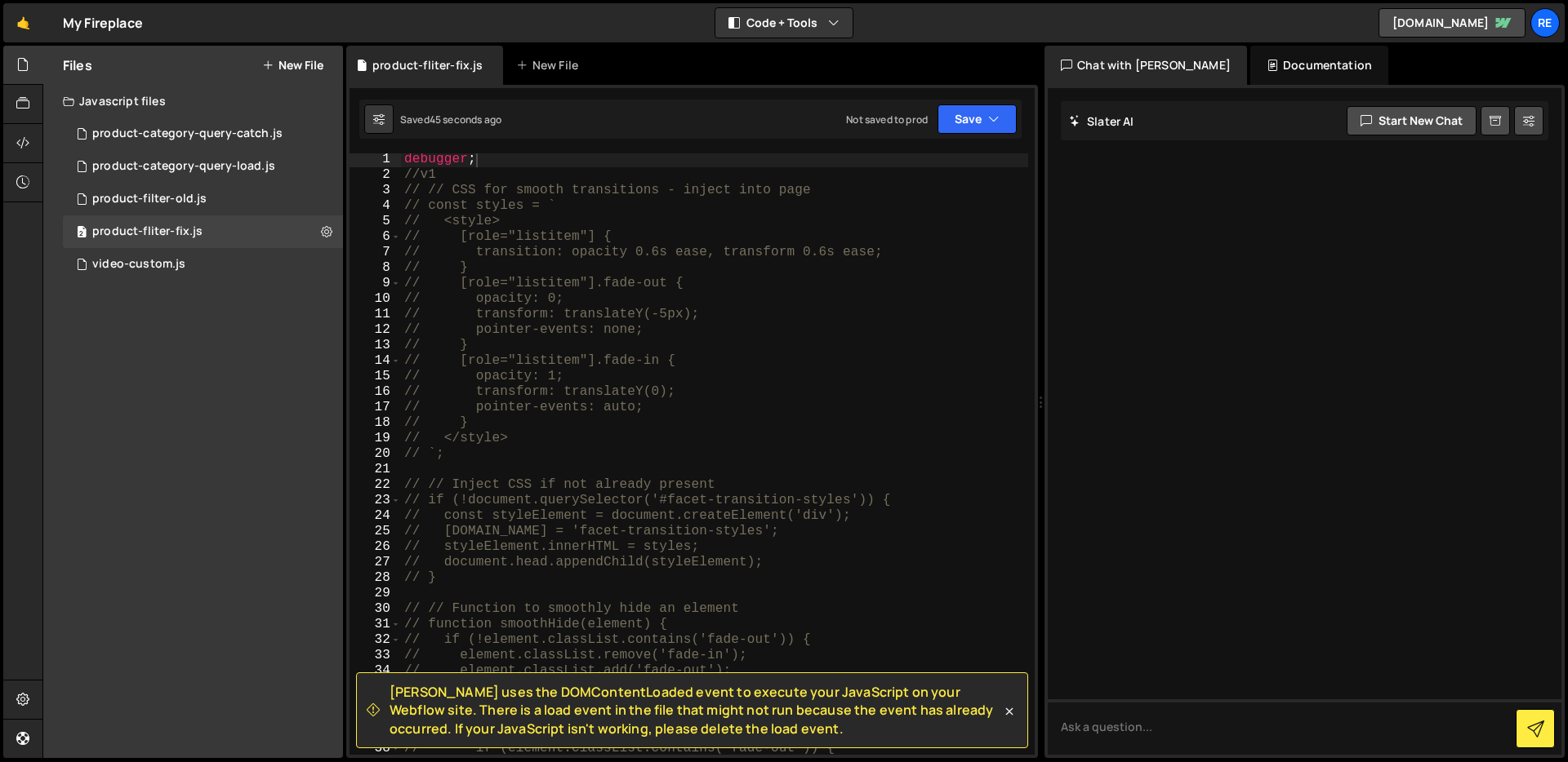
drag, startPoint x: 961, startPoint y: 81, endPoint x: 1033, endPoint y: 77, distance: 72.1
click at [1033, 77] on div "Files New File Javascript files 1 product-category-query-catch.js 0 2 product-c…" at bounding box center [805, 403] width 1526 height 713
click at [1268, 75] on div "Documentation" at bounding box center [1321, 66] width 138 height 39
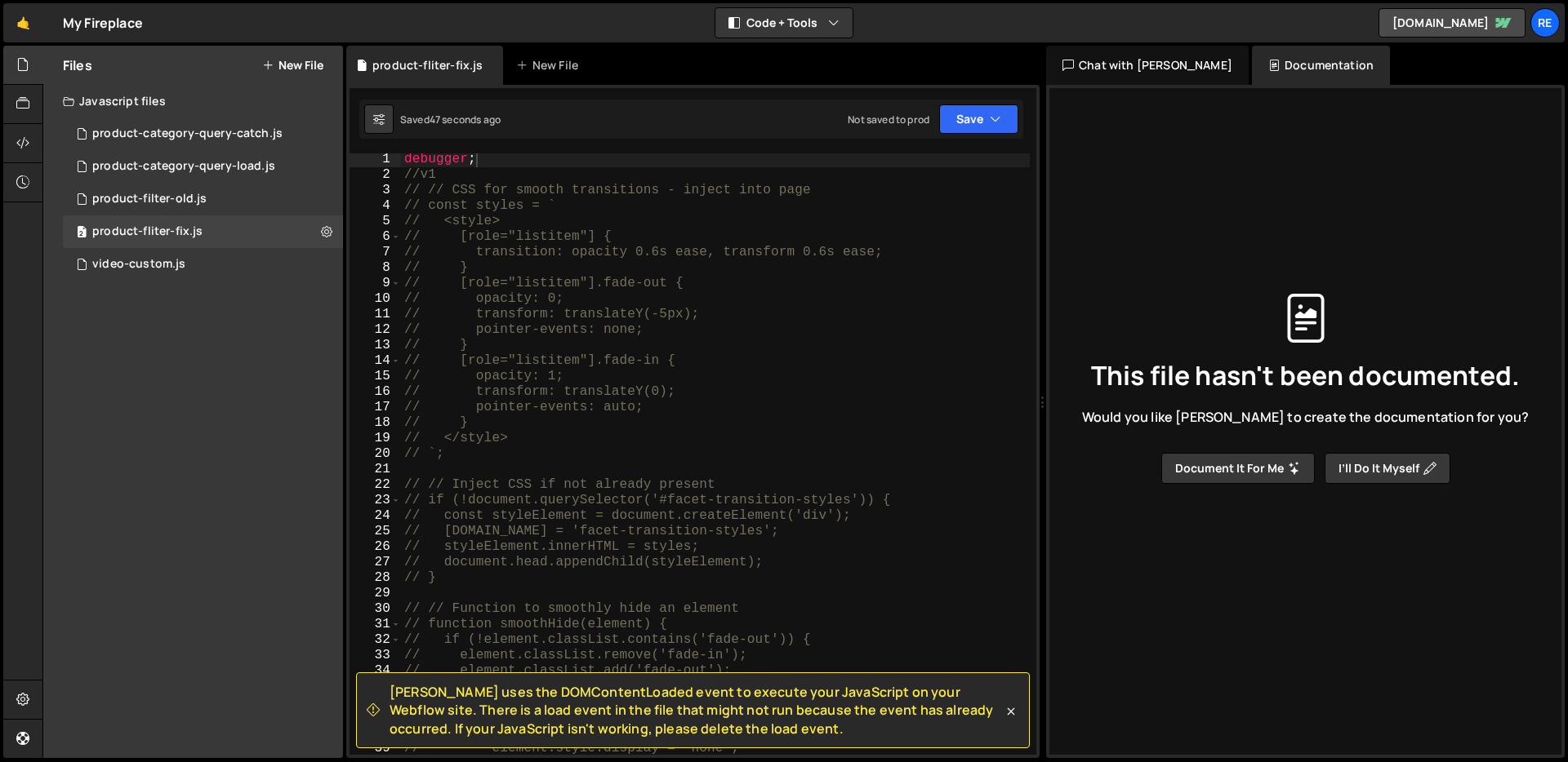
drag, startPoint x: 1160, startPoint y: 66, endPoint x: 1150, endPoint y: 50, distance: 18.9
click at [1160, 66] on div "Chat with [PERSON_NAME]" at bounding box center [1147, 66] width 202 height 39
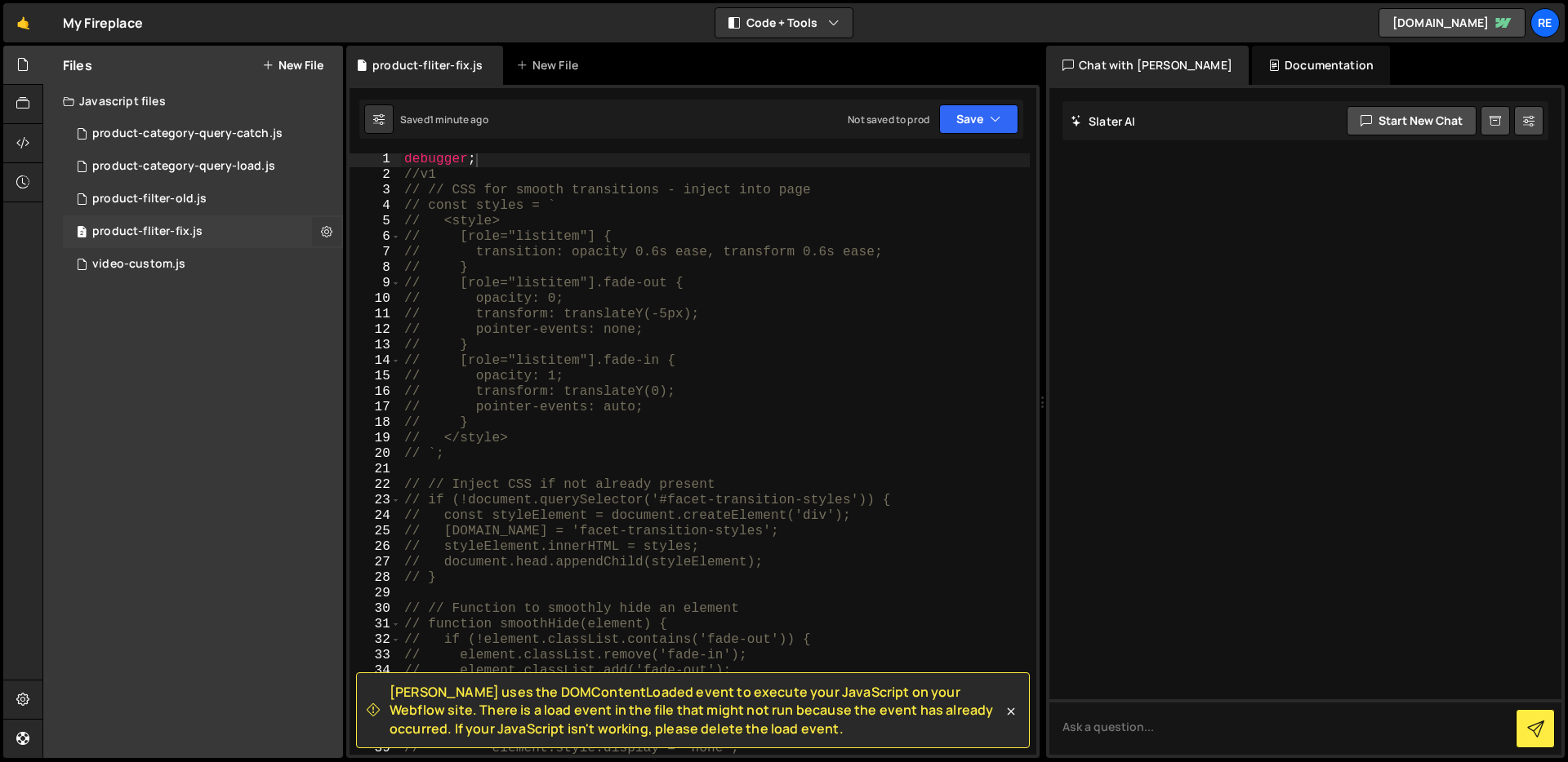
click at [322, 229] on icon at bounding box center [327, 231] width 11 height 16
type input "product-fliter-fix"
radio input "true"
checkbox input "true"
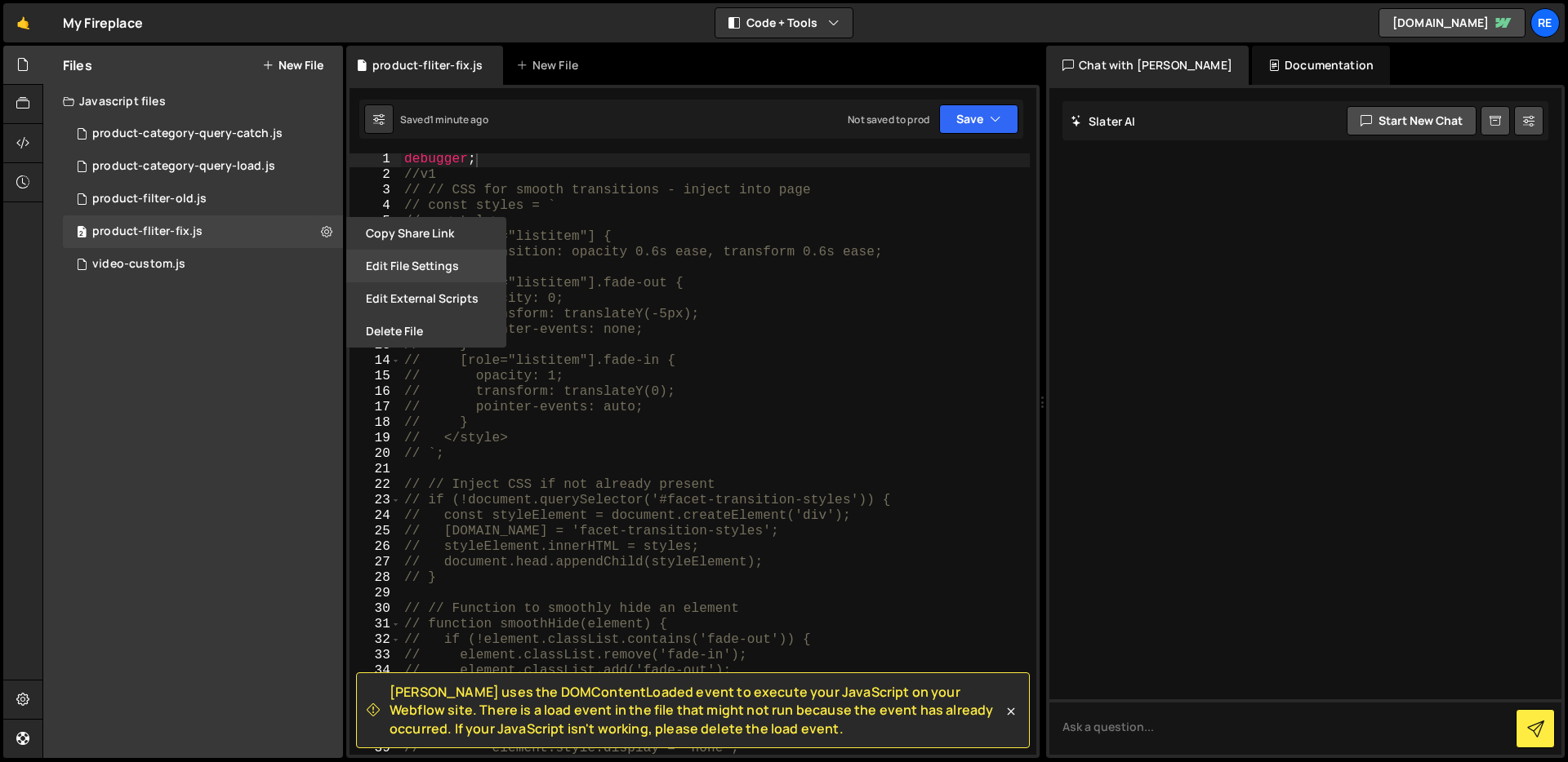
click at [456, 261] on button "Edit File Settings" at bounding box center [426, 266] width 160 height 33
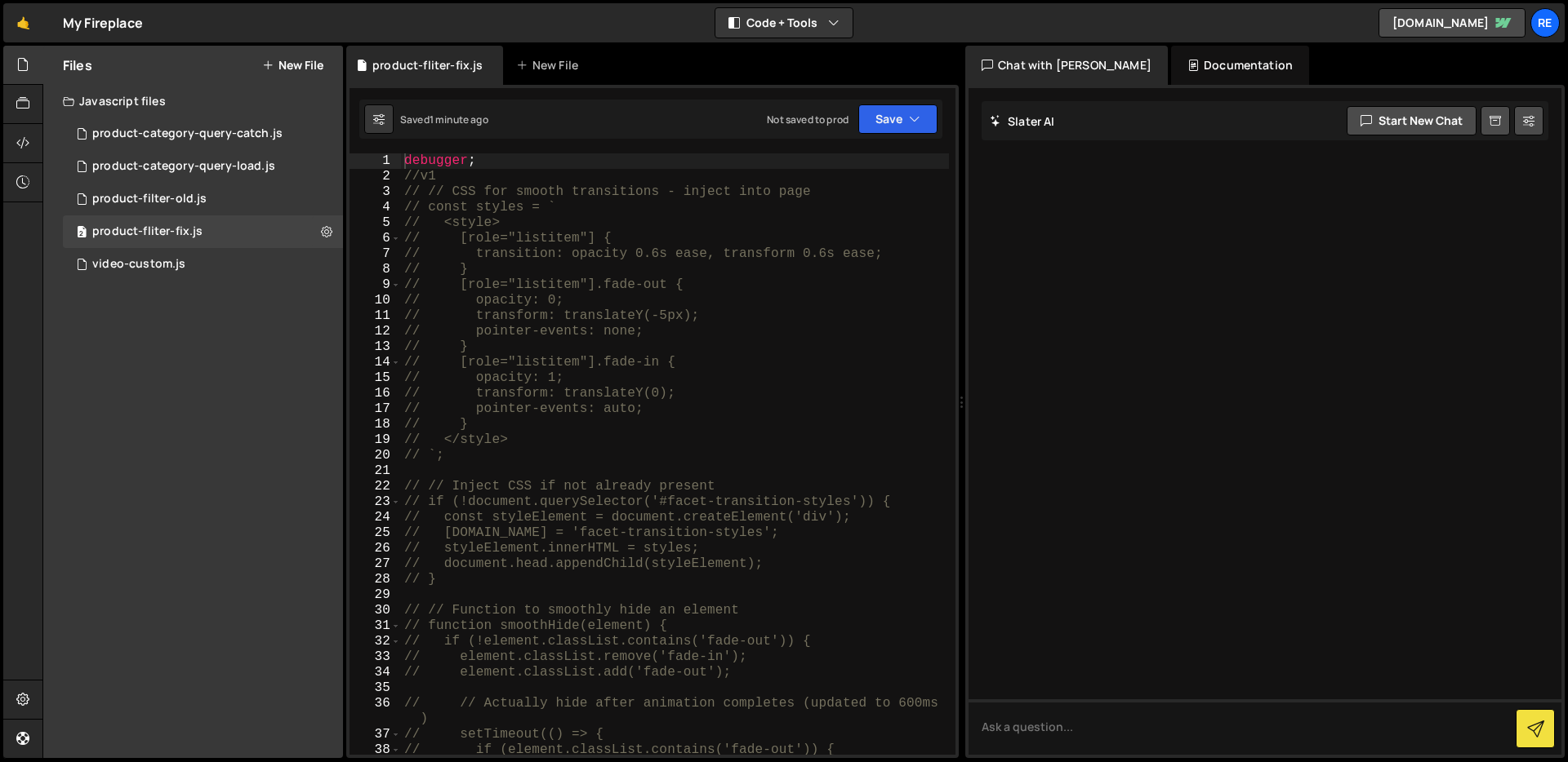
click at [293, 68] on button "New File" at bounding box center [292, 66] width 61 height 13
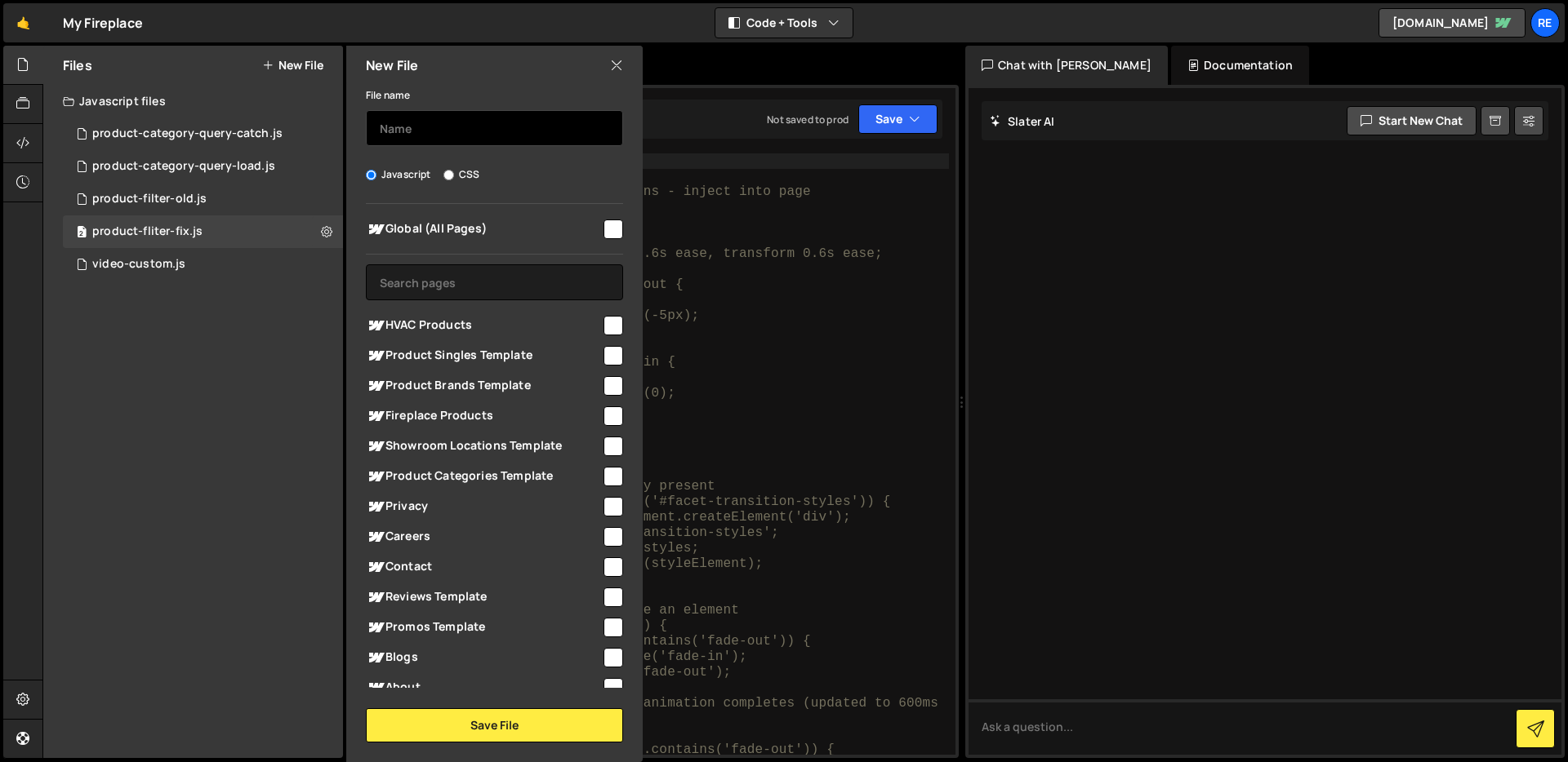
click at [422, 139] on input "text" at bounding box center [495, 128] width 258 height 36
type input "debugger"
click at [606, 417] on input "checkbox" at bounding box center [613, 416] width 20 height 20
checkbox input "true"
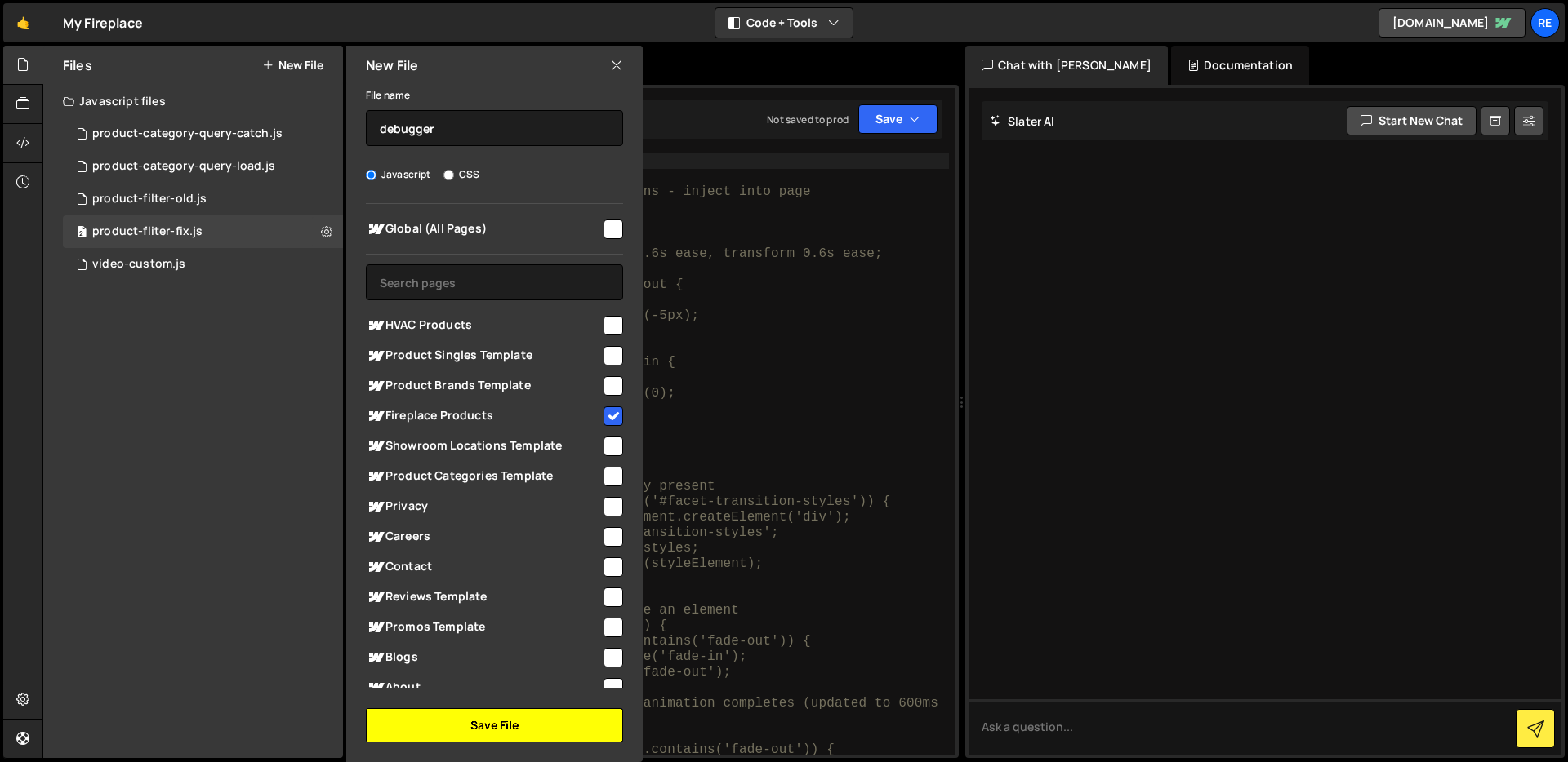
click at [494, 733] on button "Save File" at bounding box center [495, 725] width 258 height 35
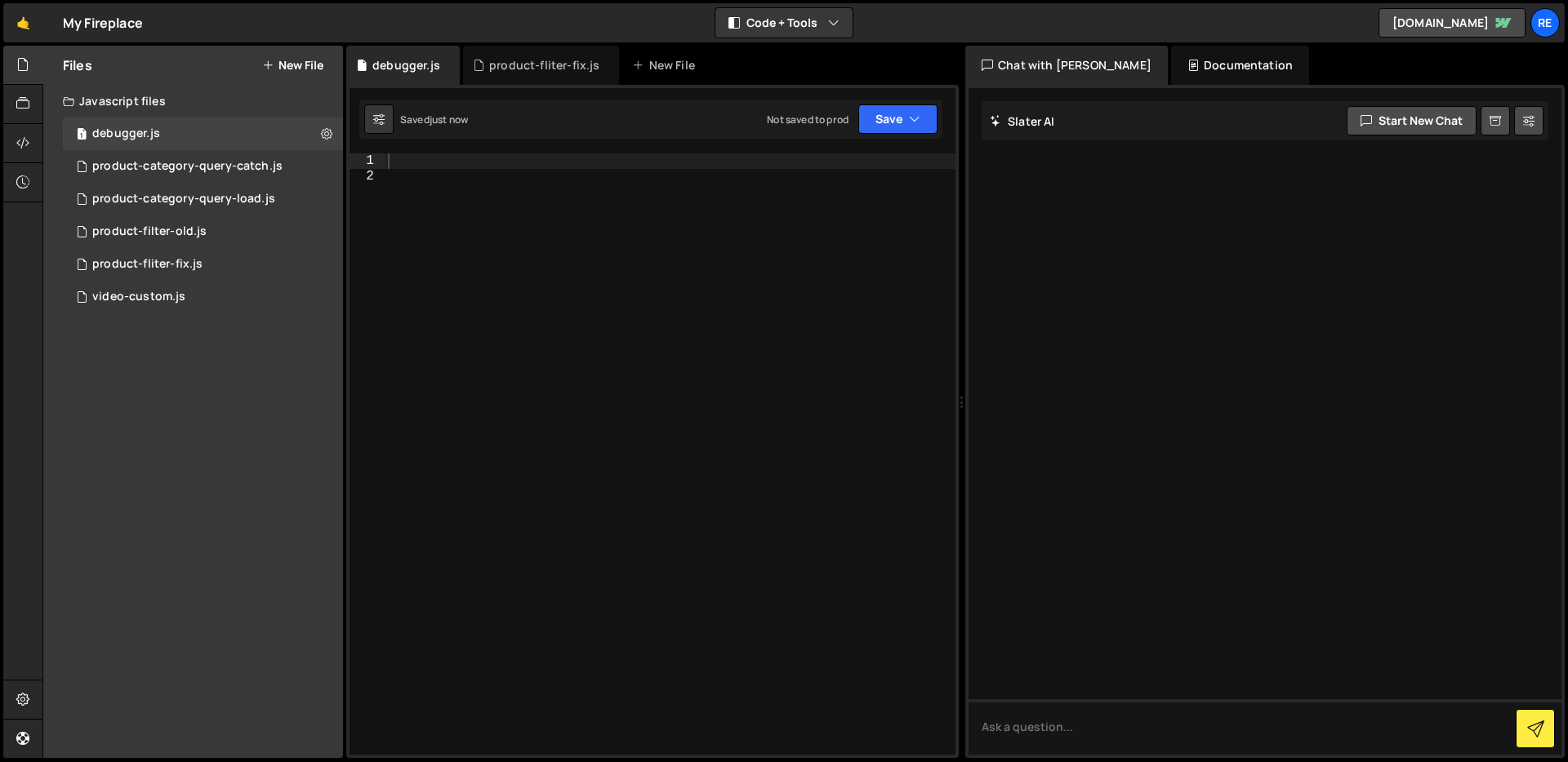
click at [438, 163] on div at bounding box center [670, 470] width 570 height 633
type textarea "b"
type textarea "debugger"
click at [329, 133] on icon at bounding box center [327, 133] width 11 height 16
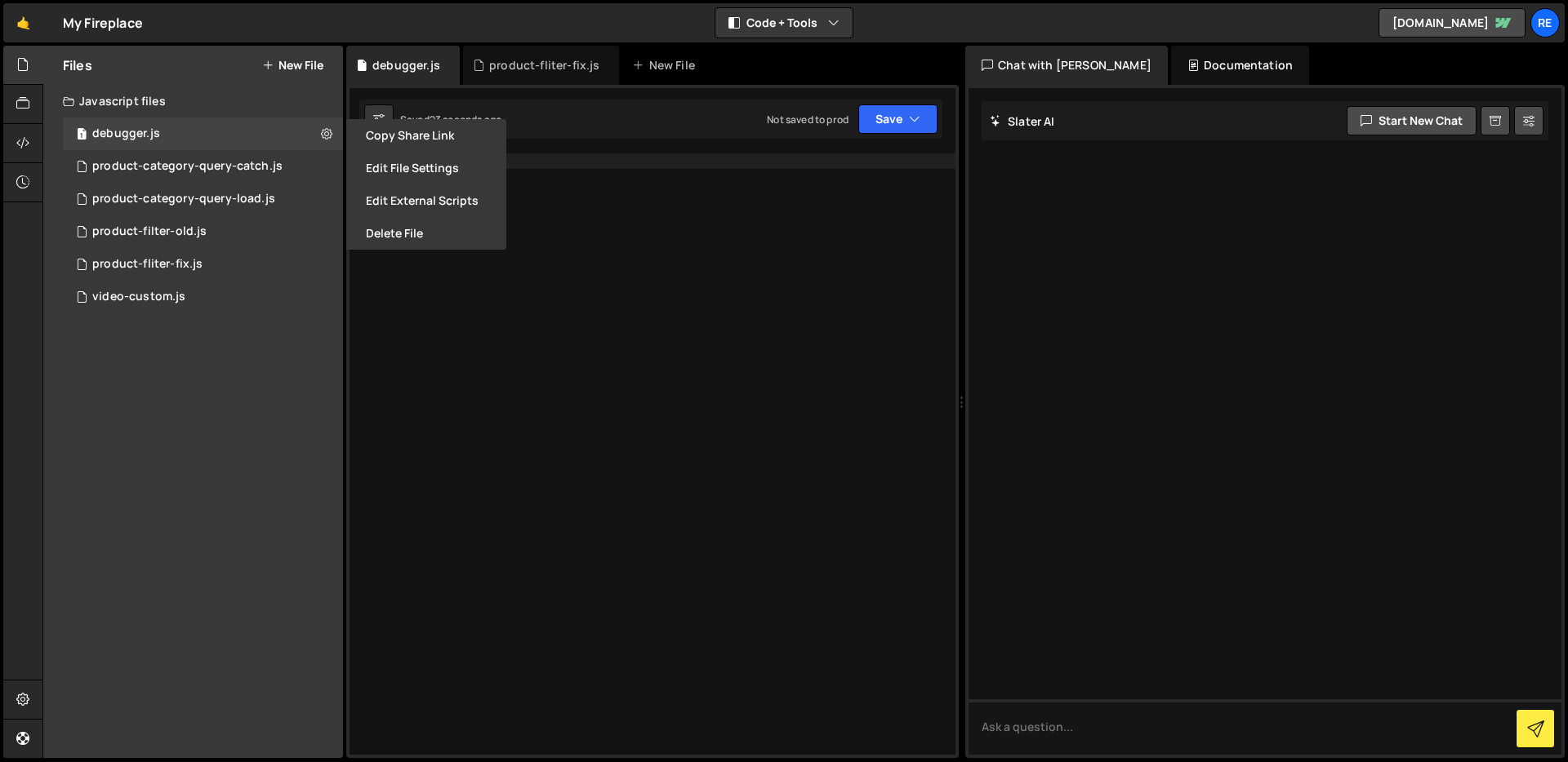
drag, startPoint x: 459, startPoint y: 227, endPoint x: 482, endPoint y: 239, distance: 25.9
click at [459, 227] on button "Delete File" at bounding box center [426, 233] width 160 height 33
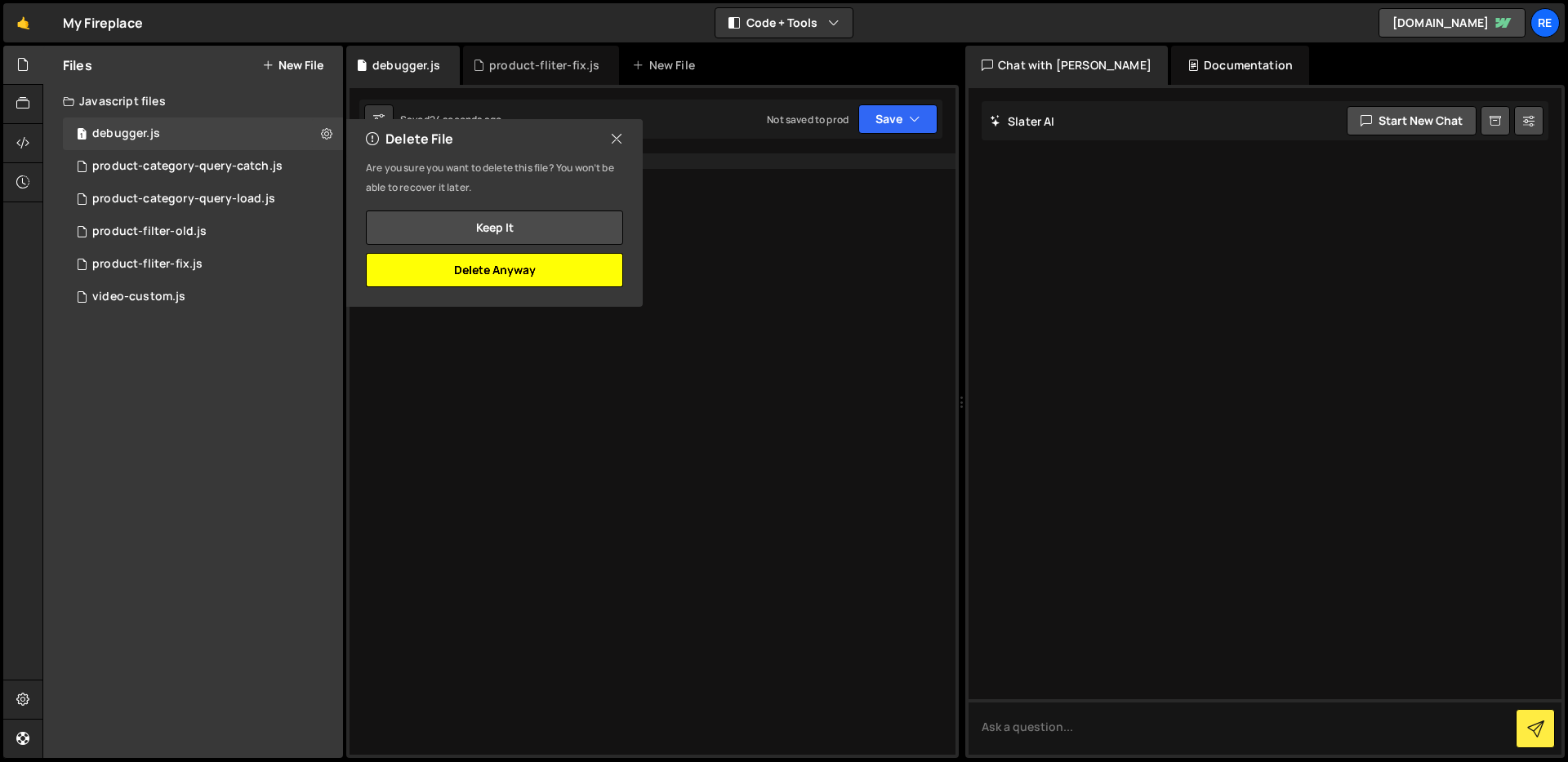
click at [544, 283] on button "Delete Anyway" at bounding box center [495, 270] width 258 height 35
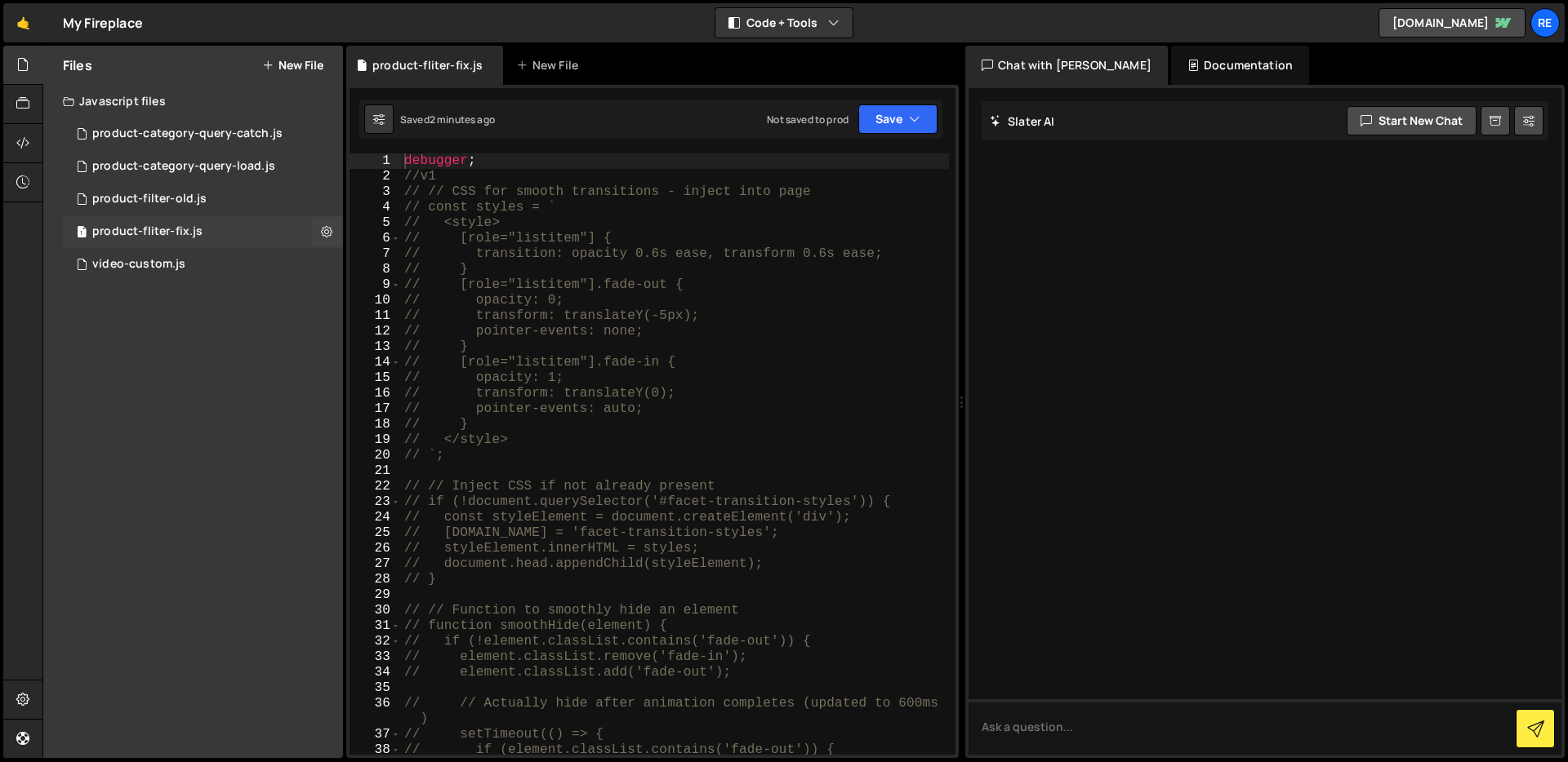
click at [236, 232] on div "1 product-fliter-fix.js 0" at bounding box center [202, 231] width 280 height 33
click at [509, 162] on div "debugger ; //v1 // // CSS for smooth transitions - inject into page // const st…" at bounding box center [674, 470] width 548 height 633
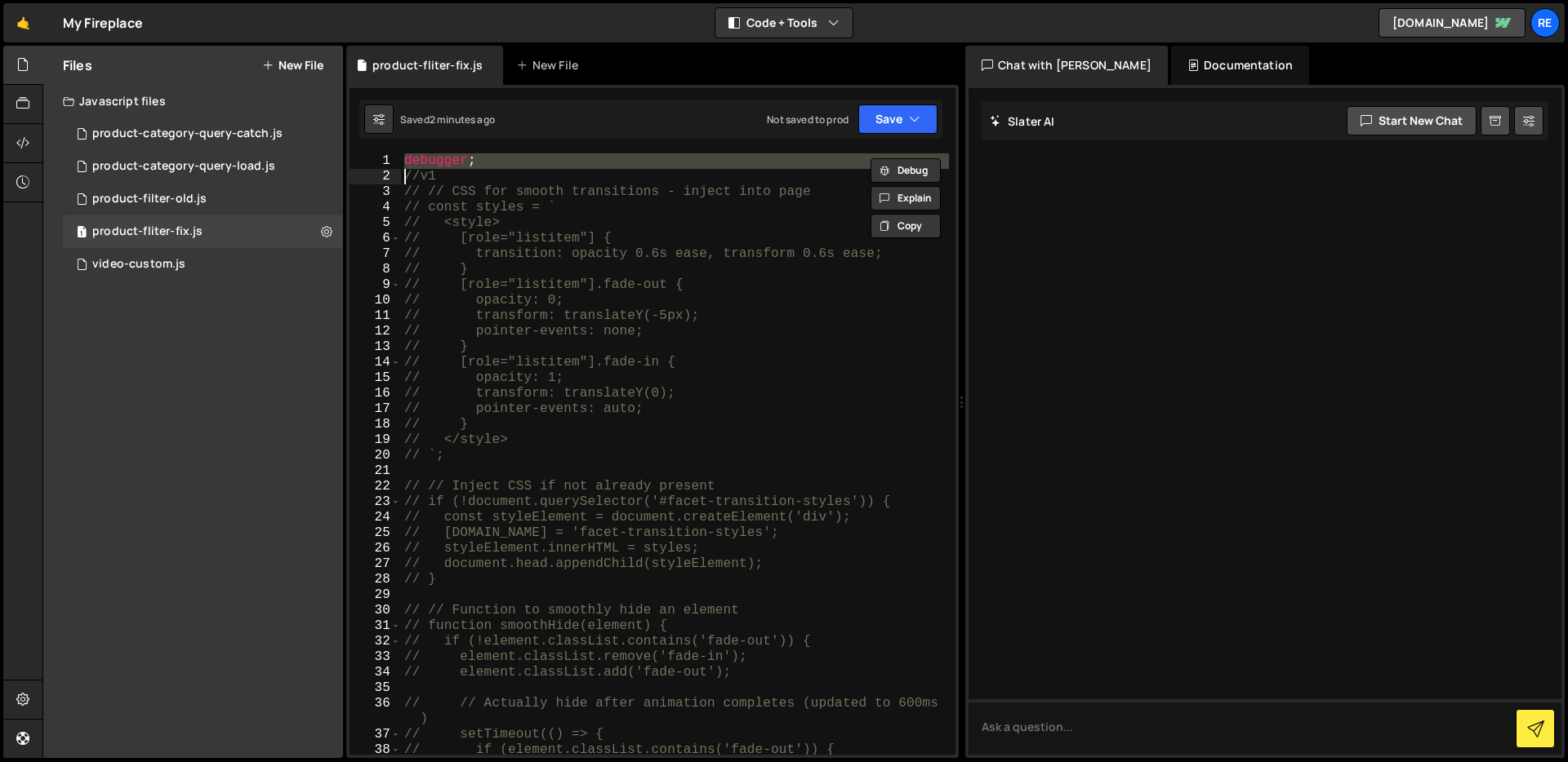
click at [509, 162] on div "debugger ; //v1 // // CSS for smooth transitions - inject into page // const st…" at bounding box center [674, 470] width 548 height 633
type textarea "//v1"
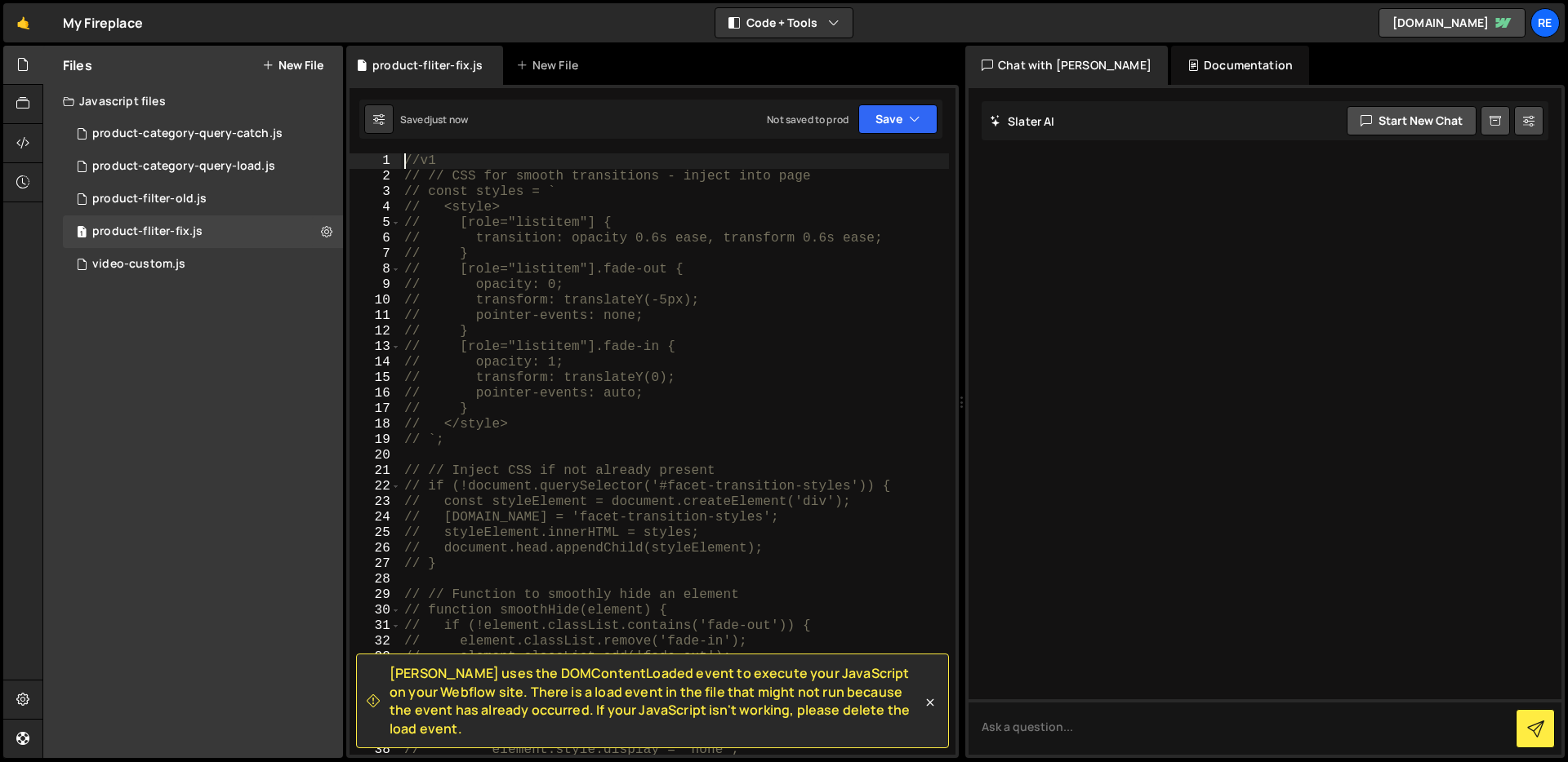
click at [249, 324] on div "Files New File Javascript files 1 product-category-query-catch.js 0 2 product-c…" at bounding box center [193, 402] width 300 height 712
click at [294, 59] on button "New File" at bounding box center [292, 66] width 61 height 13
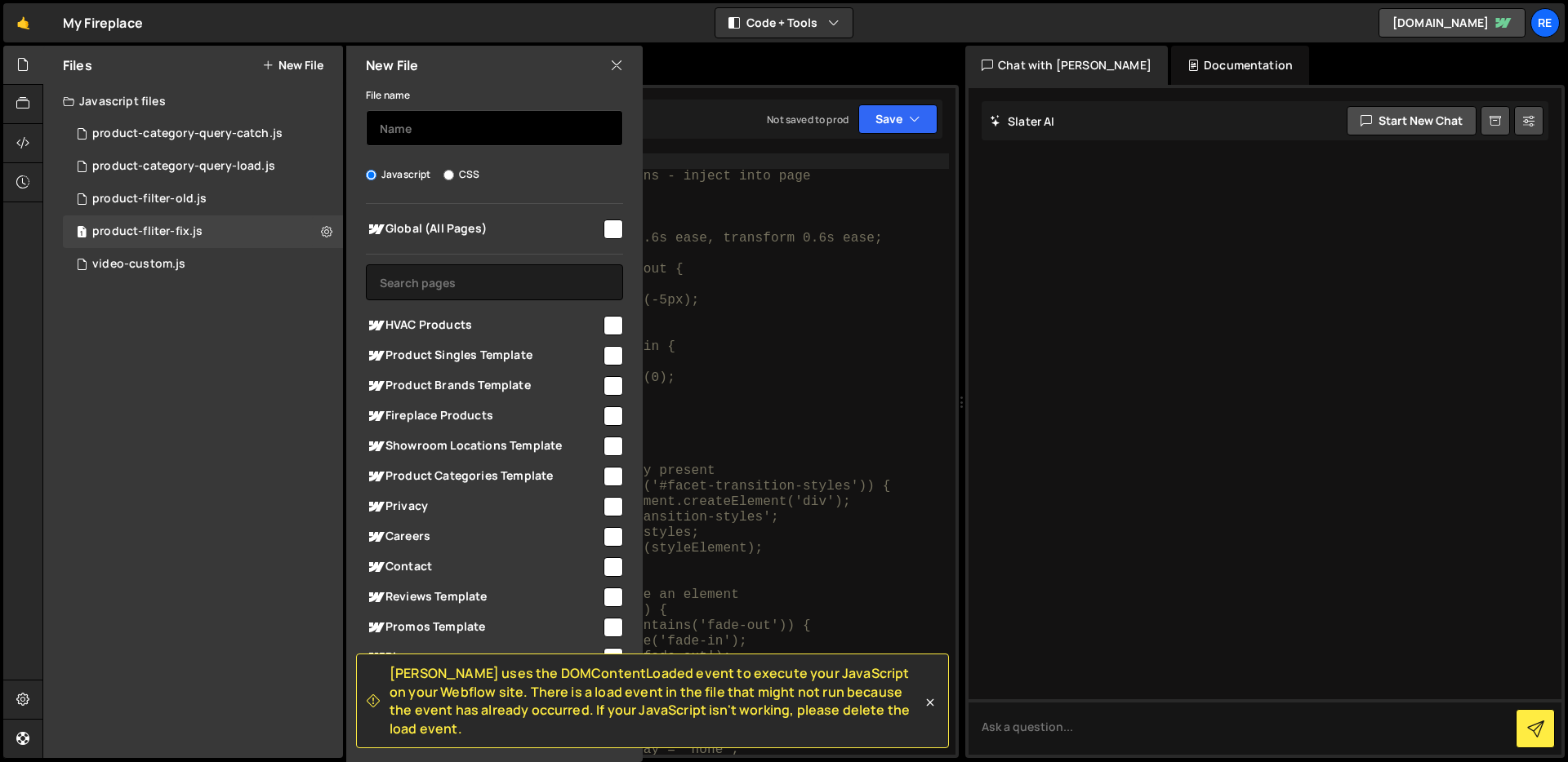
click at [430, 126] on input "text" at bounding box center [495, 128] width 258 height 36
type input "product-filter-fix"
click at [610, 419] on input "checkbox" at bounding box center [613, 416] width 20 height 20
checkbox input "true"
click at [555, 137] on input "product-filter-fix" at bounding box center [495, 128] width 258 height 36
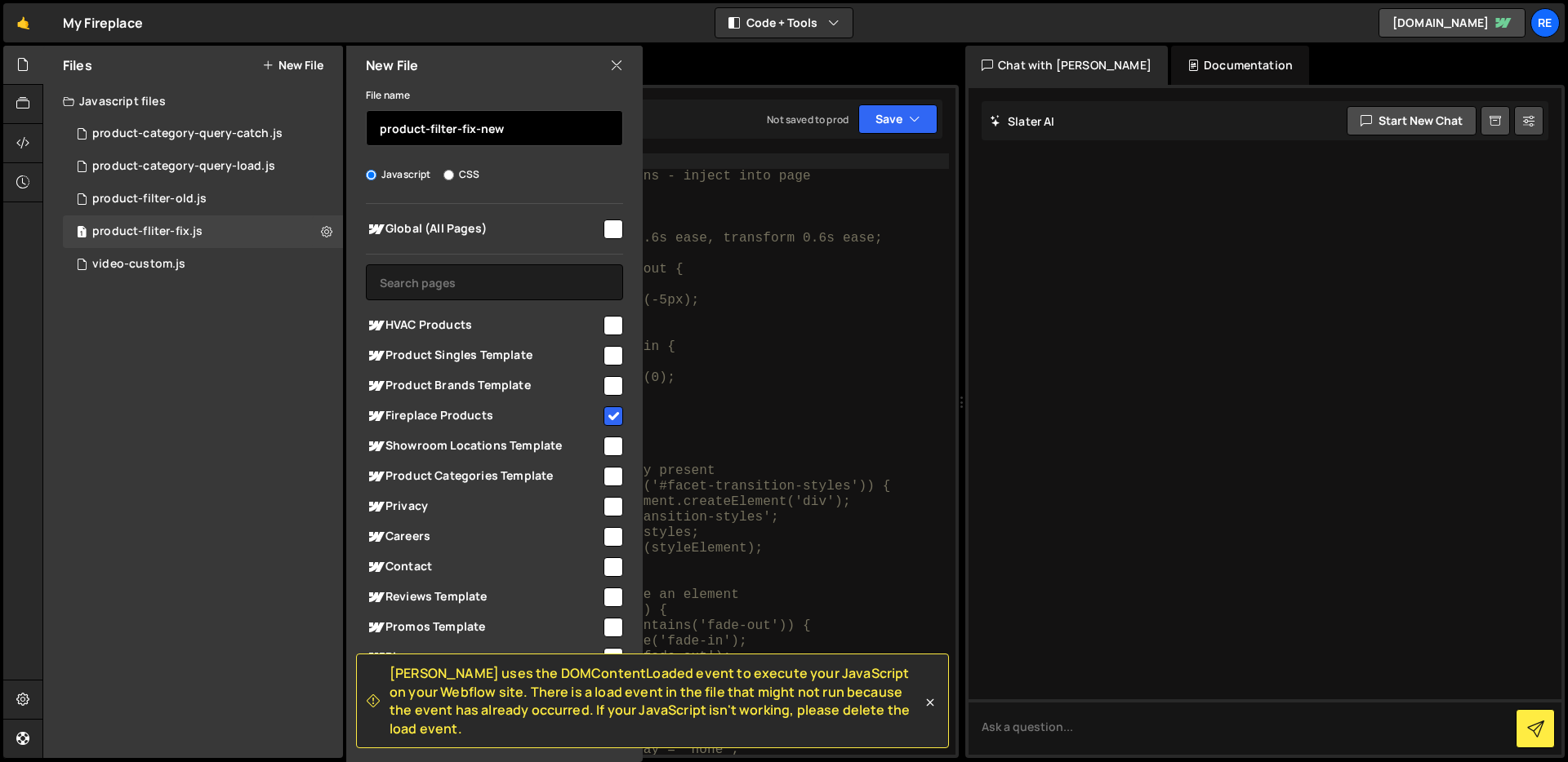
type input "product-filter-fix-new"
click at [707, 116] on div "Saved 32 seconds ago Not saved to prod Upgrade to Edit Save Save to Staging S S…" at bounding box center [651, 119] width 584 height 39
checkbox input "false"
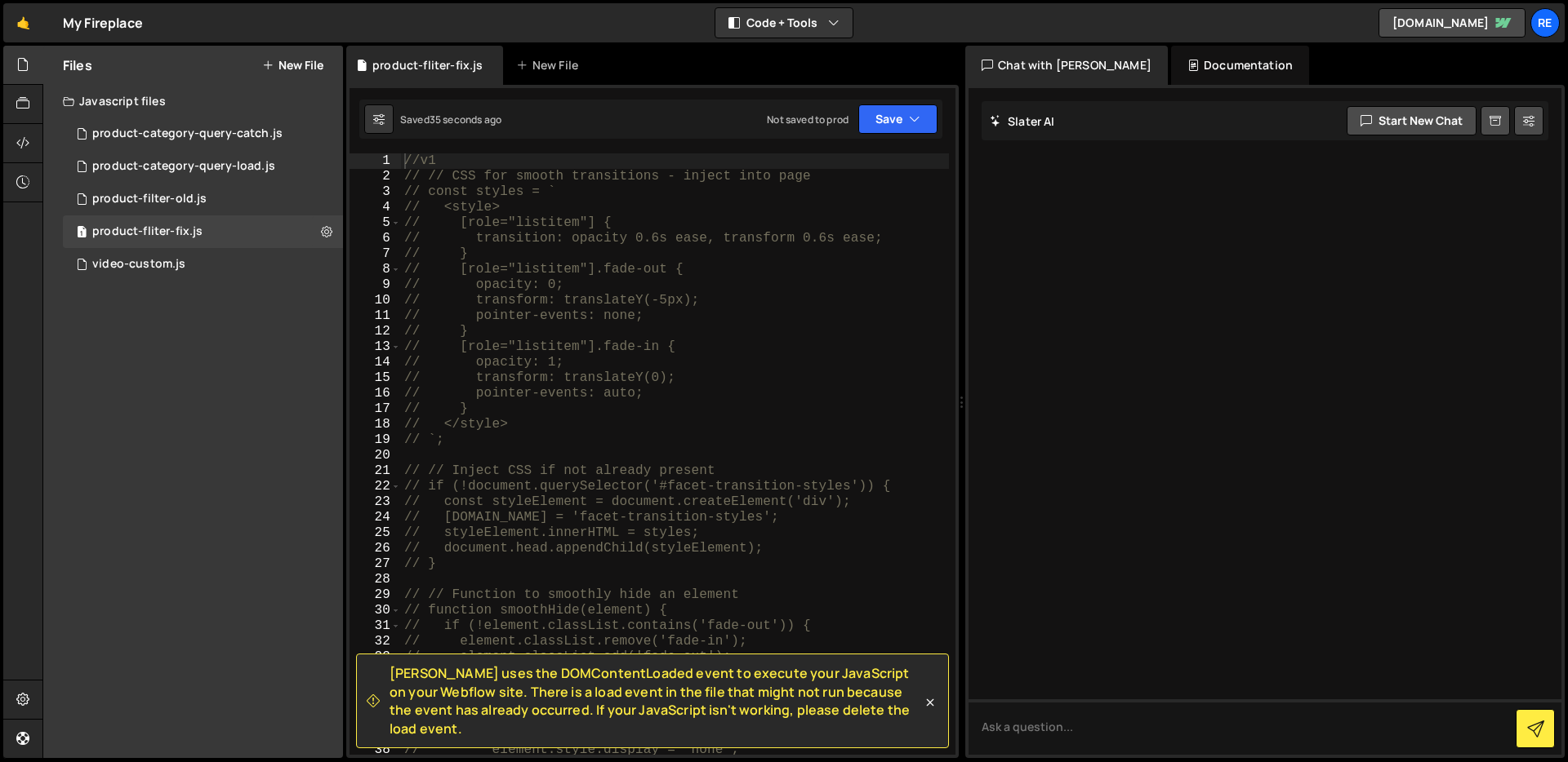
click at [312, 66] on button "New File" at bounding box center [292, 66] width 61 height 13
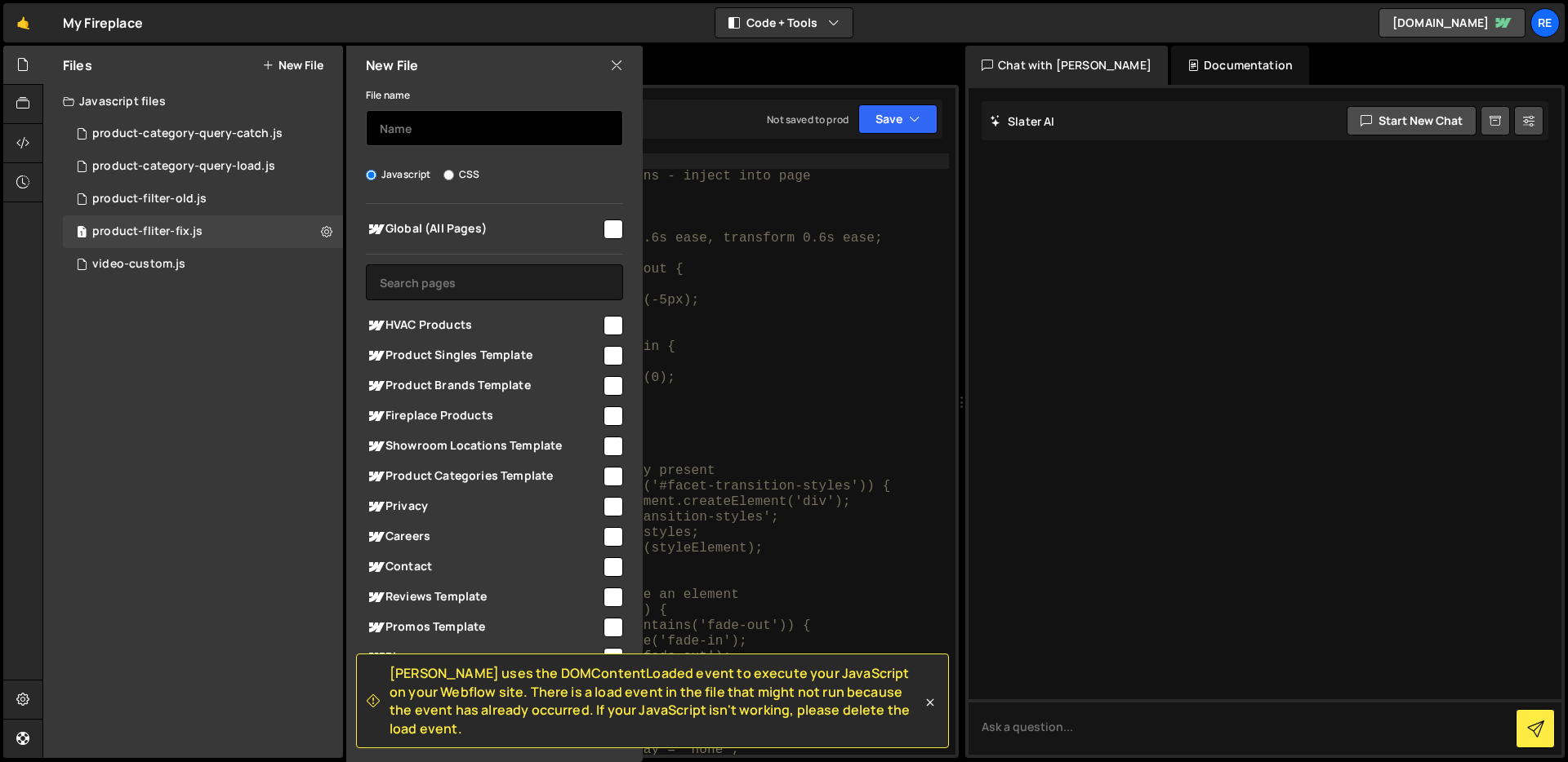
click at [456, 127] on input "text" at bounding box center [495, 128] width 258 height 36
type input "product-filter-fix-new"
click at [607, 419] on input "checkbox" at bounding box center [613, 416] width 20 height 20
checkbox input "true"
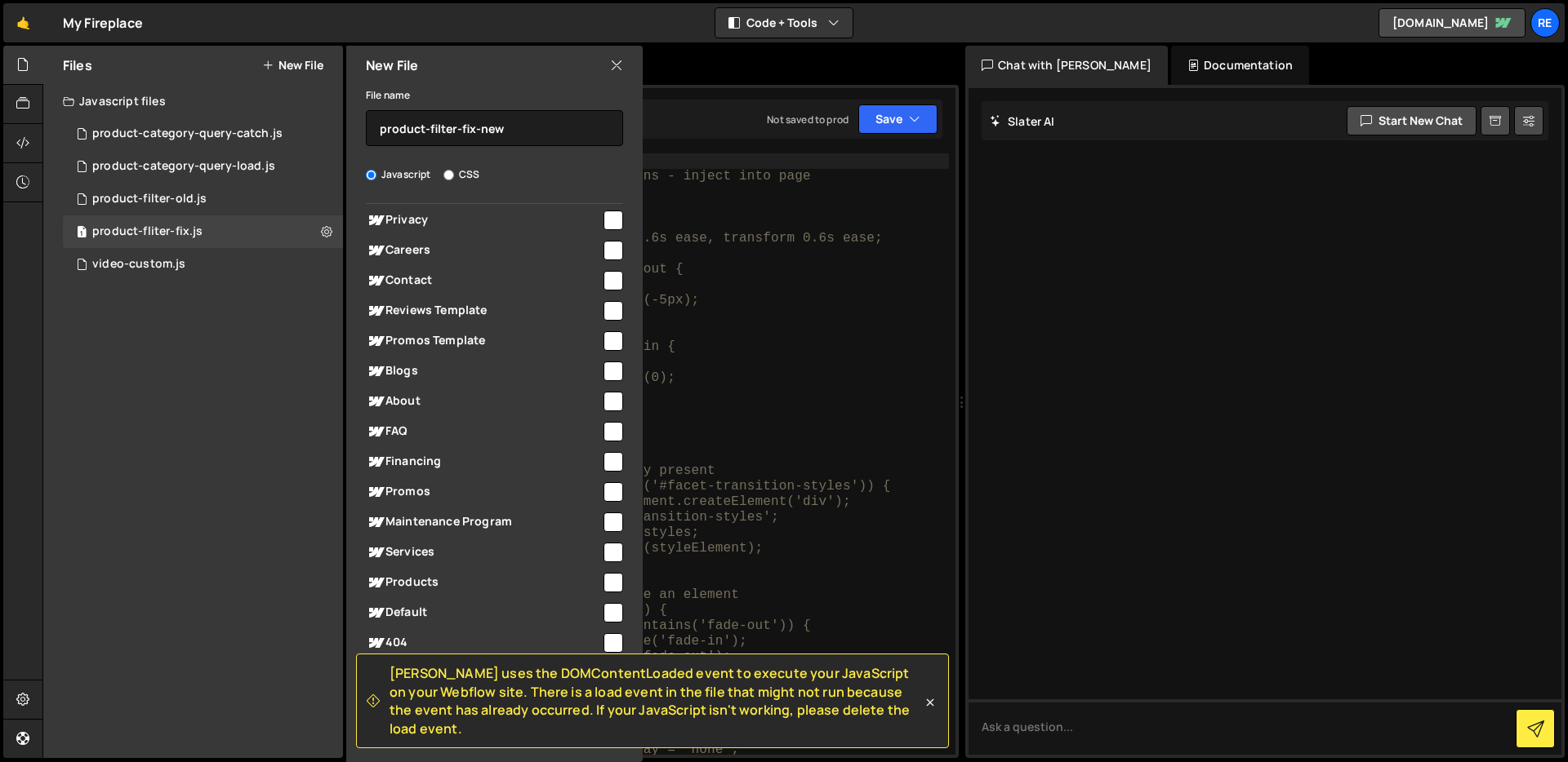
scroll to position [371, 0]
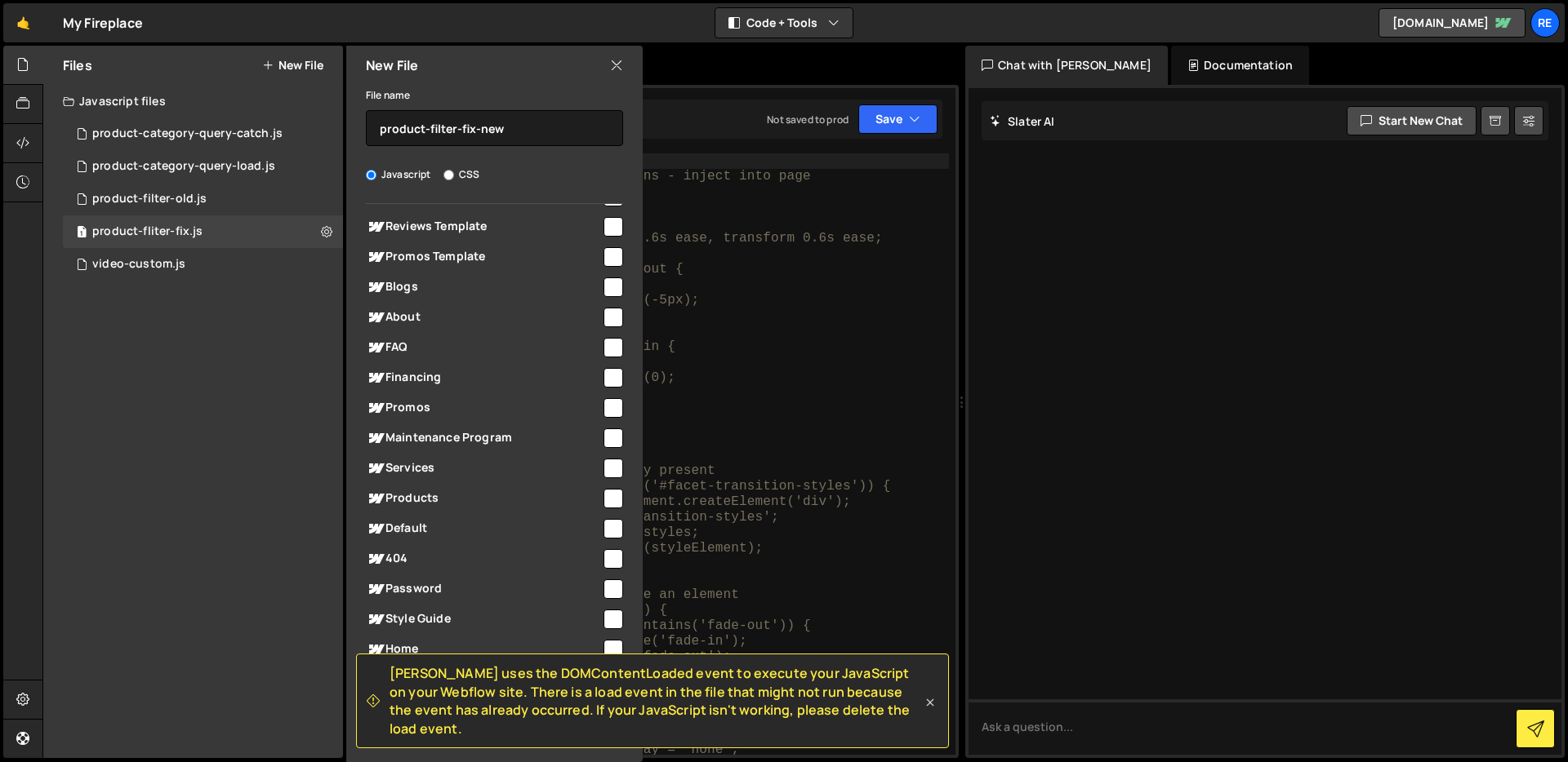
click at [935, 711] on icon at bounding box center [929, 702] width 16 height 16
checkbox input "false"
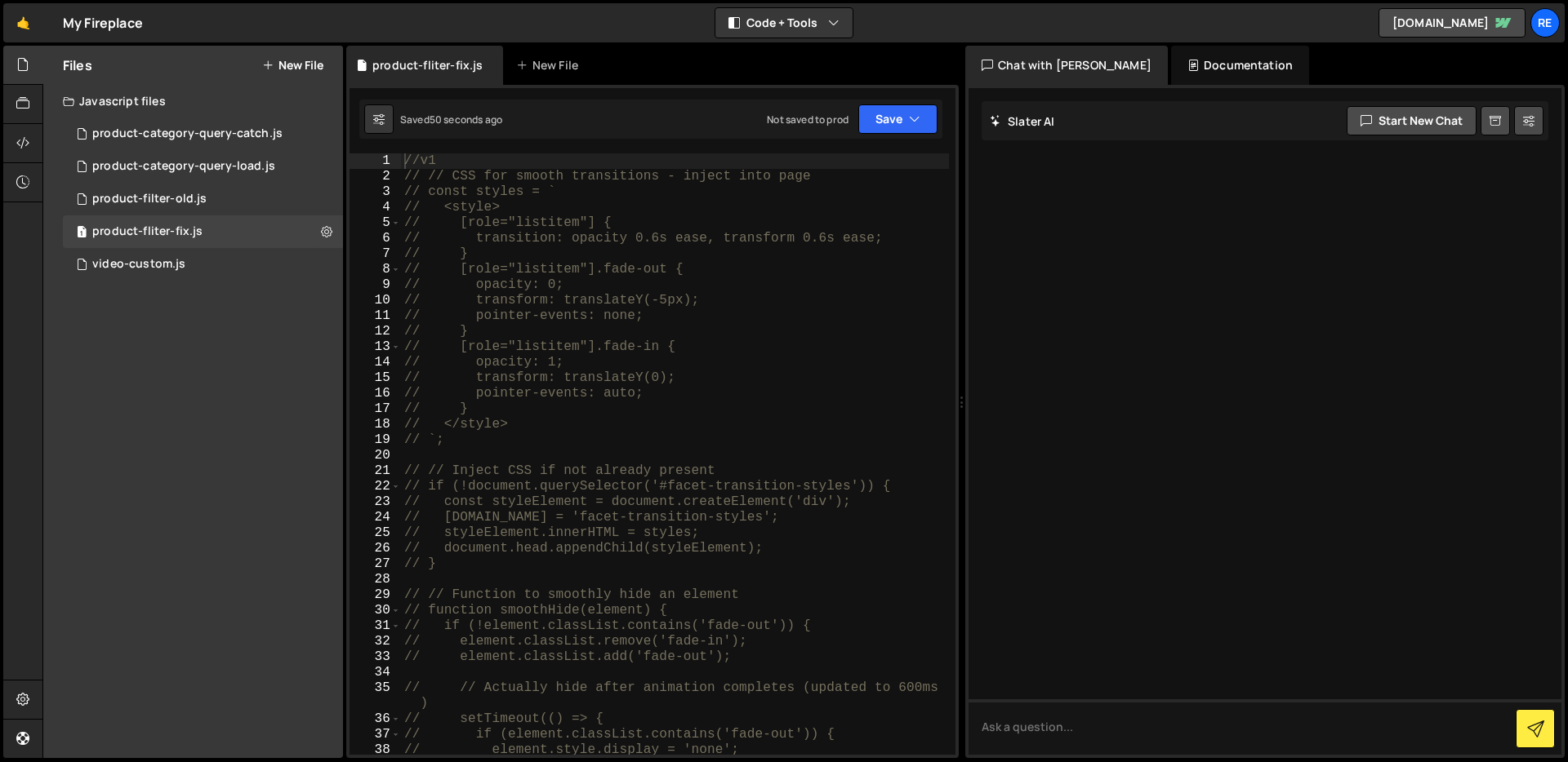
click at [309, 62] on button "New File" at bounding box center [292, 66] width 61 height 13
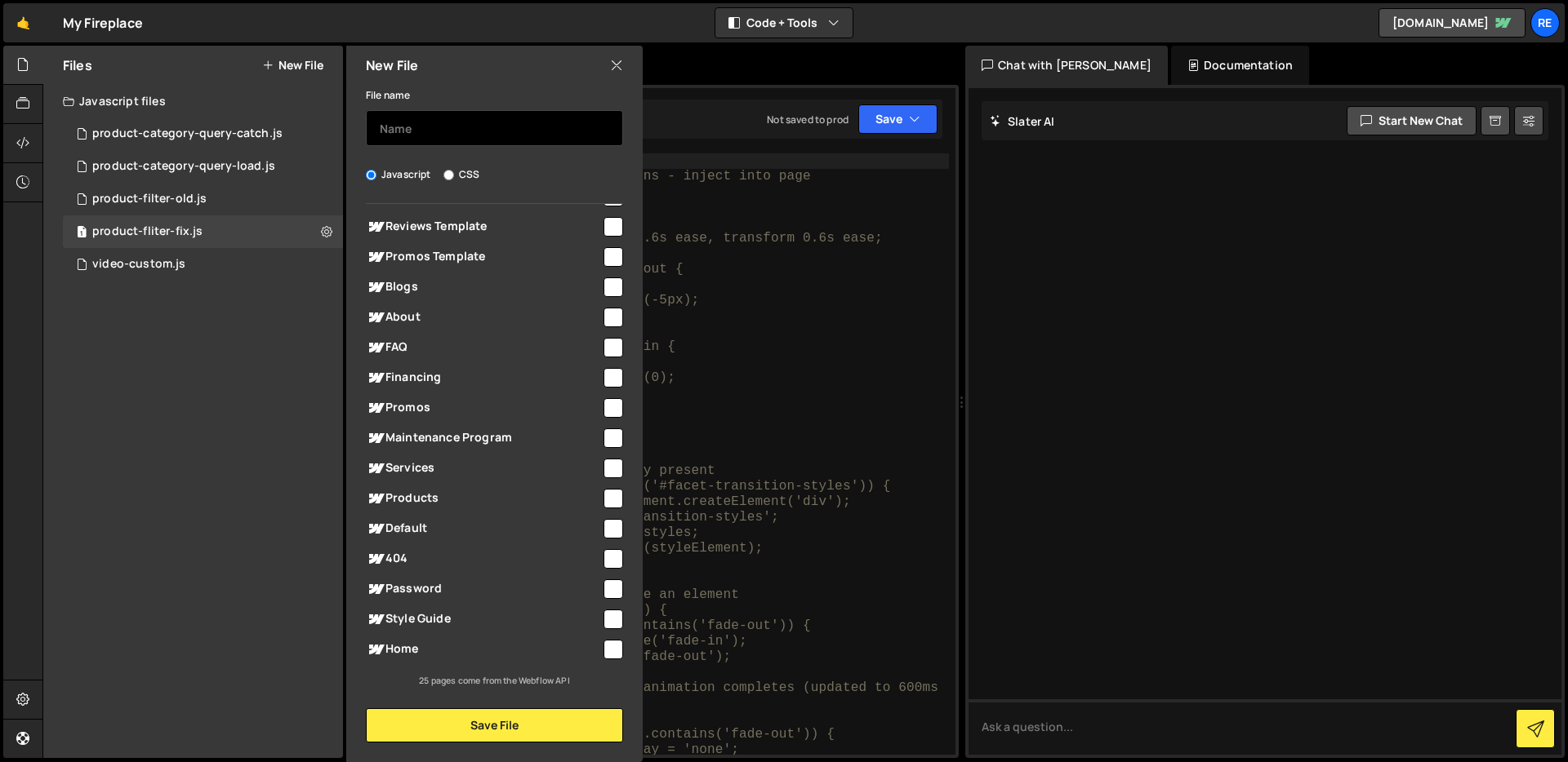
click at [454, 131] on input "text" at bounding box center [495, 128] width 258 height 36
type input "f"
type input "p"
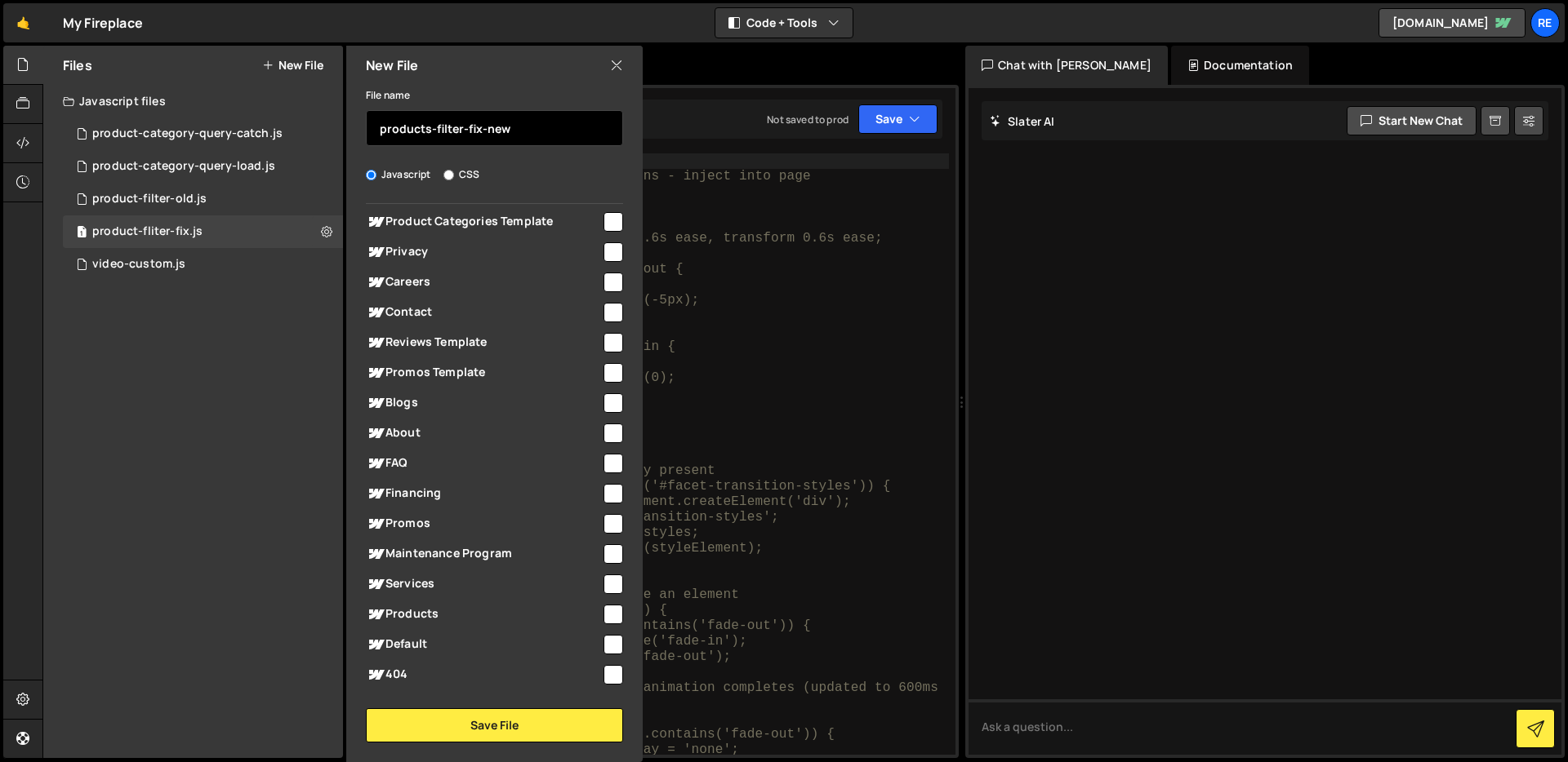
scroll to position [0, 0]
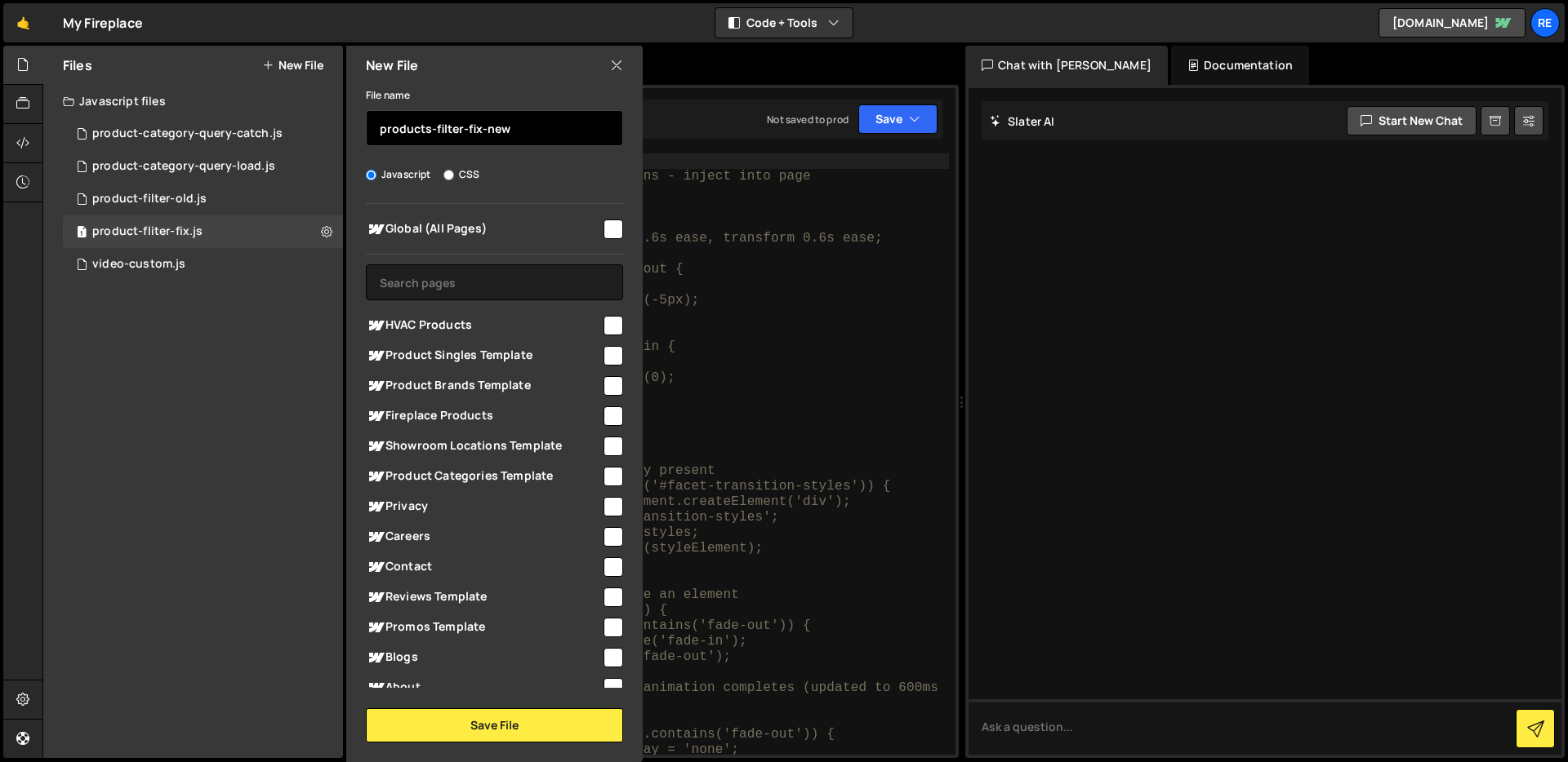
type input "products-filter-fix-new"
drag, startPoint x: 607, startPoint y: 412, endPoint x: 609, endPoint y: 428, distance: 16.1
click at [607, 412] on input "checkbox" at bounding box center [613, 416] width 20 height 20
checkbox input "true"
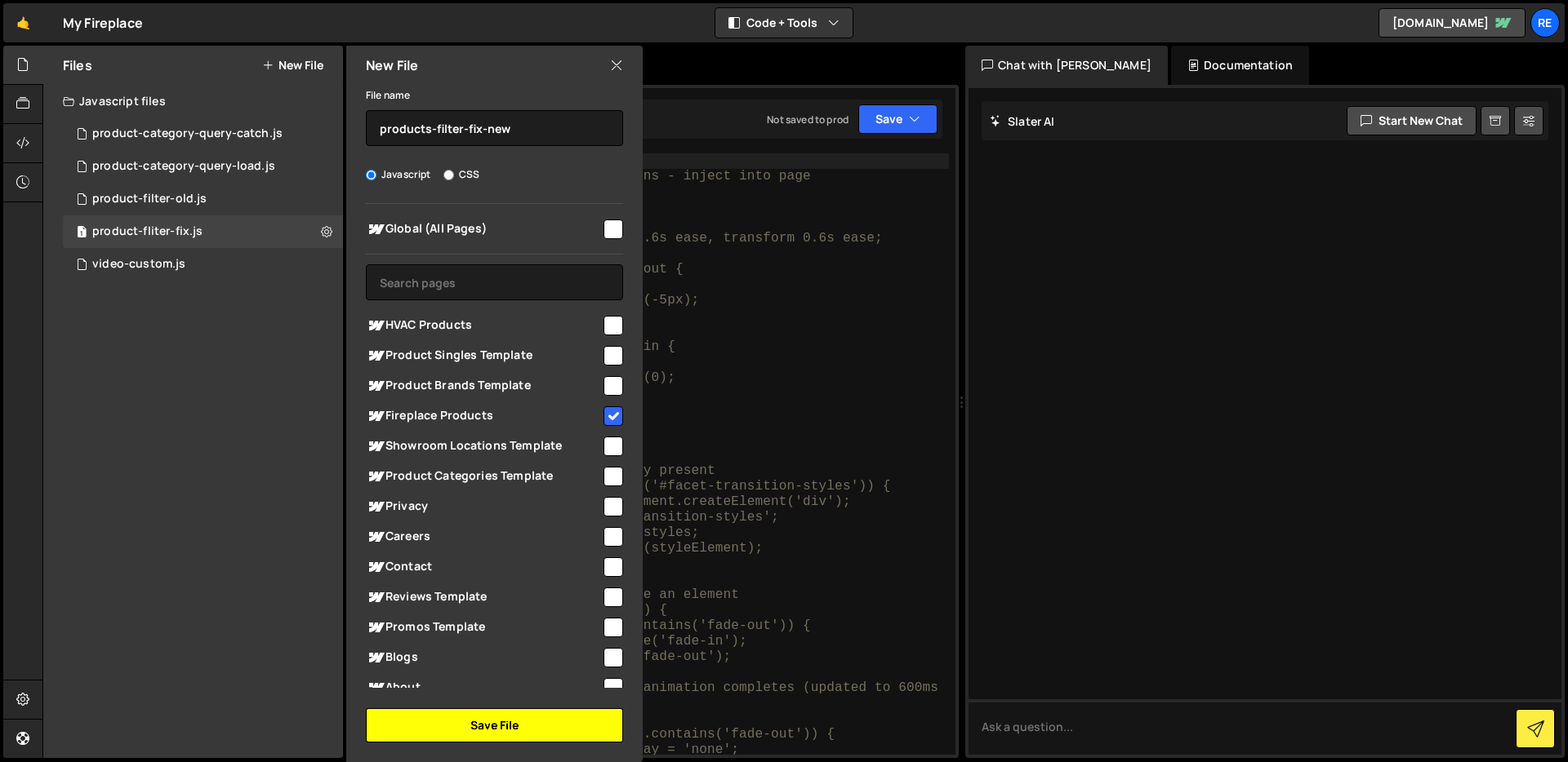
click at [545, 721] on button "Save File" at bounding box center [495, 725] width 258 height 35
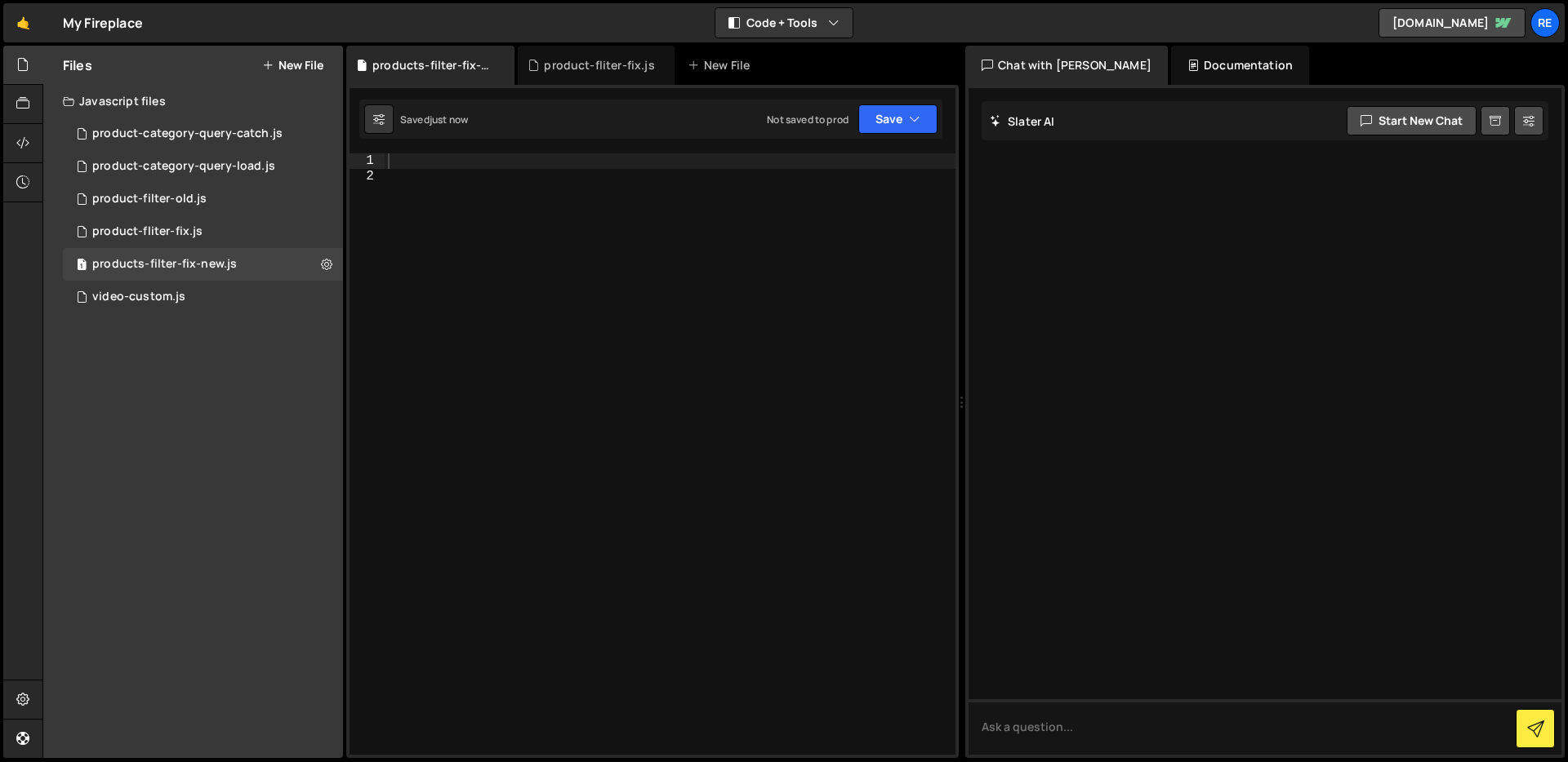
click at [528, 183] on div at bounding box center [670, 470] width 570 height 633
type textarea "d"
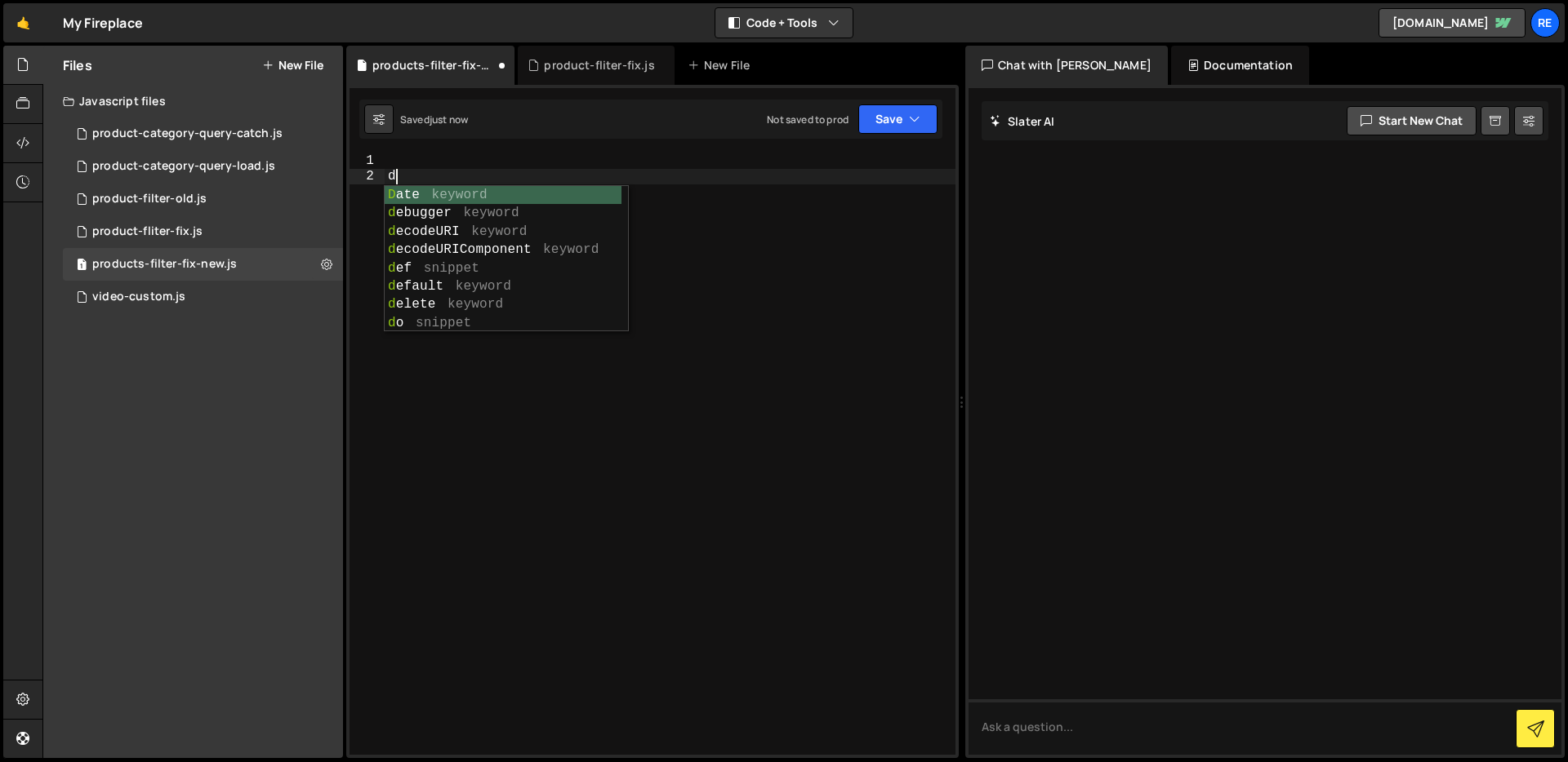
click at [526, 157] on div "d" at bounding box center [670, 470] width 570 height 633
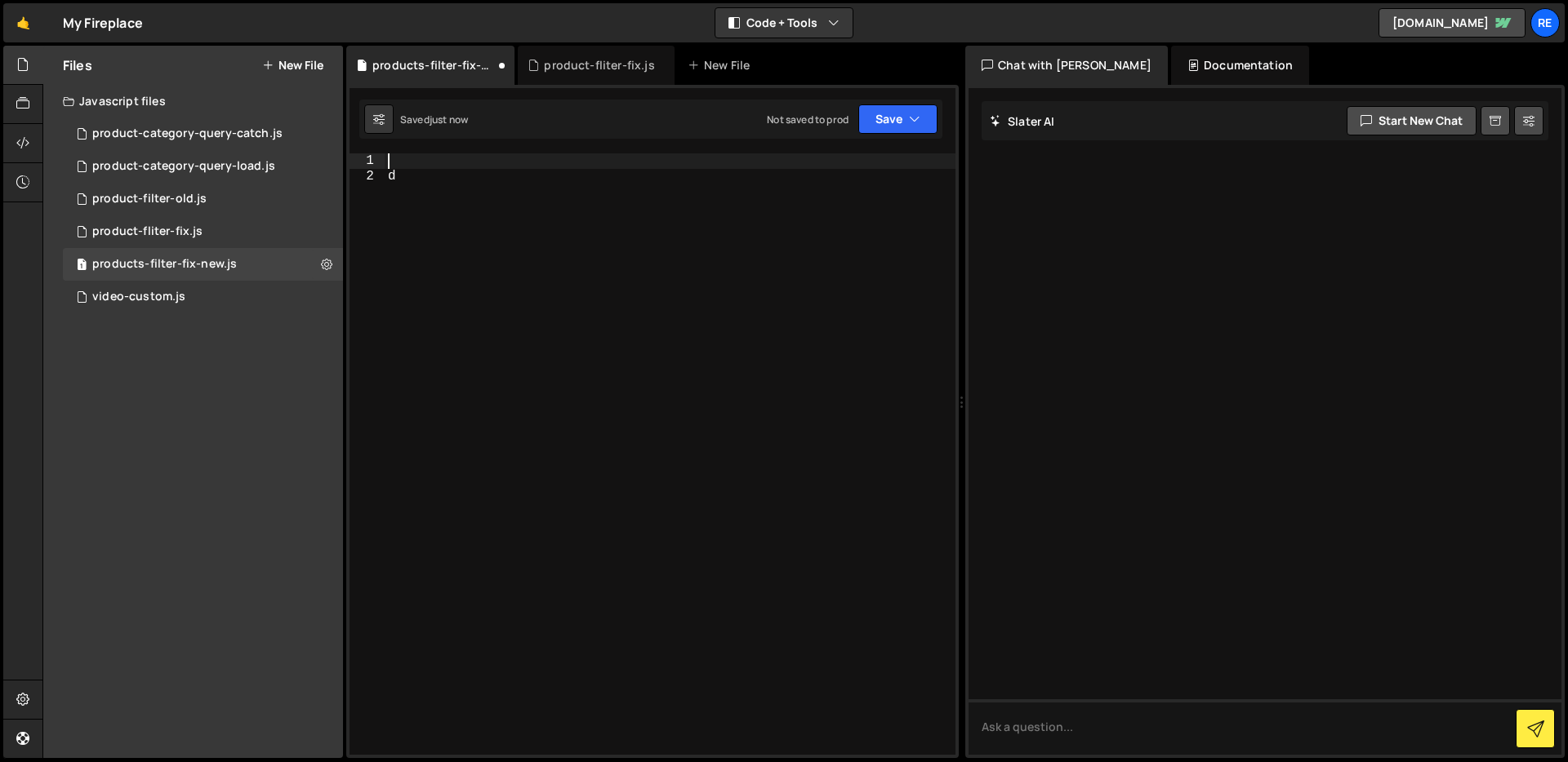
type textarea "d"
click at [600, 156] on div "debugger" at bounding box center [670, 470] width 570 height 633
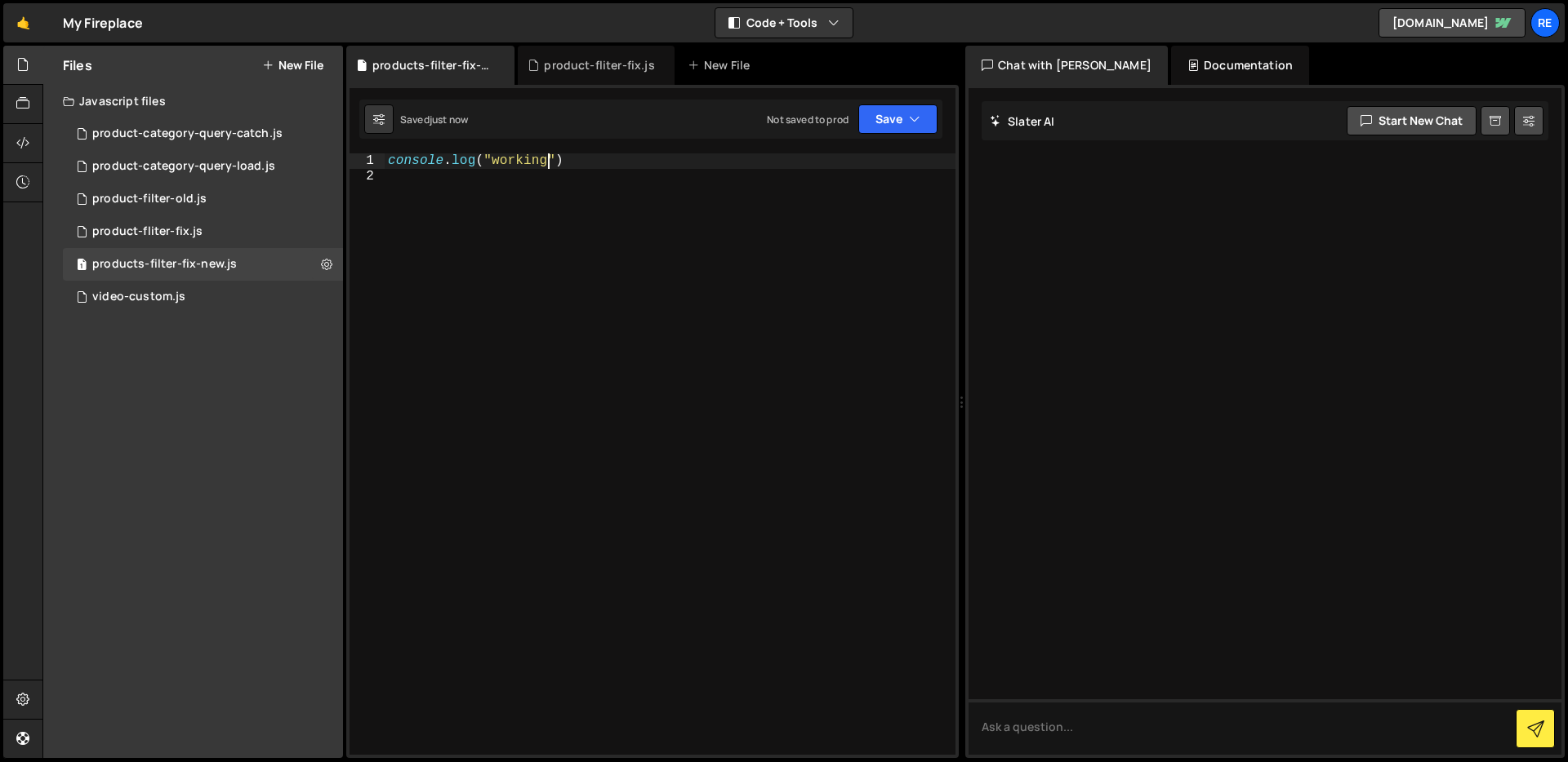
click at [558, 156] on div "console . log ( "working" )" at bounding box center [670, 470] width 570 height 633
type textarea "console.log("working")"
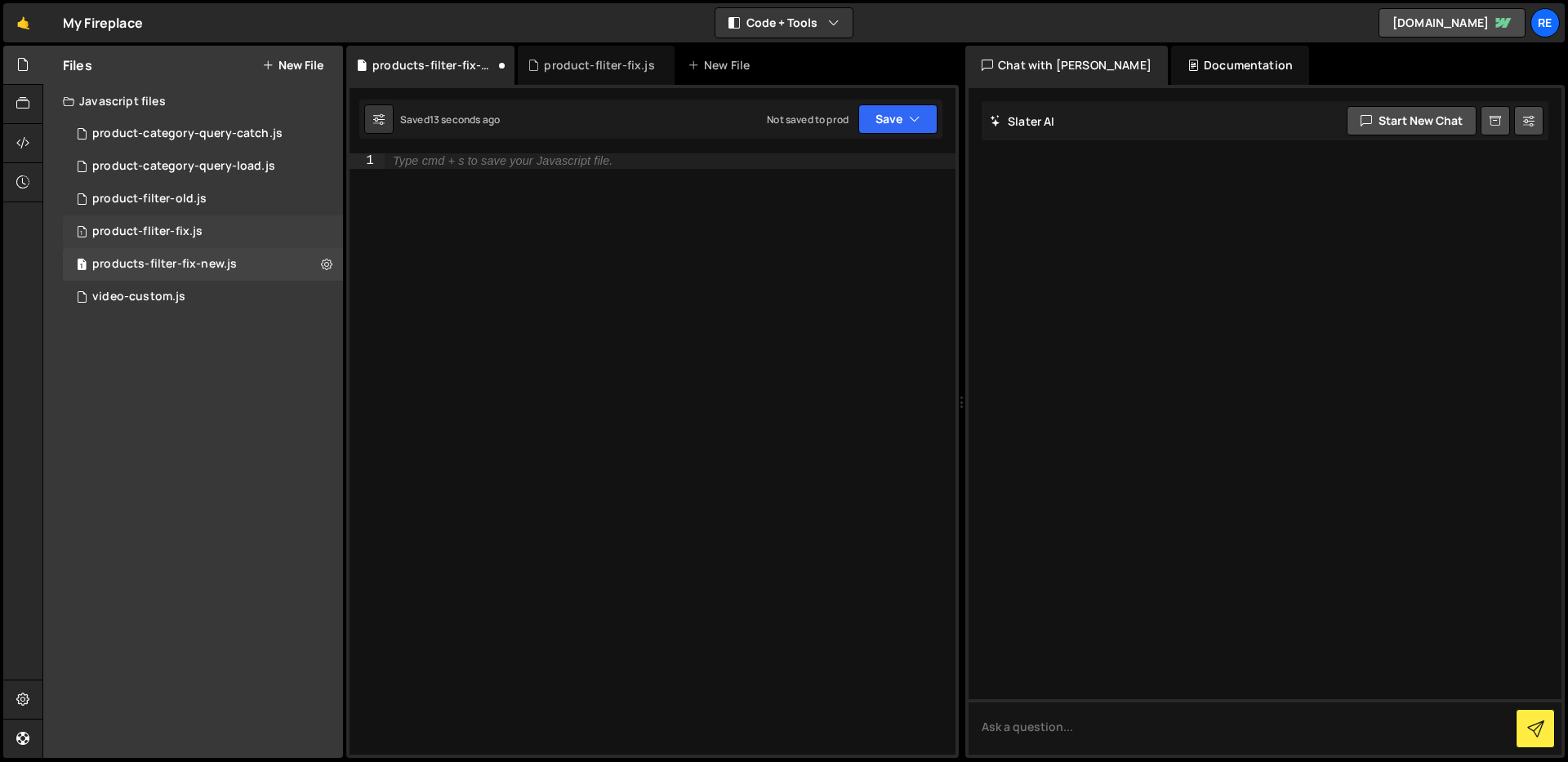
click at [318, 237] on div "1 product-fliter-fix.js 0" at bounding box center [202, 231] width 280 height 33
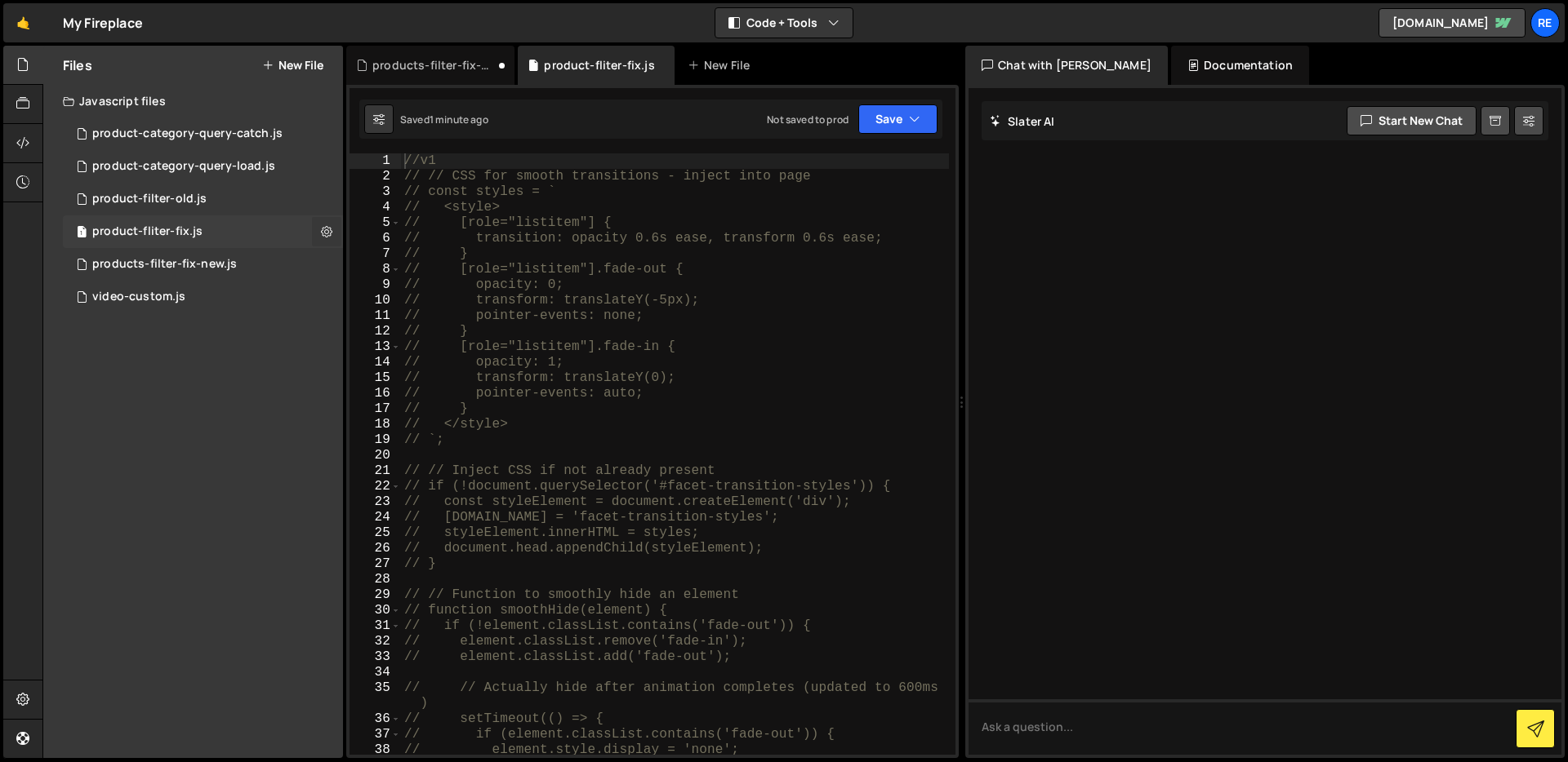
click at [328, 229] on icon at bounding box center [327, 231] width 11 height 16
type input "product-fliter-fix"
radio input "true"
checkbox input "true"
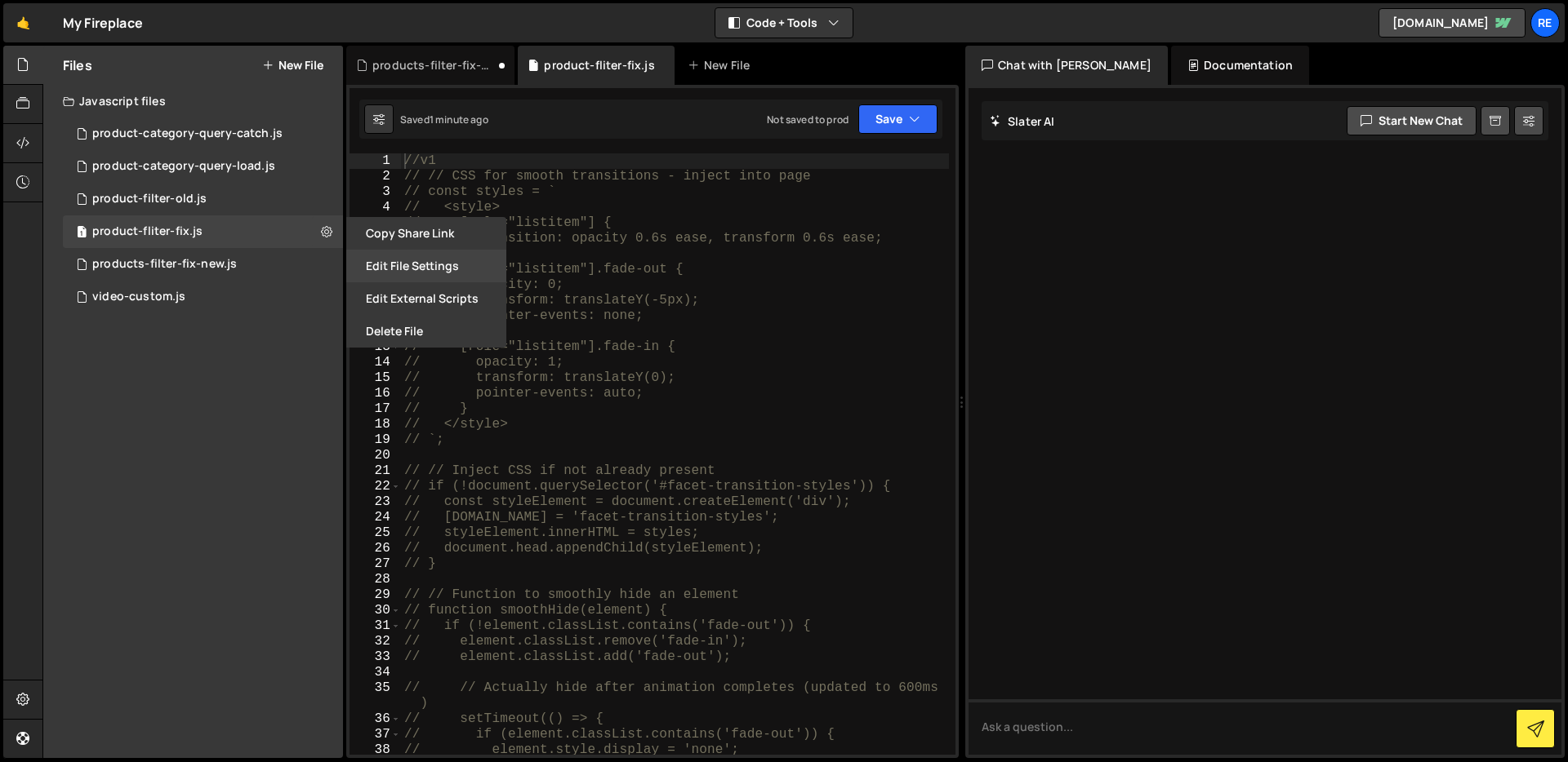
click at [441, 268] on button "Edit File Settings" at bounding box center [426, 266] width 160 height 33
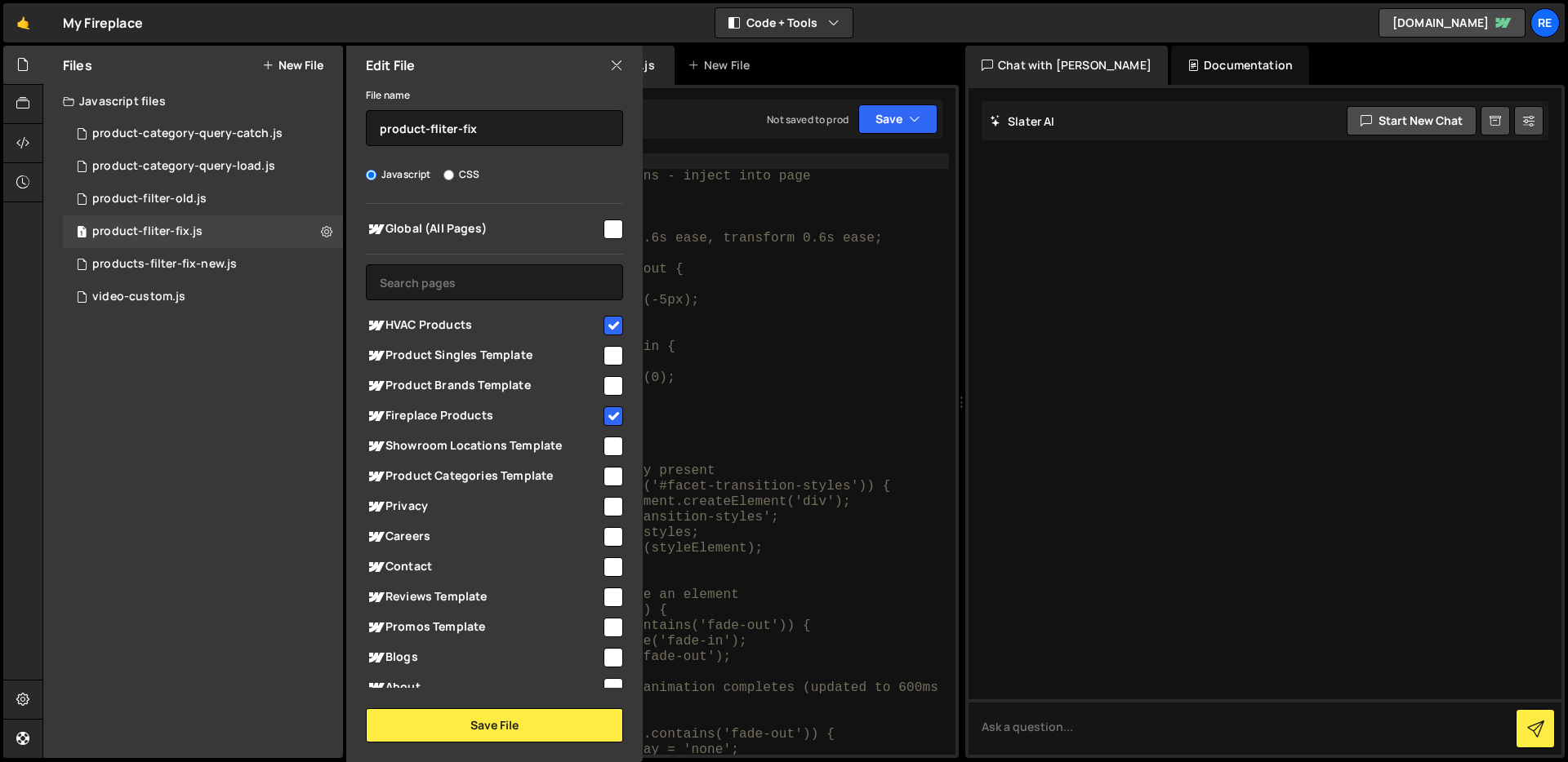
click at [609, 315] on div at bounding box center [613, 325] width 22 height 22
drag, startPoint x: 603, startPoint y: 321, endPoint x: 607, endPoint y: 356, distance: 35.2
click at [603, 321] on input "checkbox" at bounding box center [613, 325] width 20 height 20
checkbox input "false"
click at [609, 418] on input "checkbox" at bounding box center [613, 416] width 20 height 20
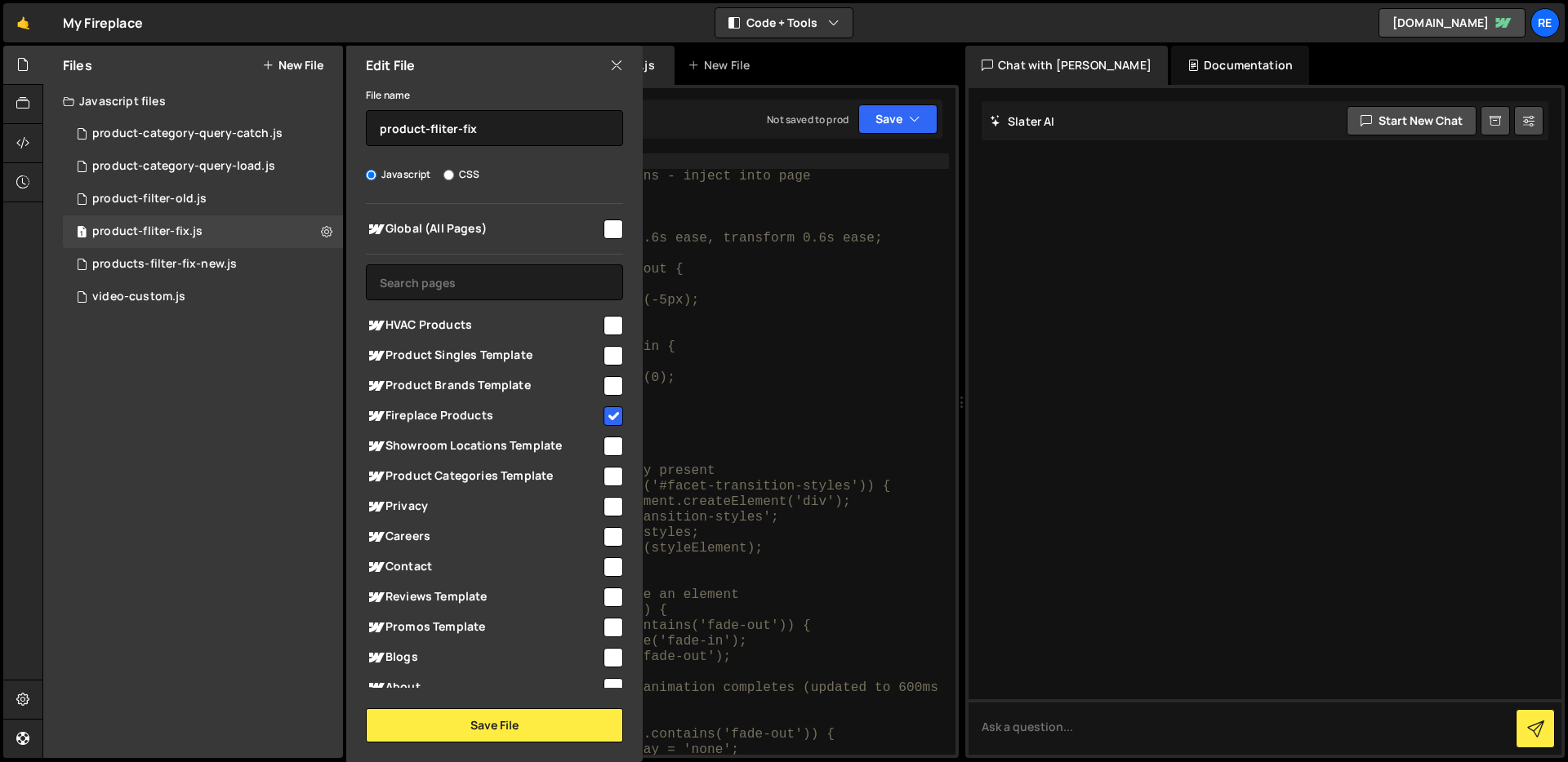
checkbox input "false"
click at [570, 725] on button "Save File" at bounding box center [495, 725] width 258 height 35
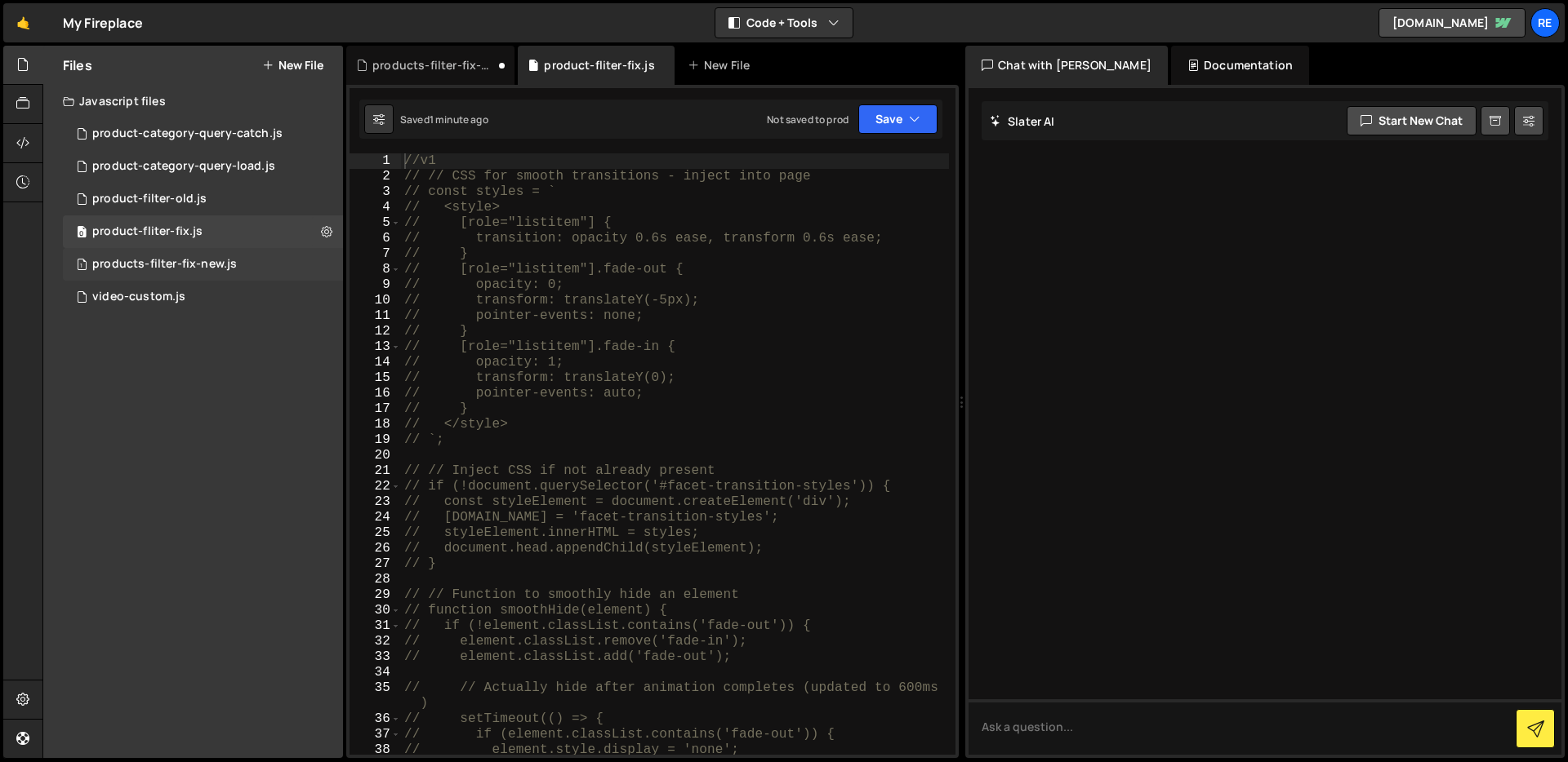
click at [266, 269] on div "1 products-filter-fix-new.js 0" at bounding box center [202, 264] width 280 height 33
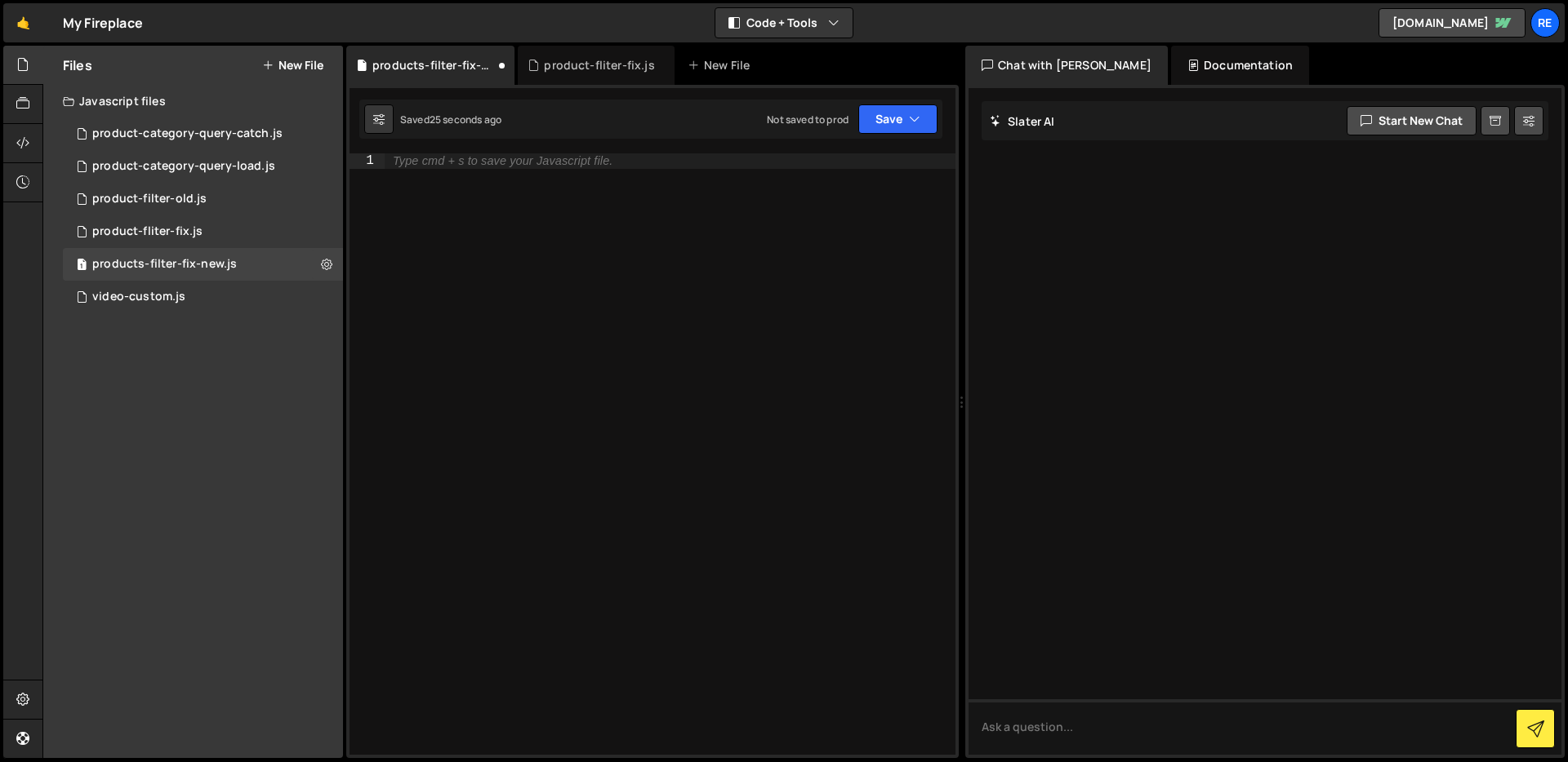
click at [524, 169] on div "Type cmd + s to save your Javascript file." at bounding box center [670, 470] width 570 height 633
paste textarea "};"
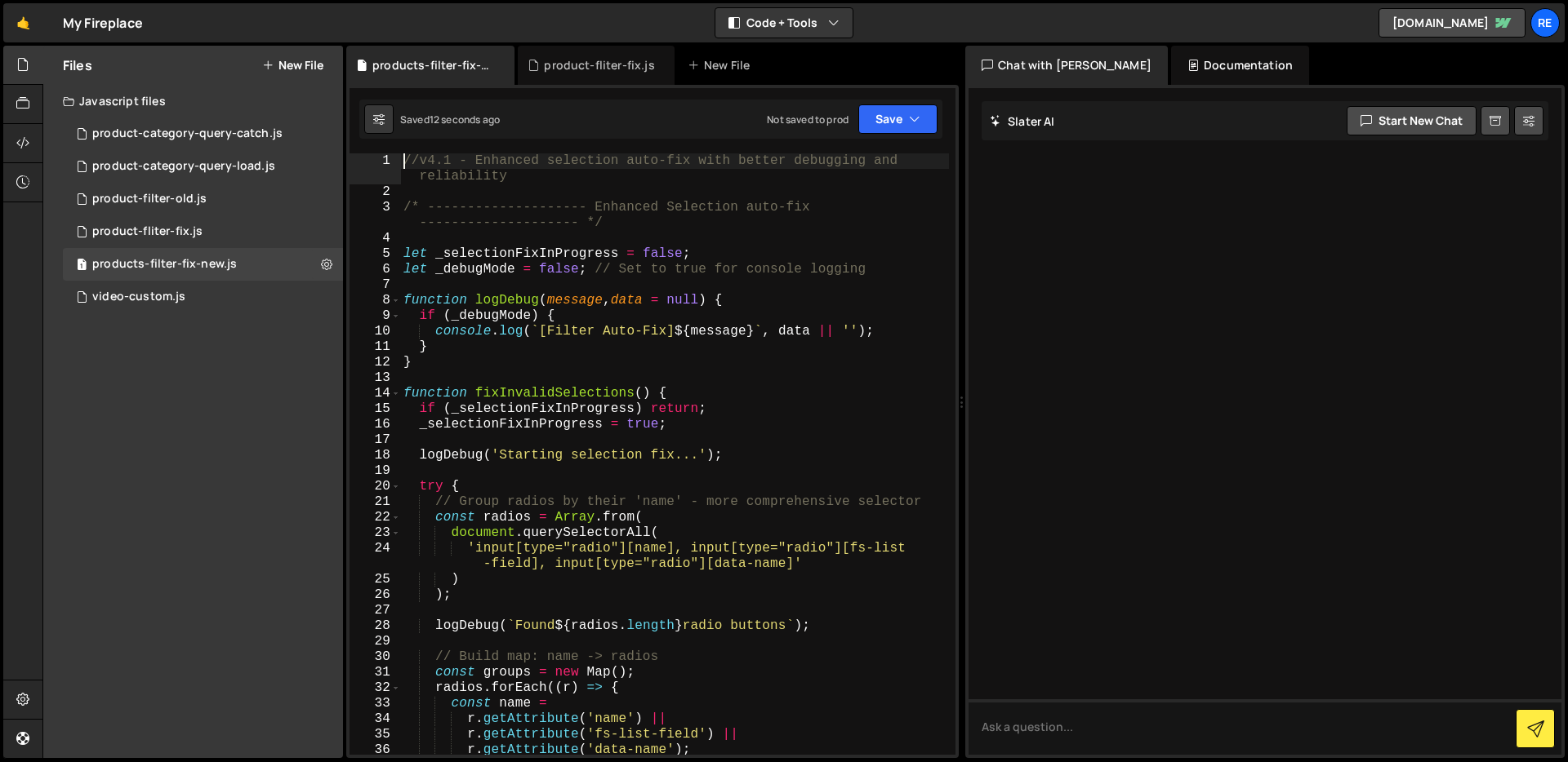
click at [407, 162] on div "//v4.1 - Enhanced selection auto-fix with better debugging and reliability /* -…" at bounding box center [674, 477] width 549 height 648
type textarea "//v4.1 - Enhanced selection auto-fix with better debugging and reliability"
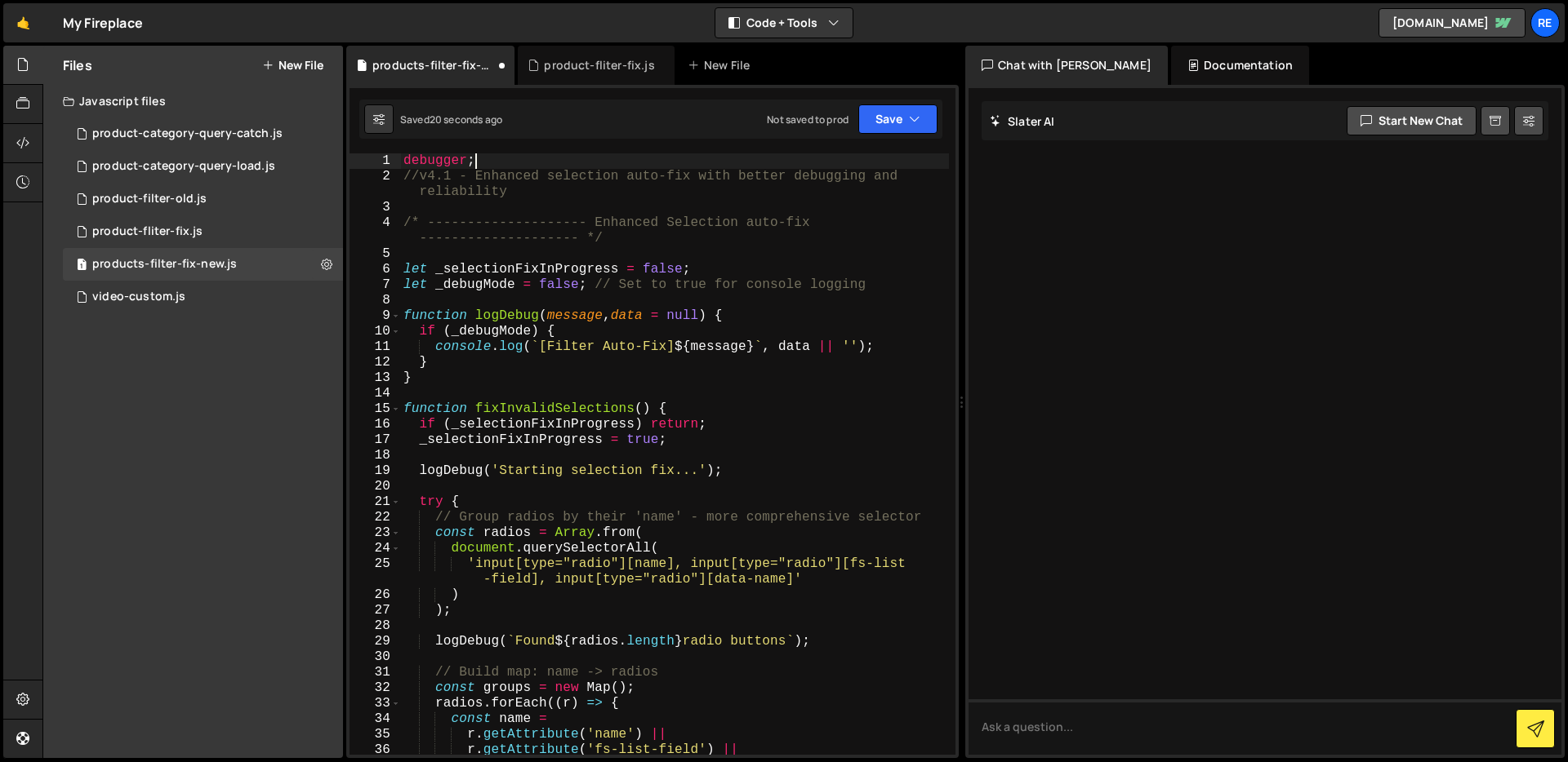
scroll to position [0, 3]
click at [590, 154] on div "debugger ; //v4.1 - Enhanced selection auto-fix with better debugging and relia…" at bounding box center [674, 470] width 549 height 633
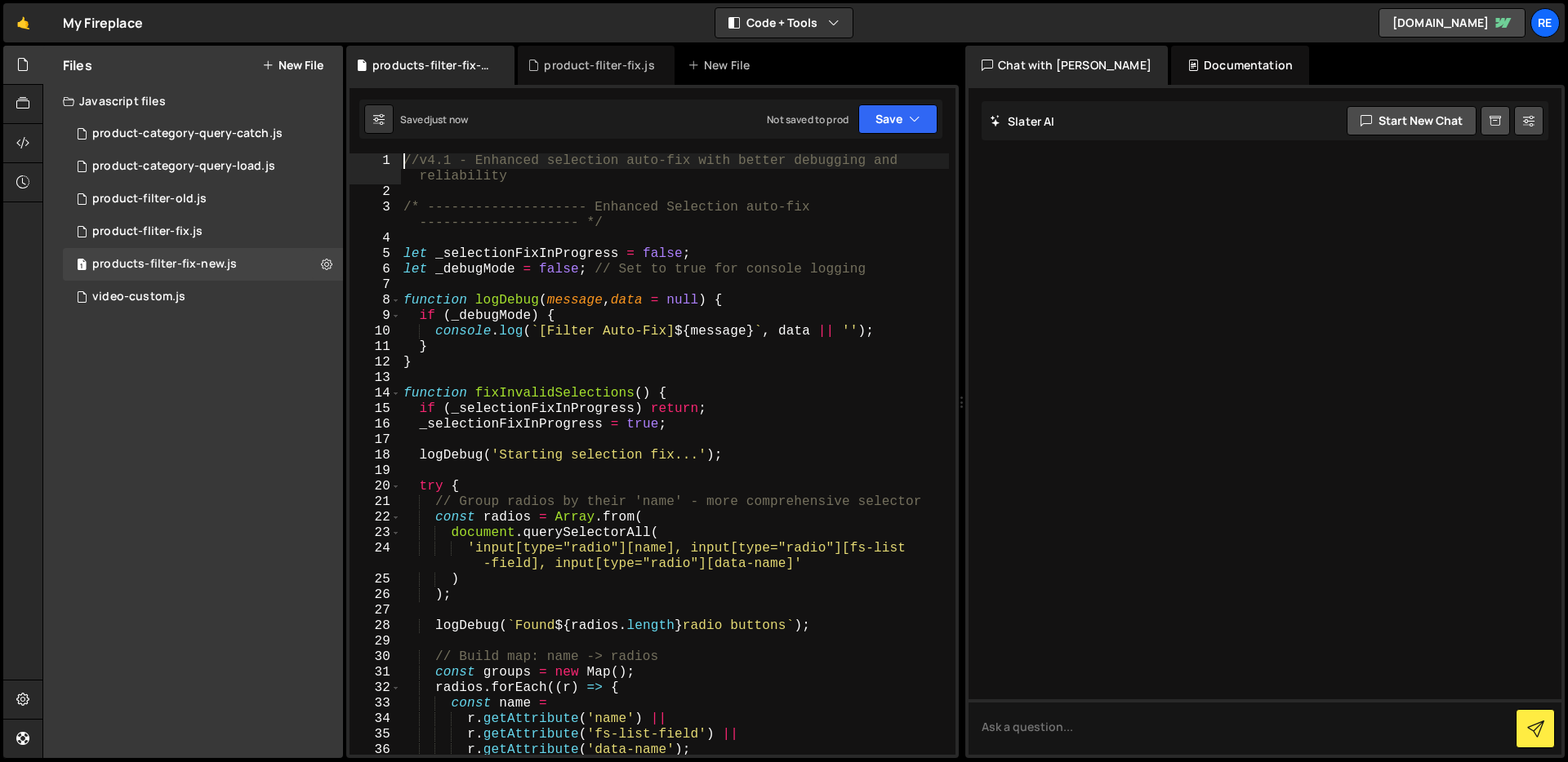
click at [542, 304] on div "//v4.1 - Enhanced selection auto-fix with better debugging and reliability /* -…" at bounding box center [674, 477] width 549 height 648
type textarea "};"
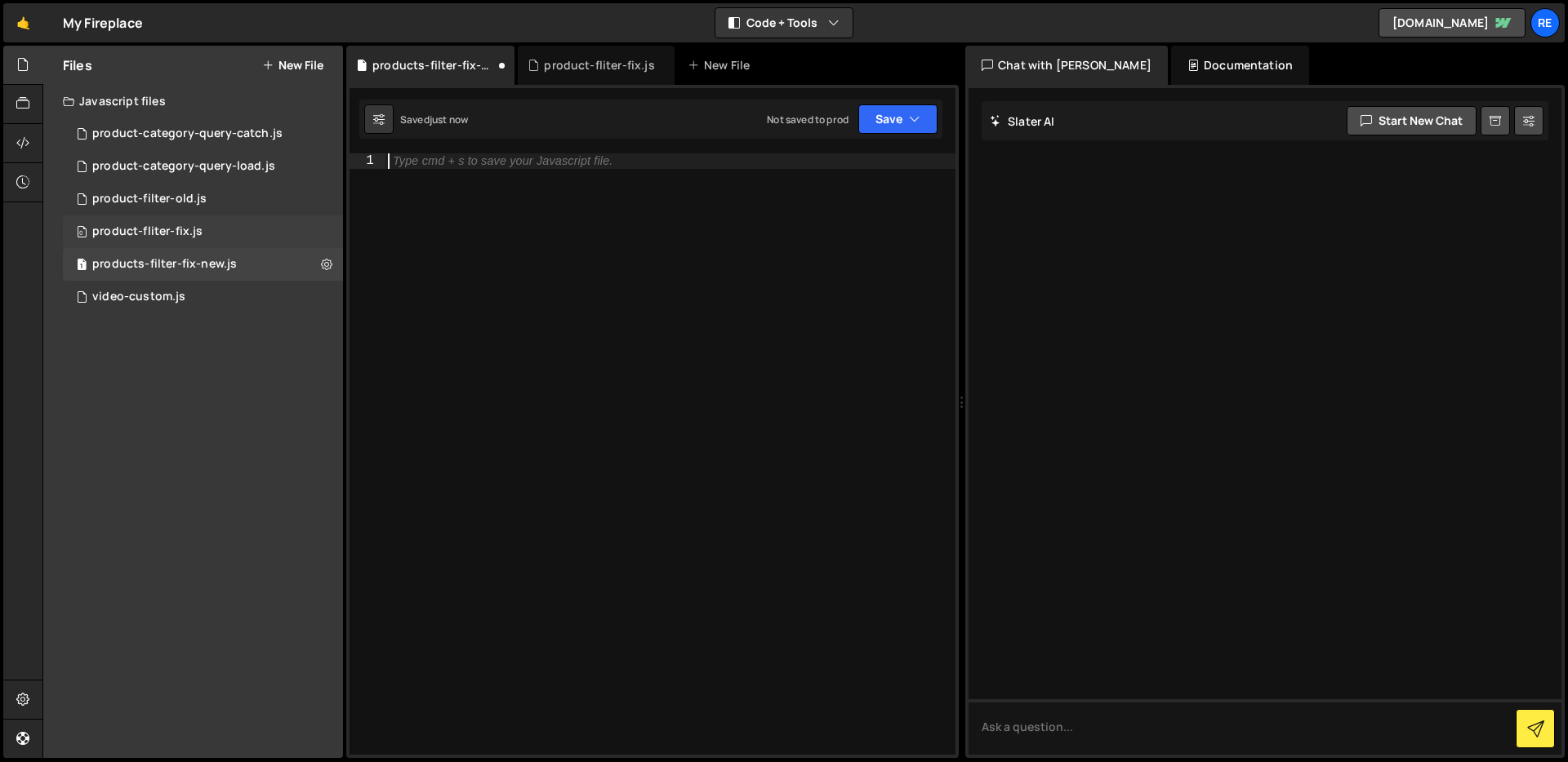
click at [233, 230] on div "0 product-fliter-fix.js 0" at bounding box center [202, 231] width 280 height 33
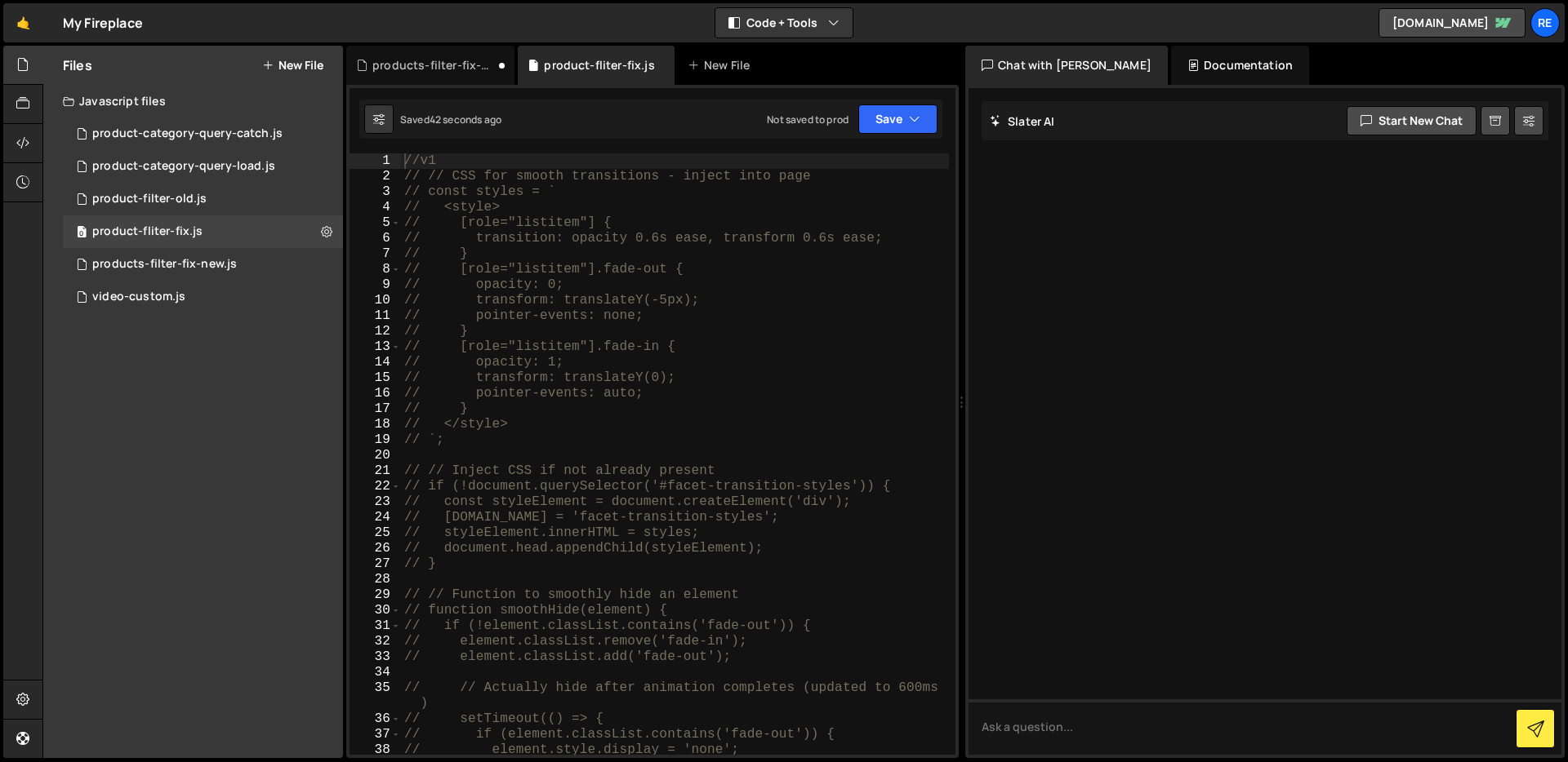
type textarea "// opacity: 0;"
click at [678, 285] on div "//v1 // // CSS for smooth transitions - inject into page // const styles = ` //…" at bounding box center [674, 470] width 548 height 633
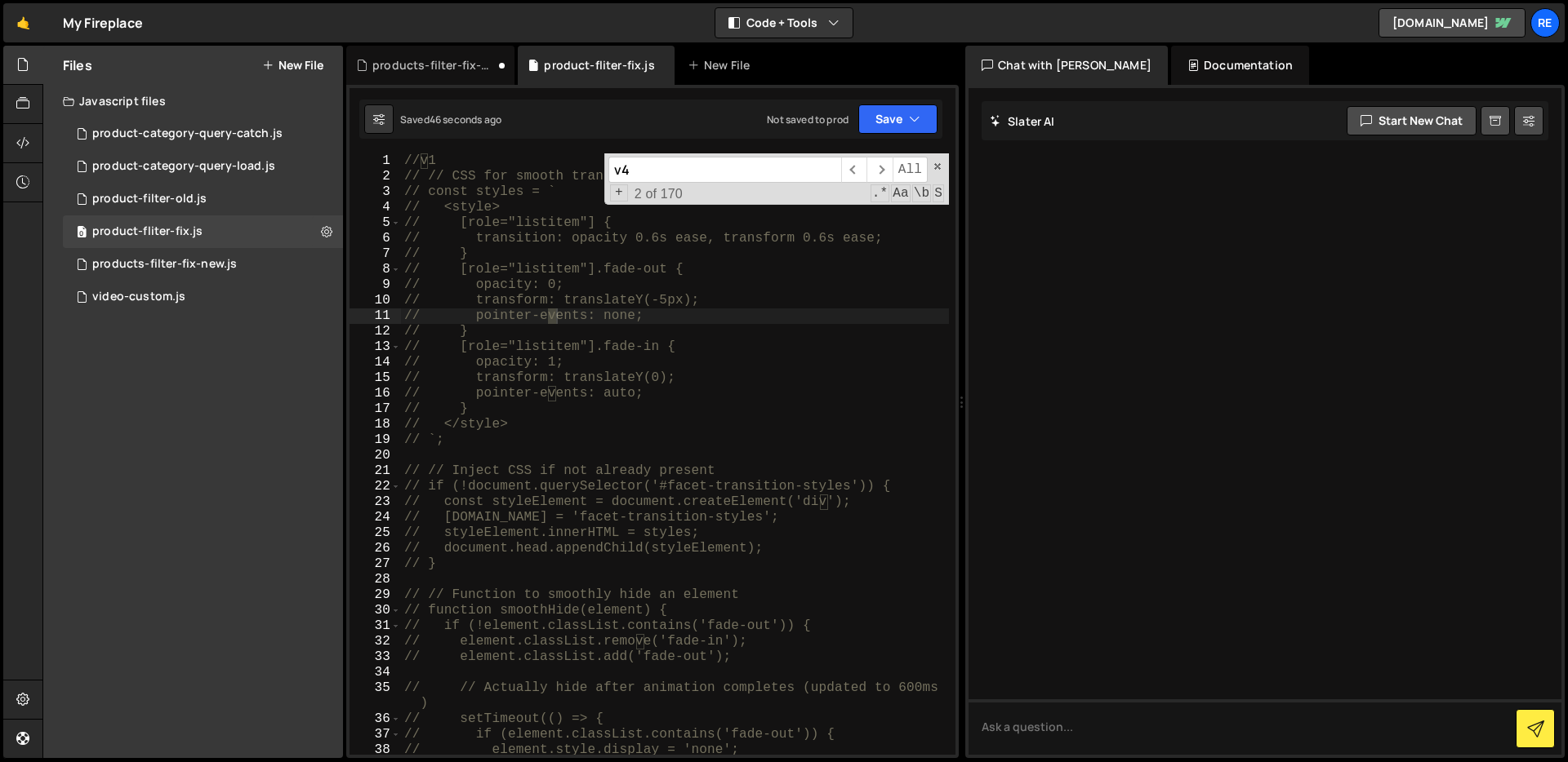
scroll to position [9796, 0]
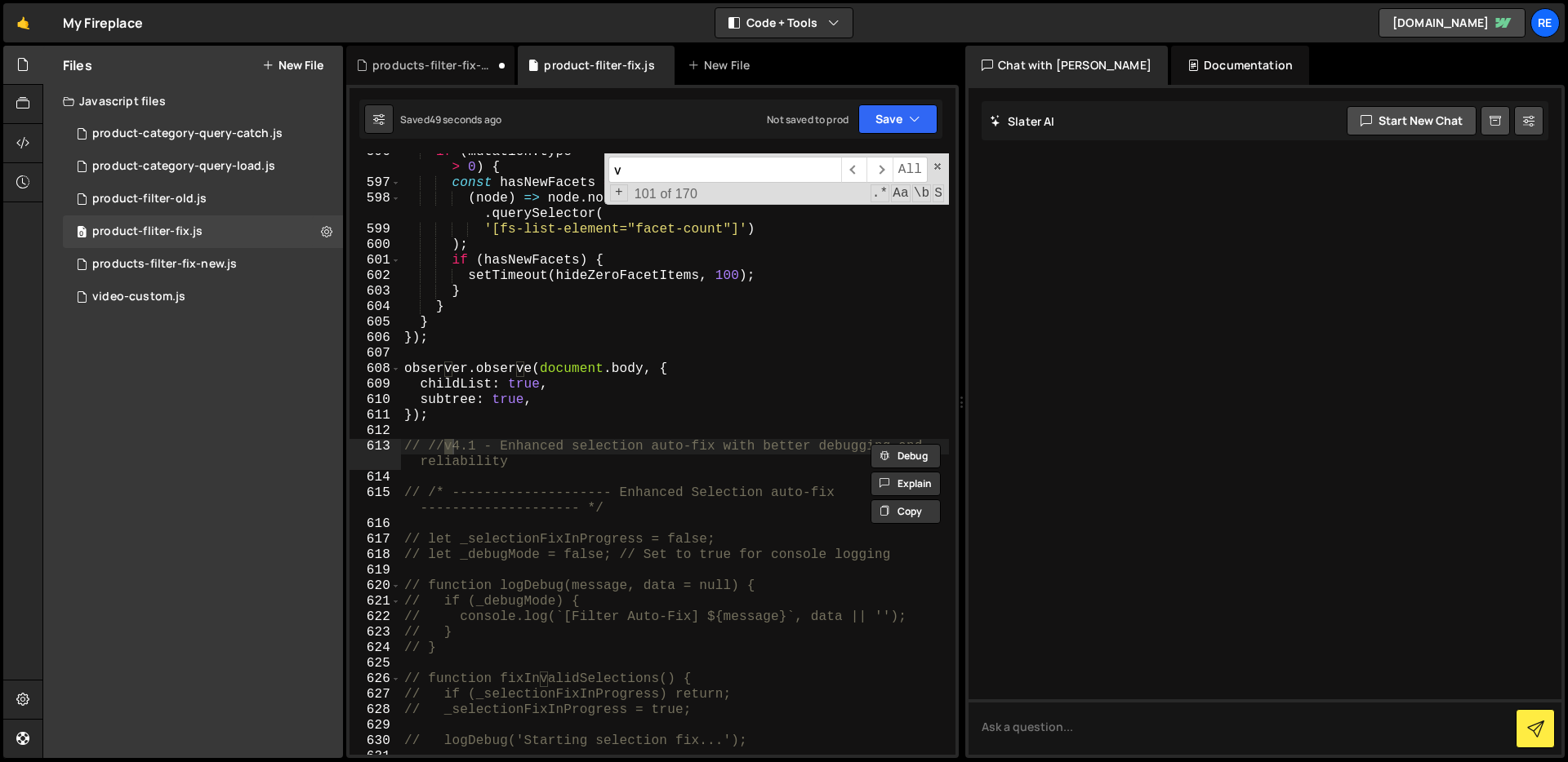
type input "v3"
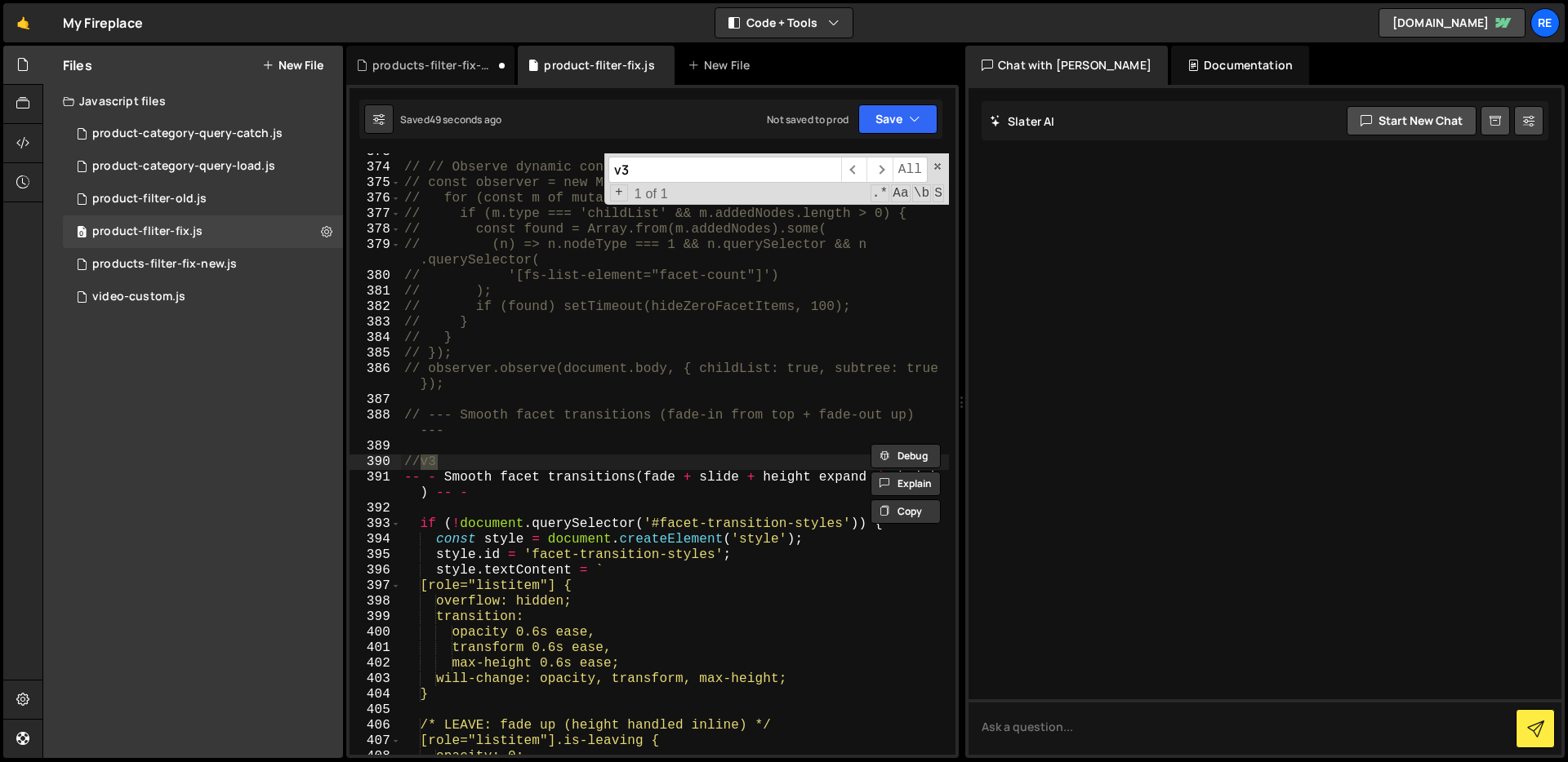
scroll to position [6198, 0]
type textarea "//v3"
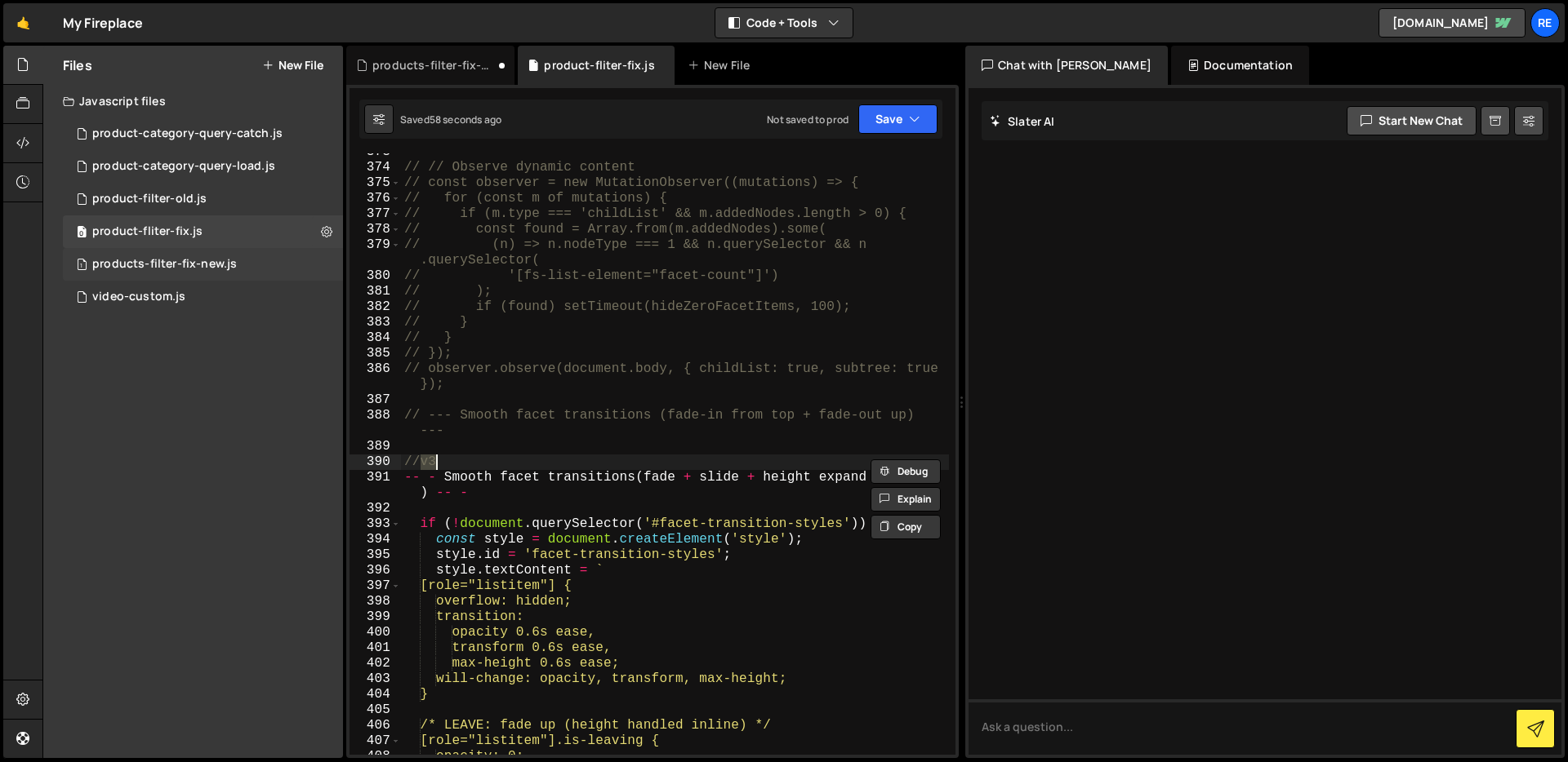
click at [249, 258] on div "1 products-filter-fix-new.js 0" at bounding box center [202, 264] width 280 height 33
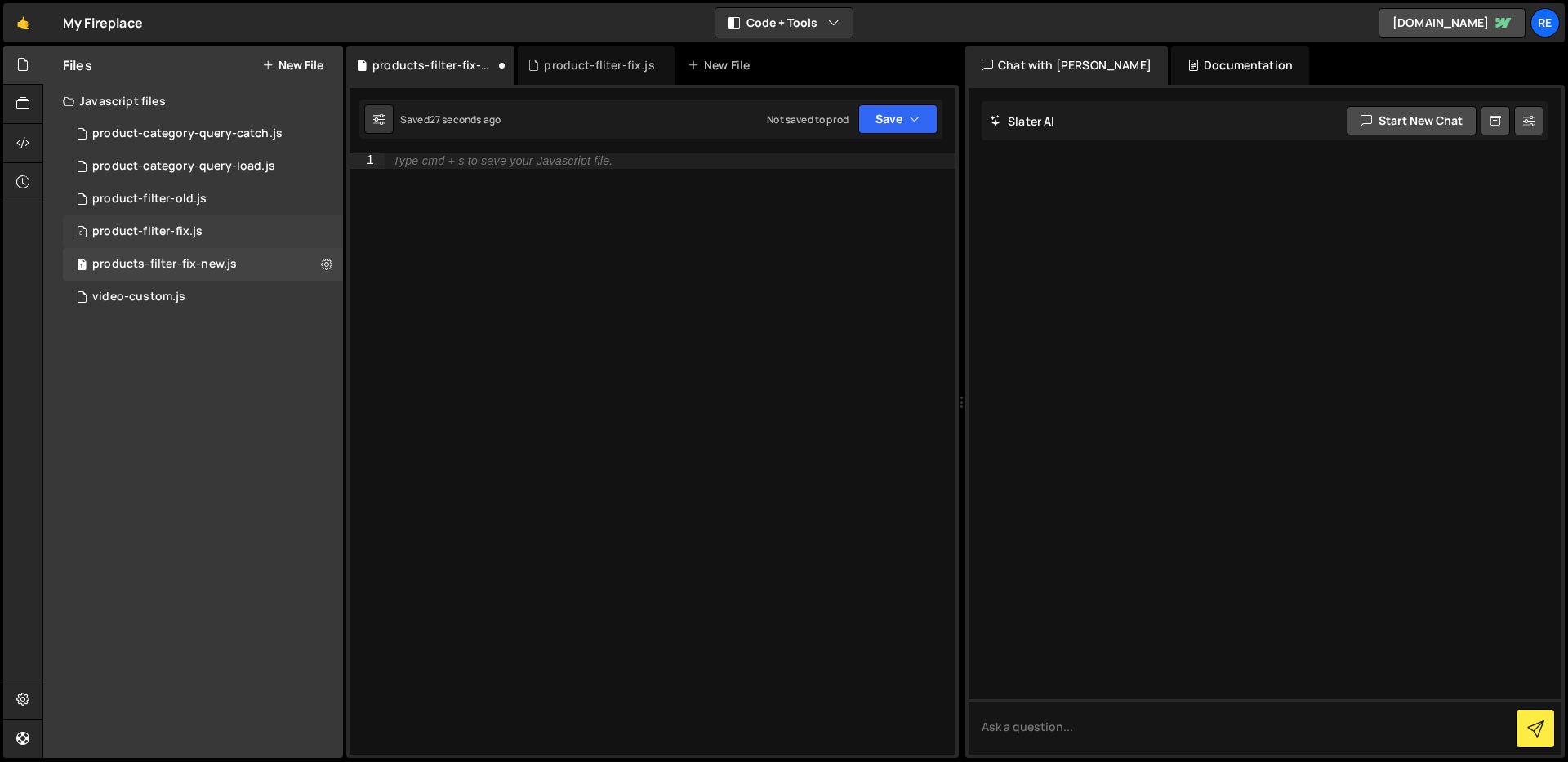
click at [227, 227] on div "0 product-fliter-fix.js 0" at bounding box center [202, 231] width 280 height 33
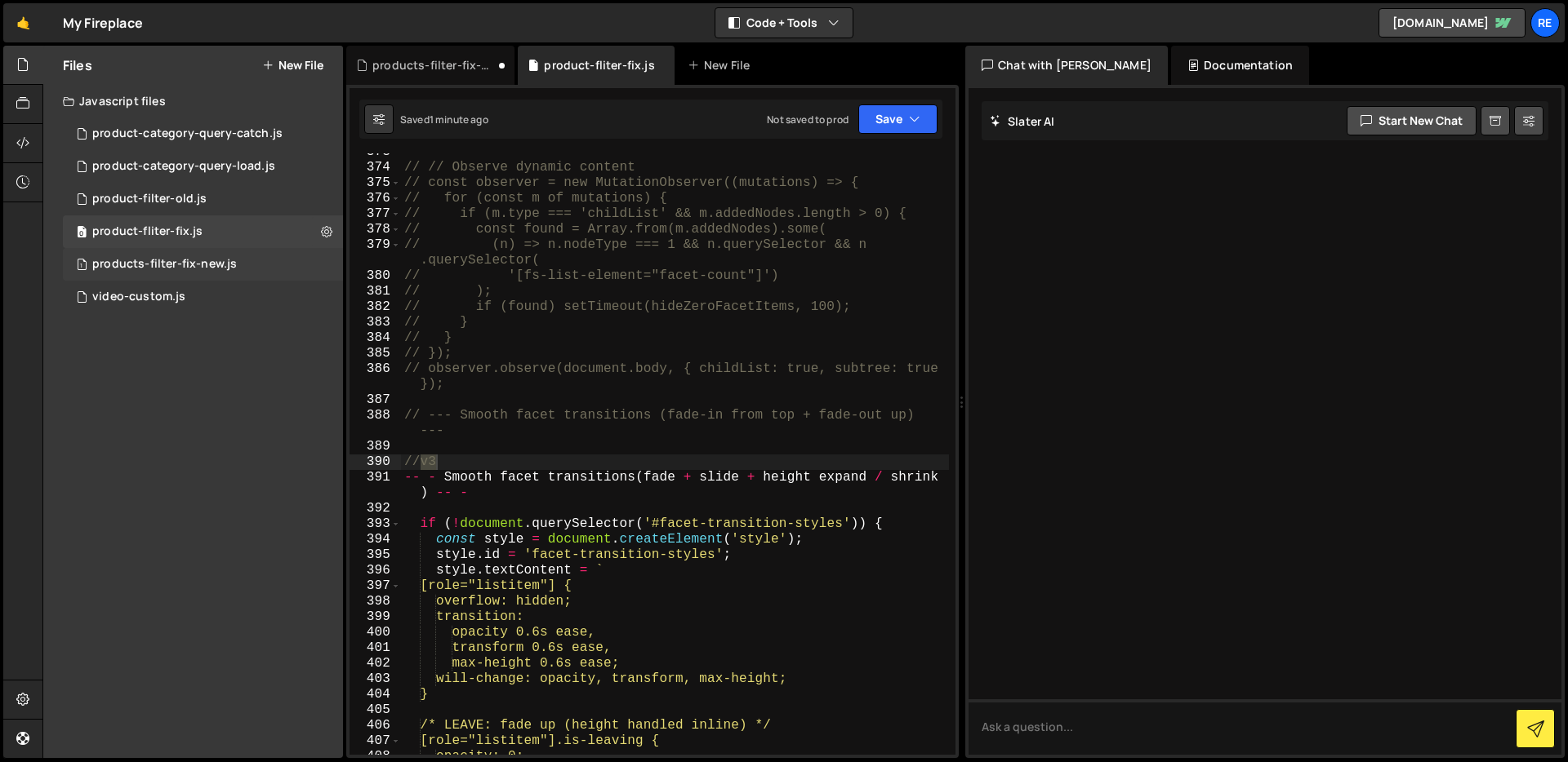
click at [239, 268] on div "1 products-filter-fix-new.js 0" at bounding box center [202, 264] width 280 height 33
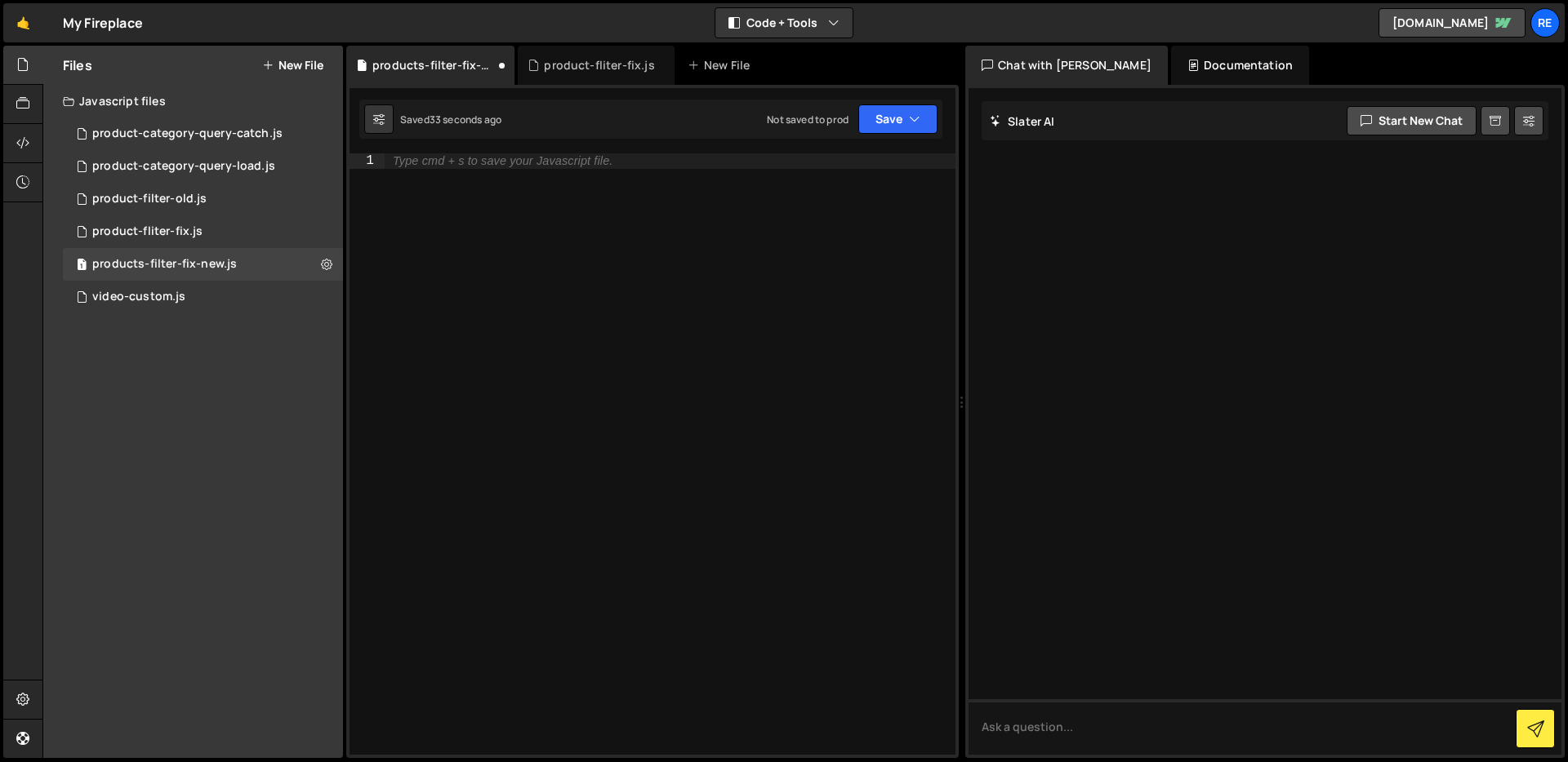
click at [510, 171] on div "Type cmd + s to save your Javascript file." at bounding box center [670, 470] width 570 height 633
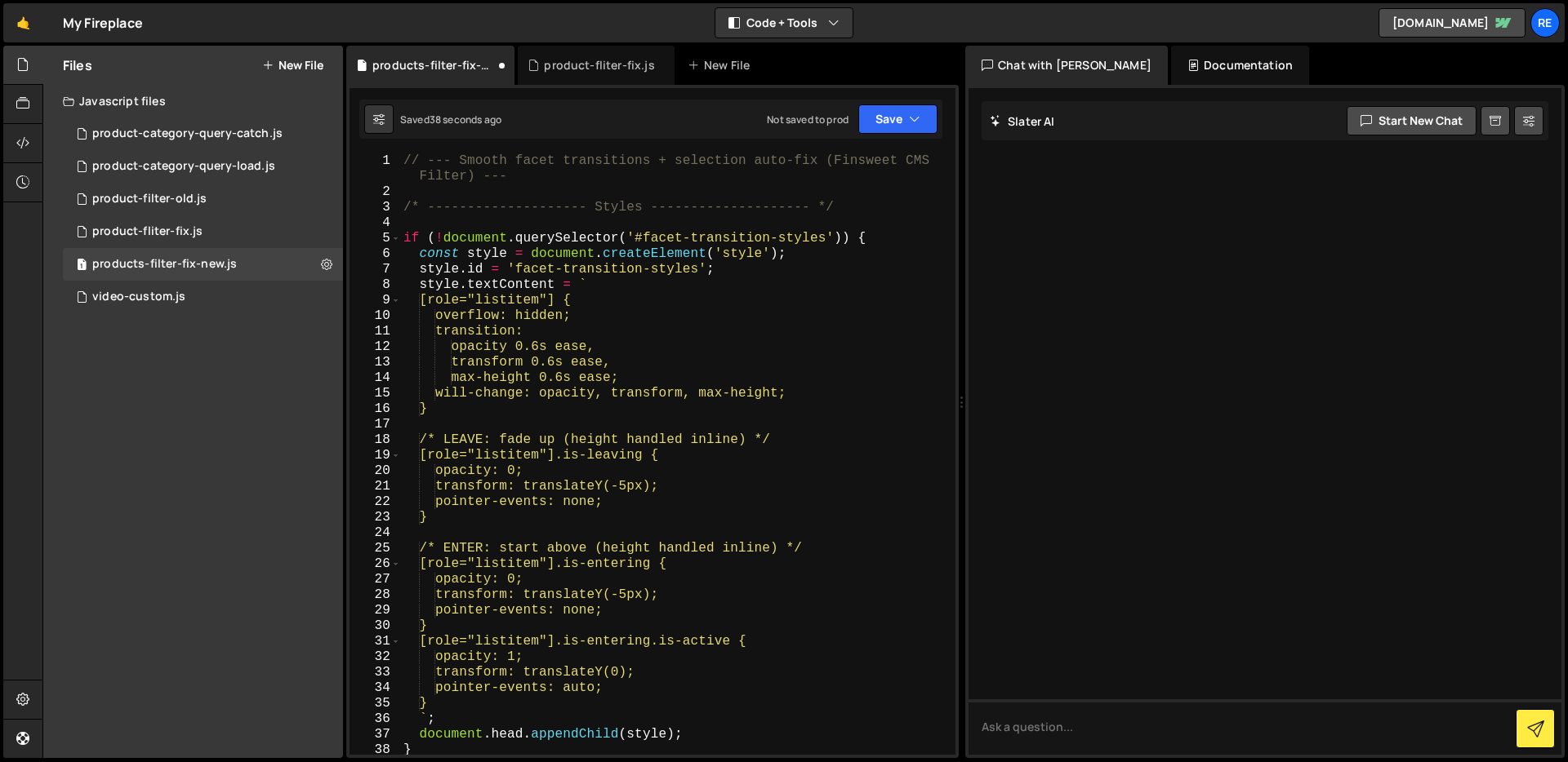
scroll to position [5221, 0]
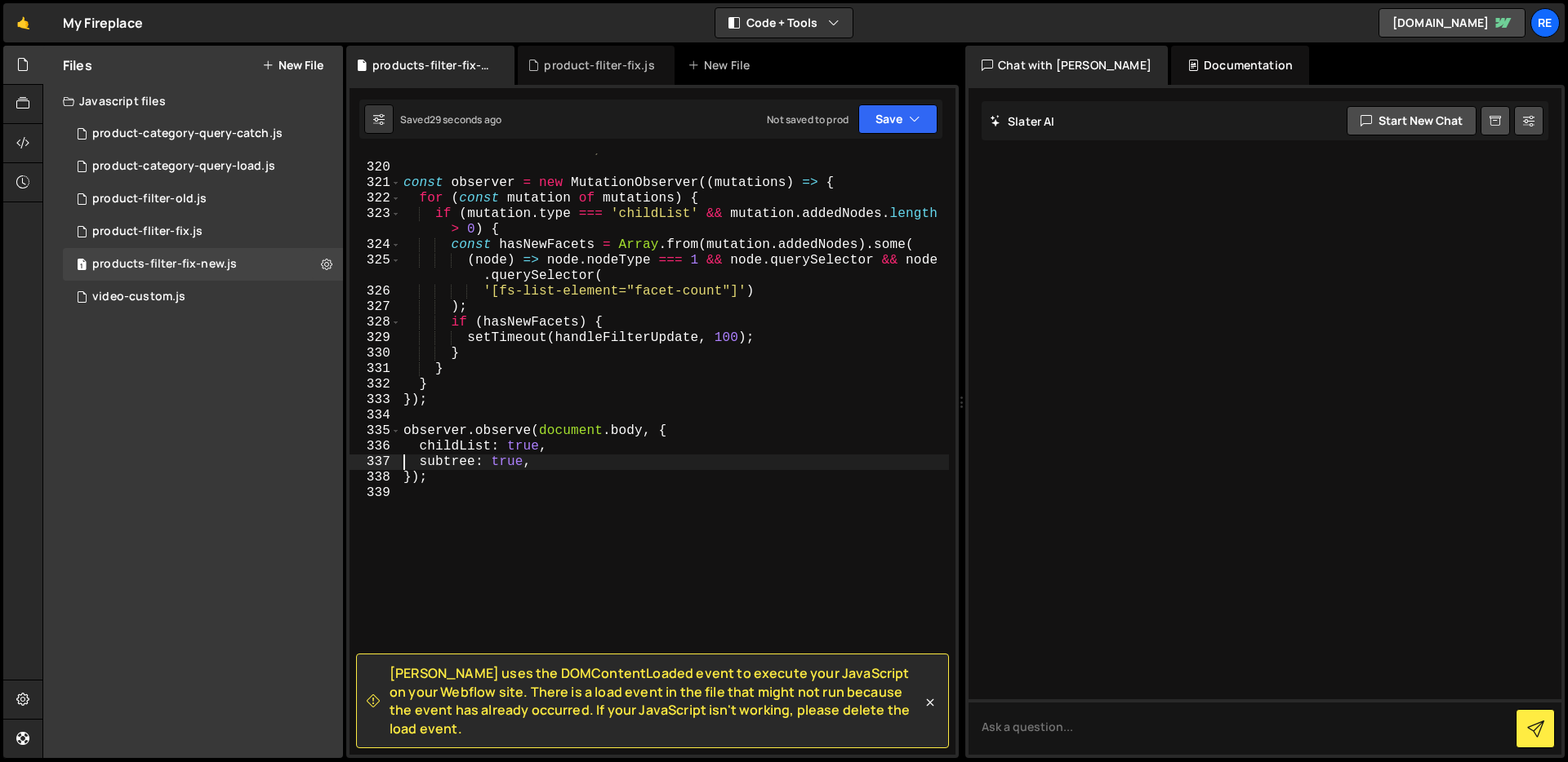
click at [545, 363] on div "/* -------------------- Dynamic content observer -------------------- */ const …" at bounding box center [674, 453] width 549 height 648
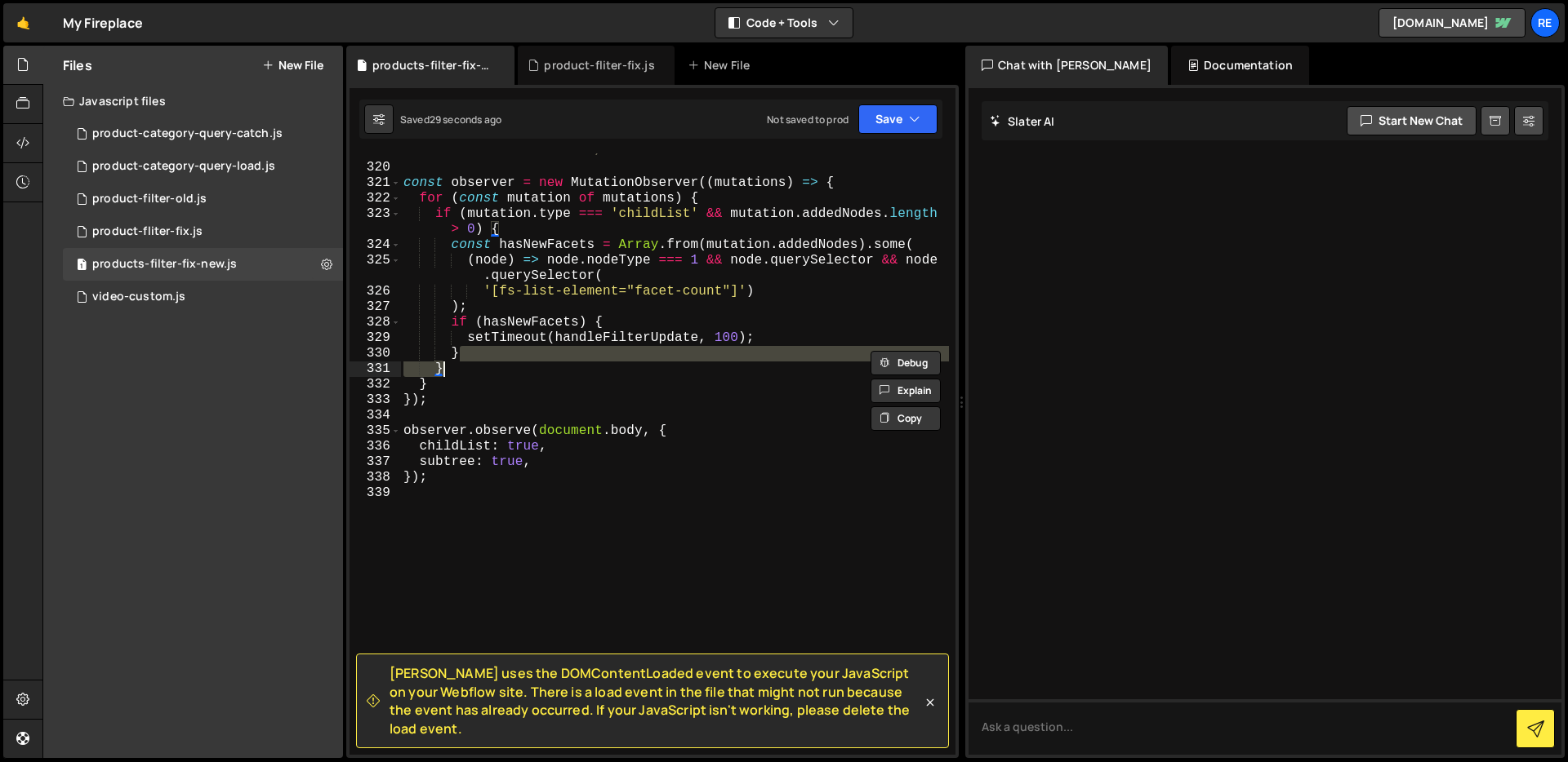
type textarea "}"
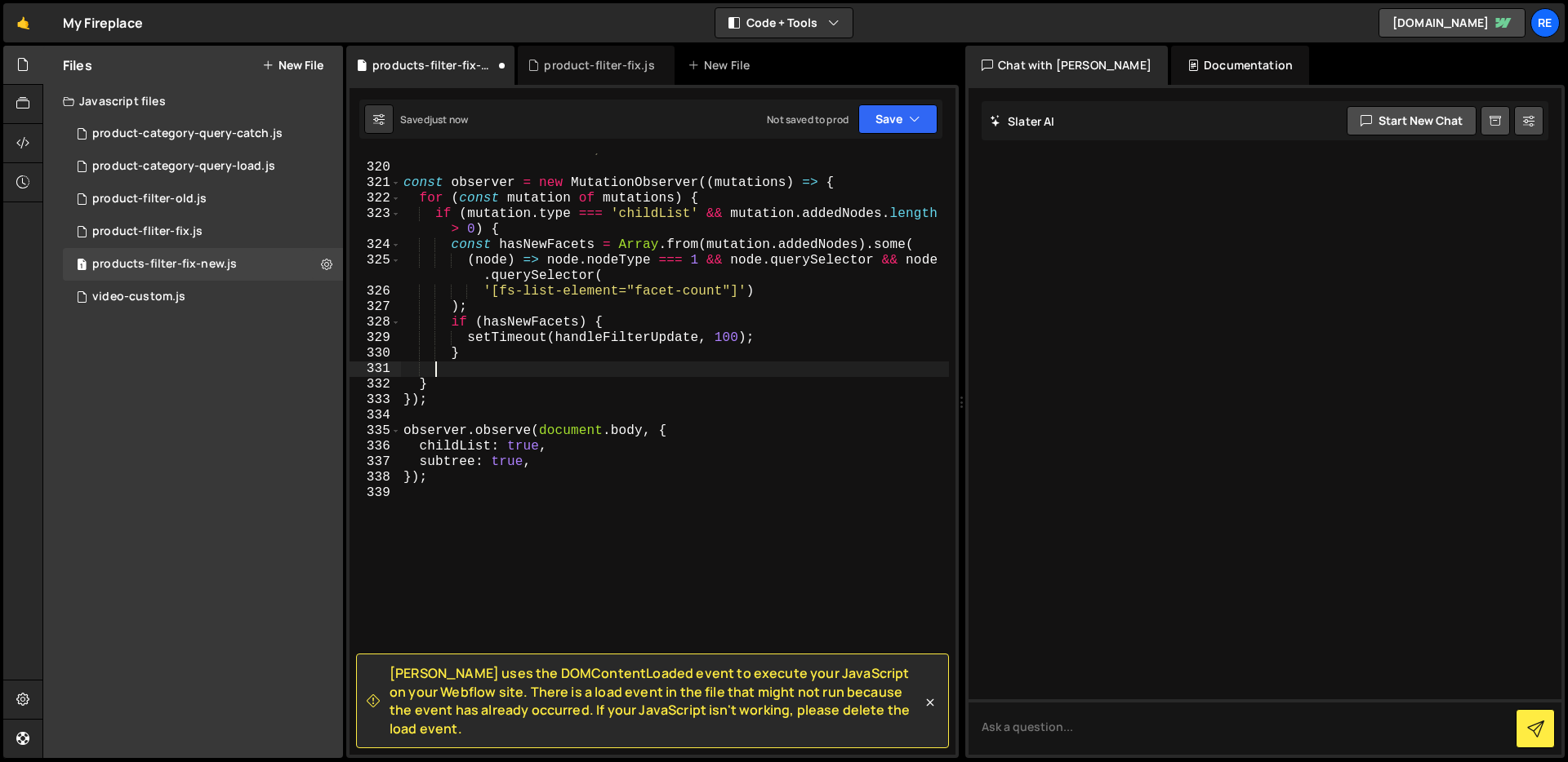
type textarea "});"
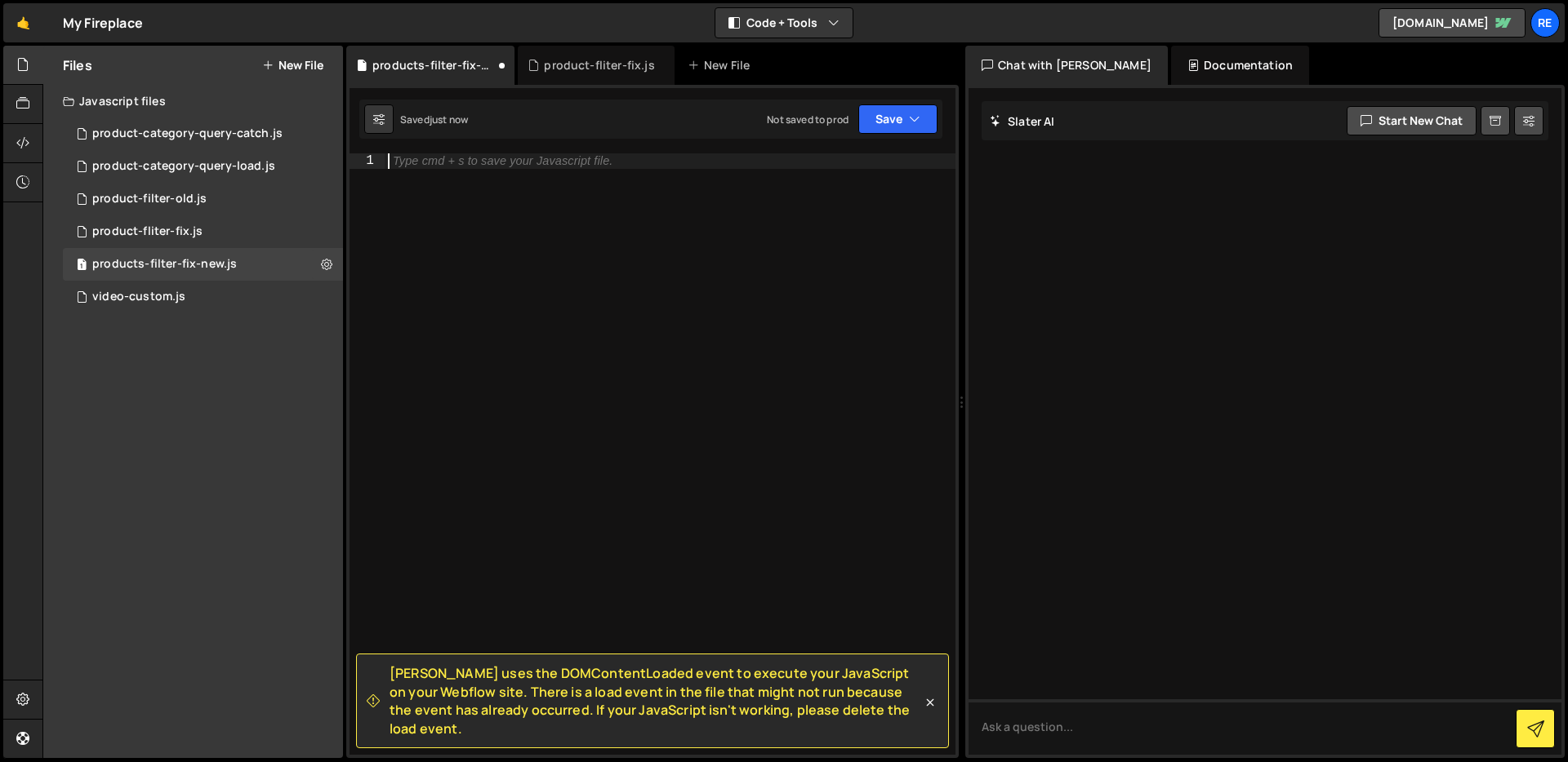
paste textarea "};"
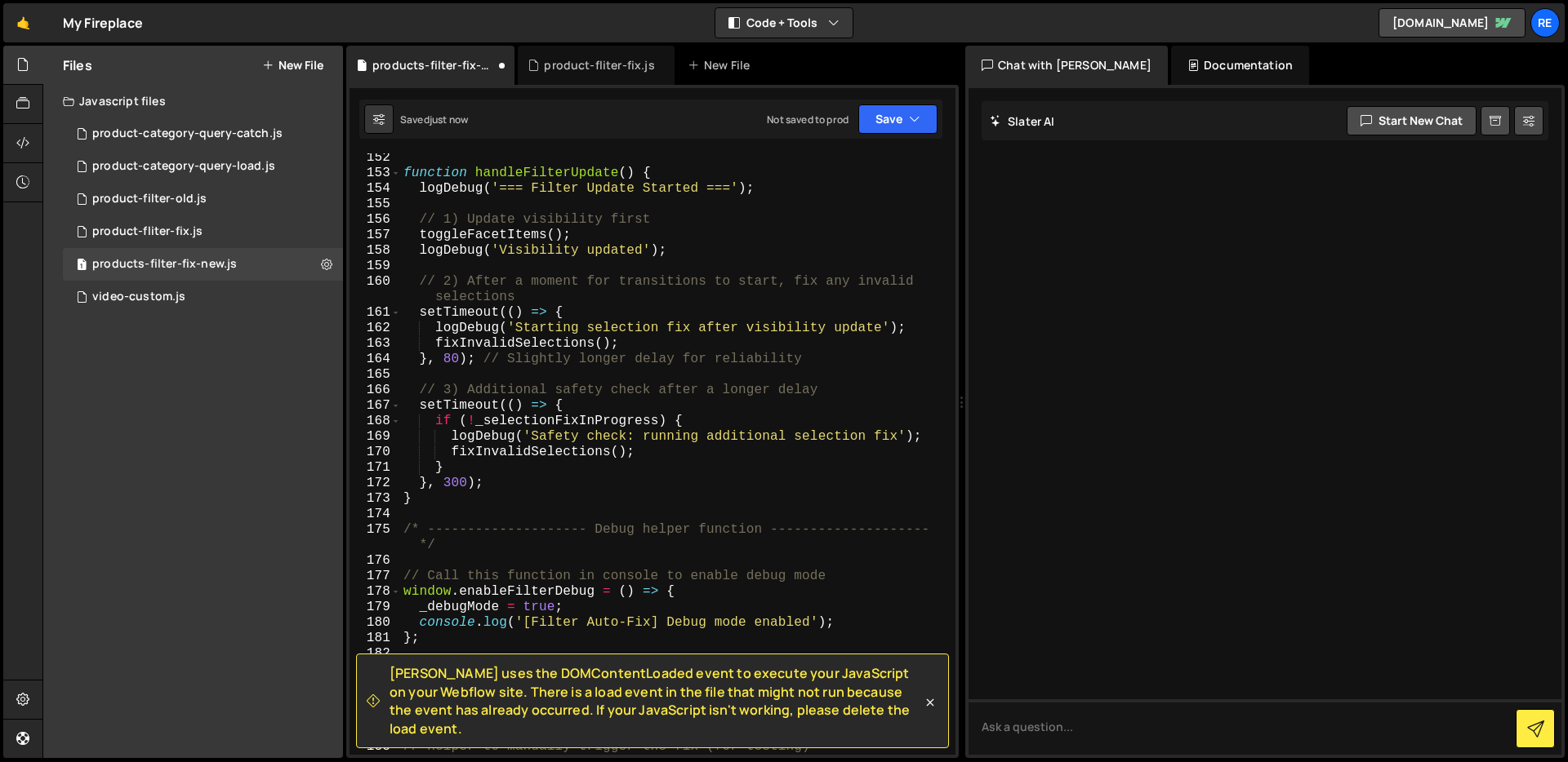
scroll to position [2972, 0]
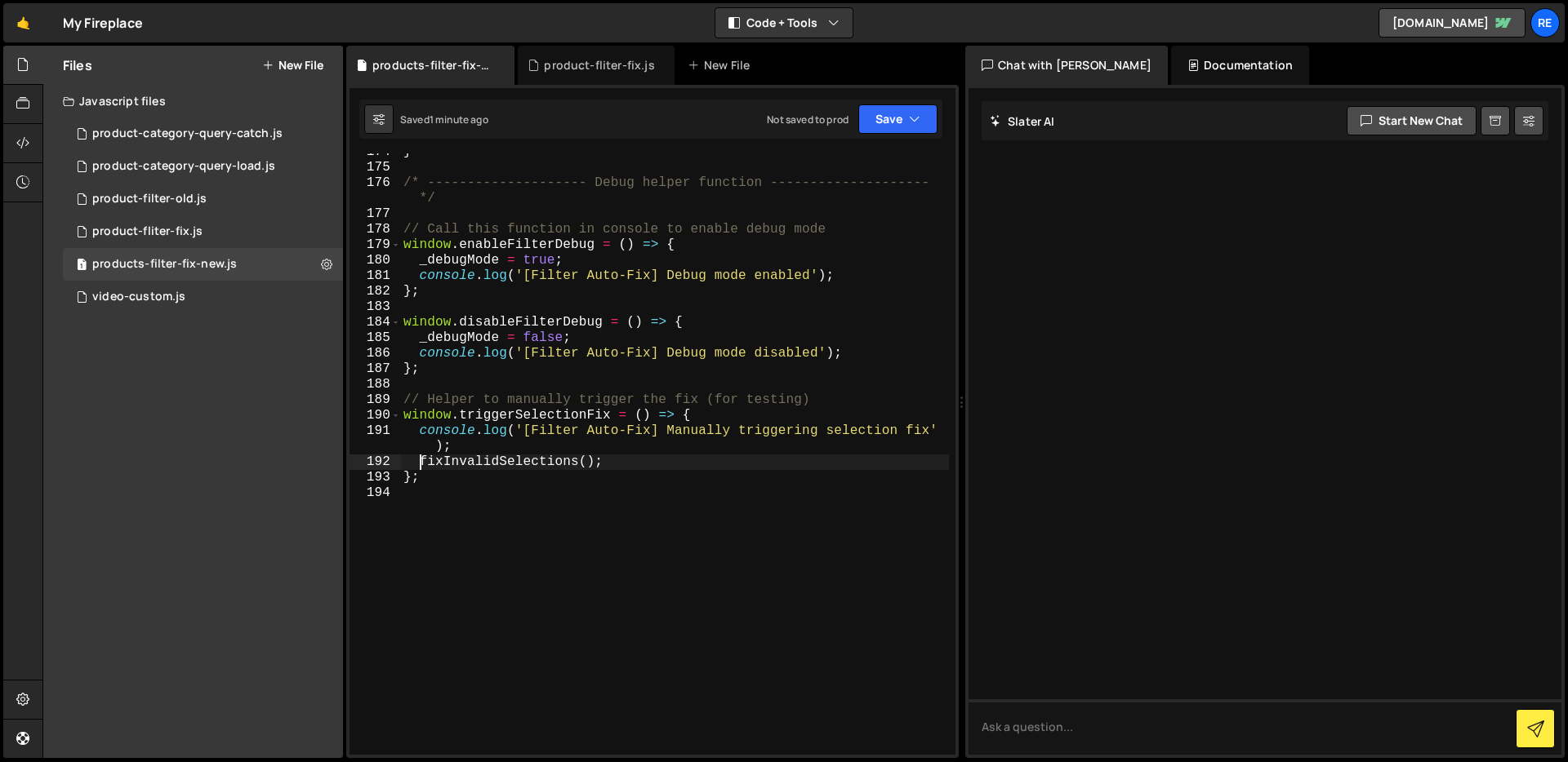
drag, startPoint x: 676, startPoint y: 322, endPoint x: 673, endPoint y: 334, distance: 12.4
click at [673, 328] on div "} /* -------------------- Debug helper function -------------------- */ // Call…" at bounding box center [674, 461] width 549 height 633
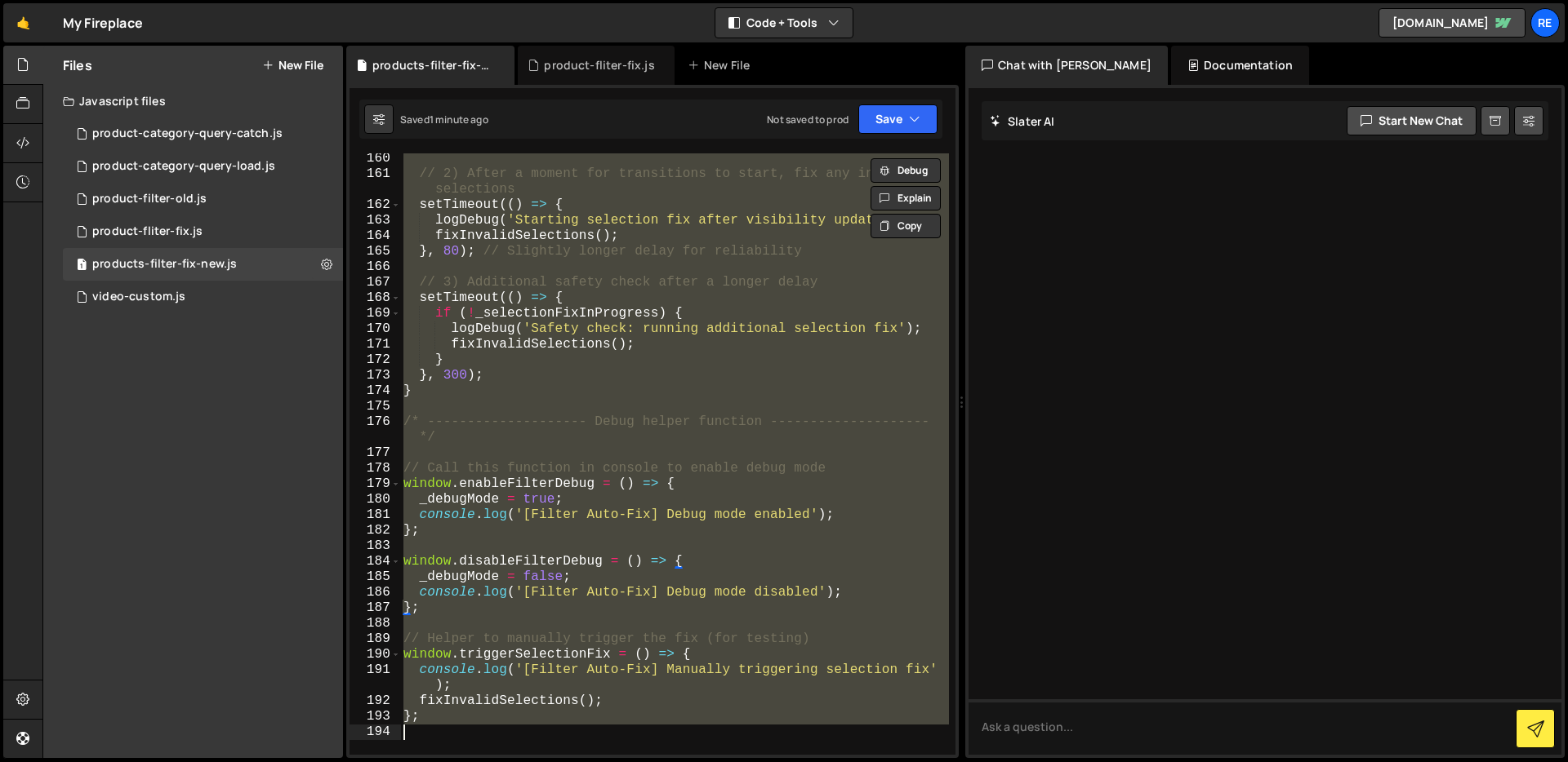
type textarea "="
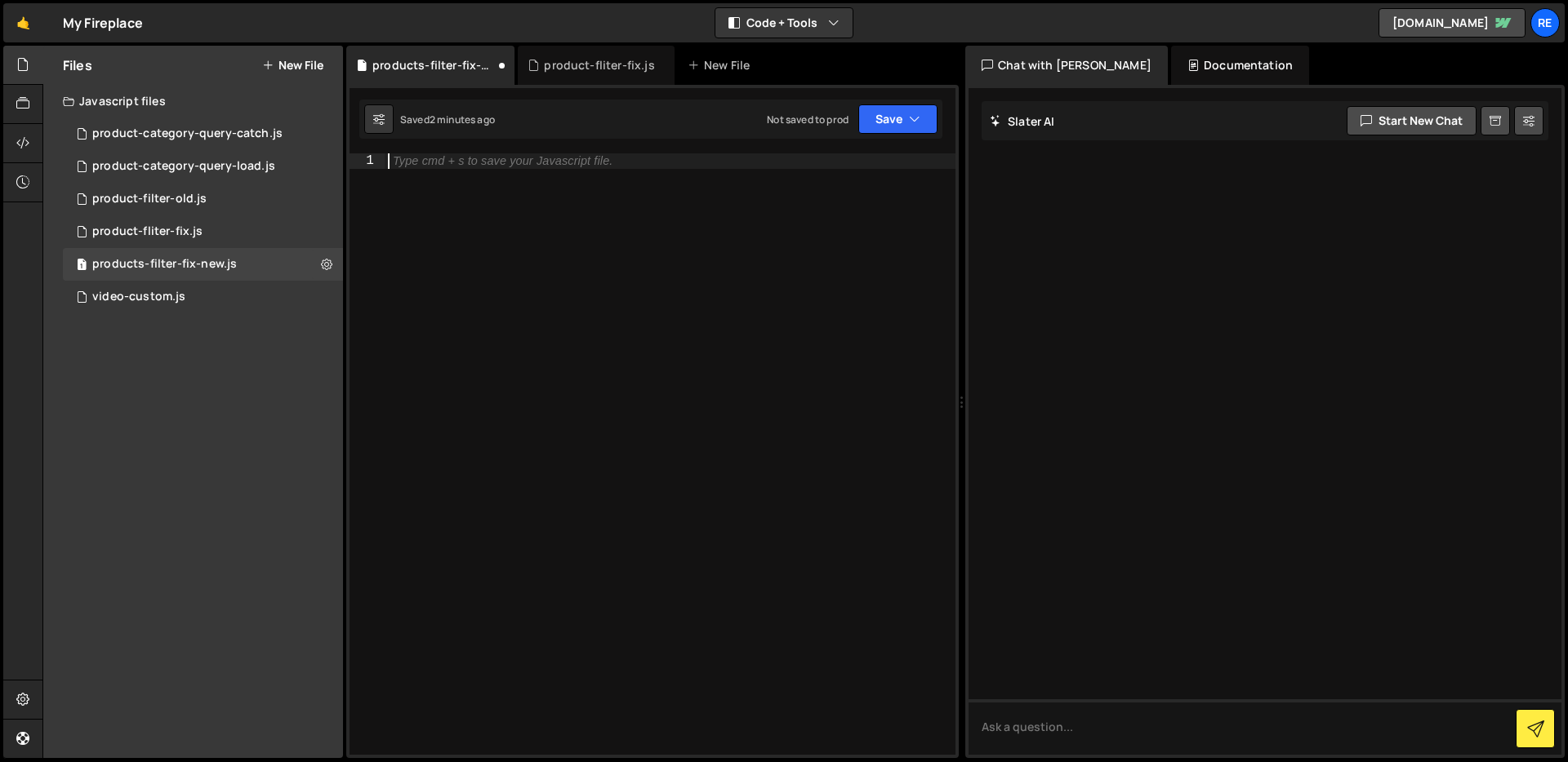
paste textarea "};"
type textarea "};"
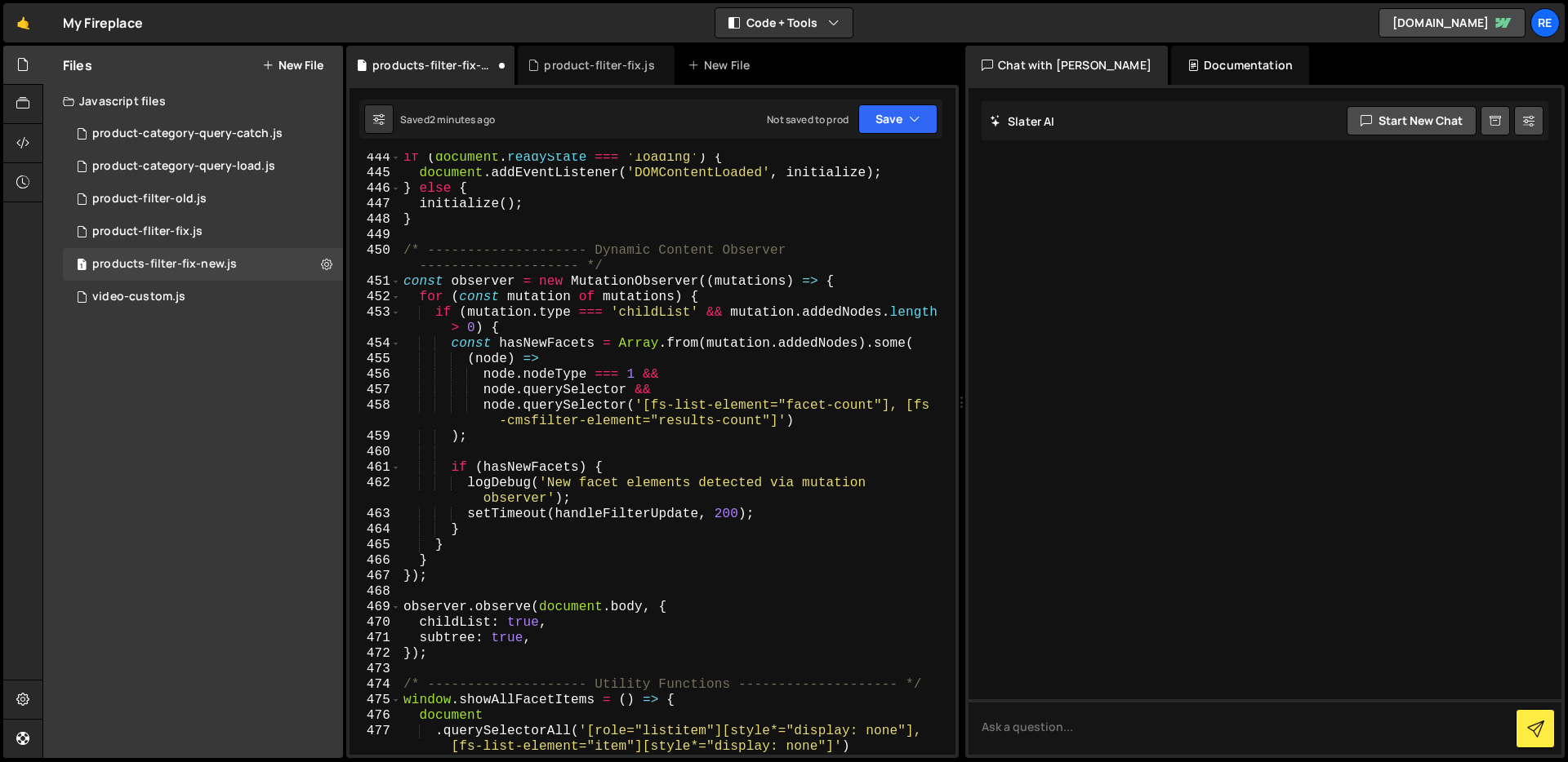
scroll to position [7640, 0]
